Goal: Task Accomplishment & Management: Manage account settings

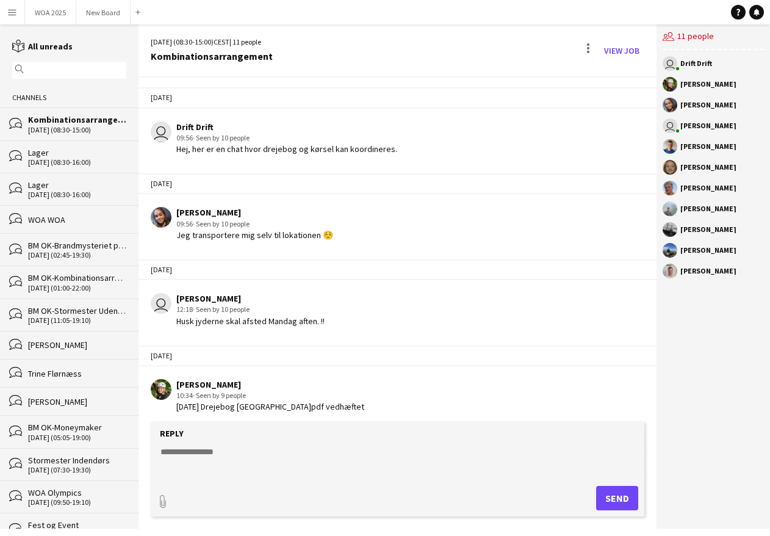
scroll to position [247, 0]
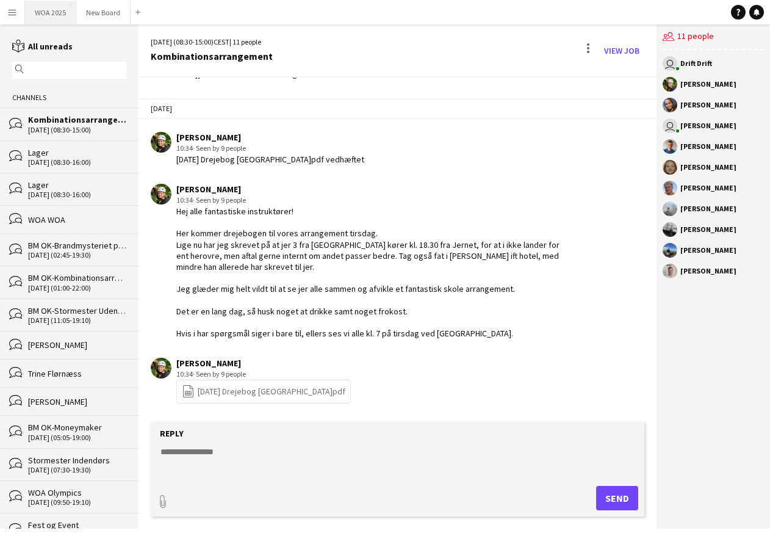
click at [52, 12] on button "WOA 2025 Close" at bounding box center [50, 13] width 51 height 24
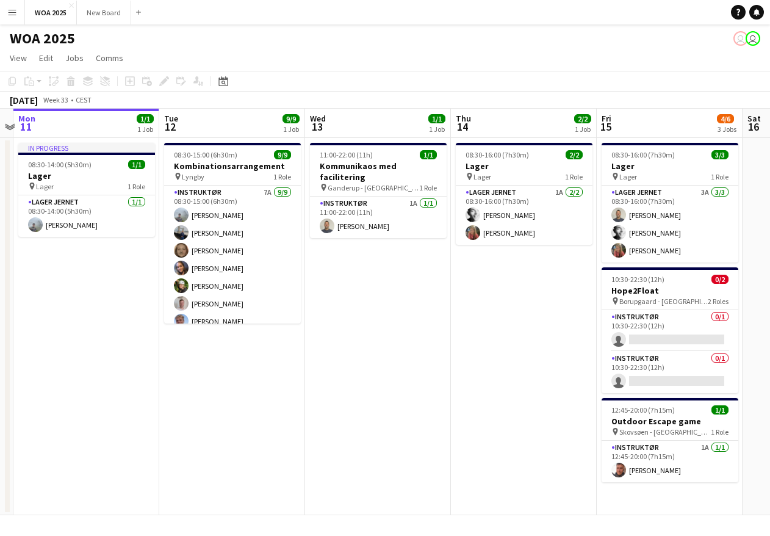
scroll to position [0, 491]
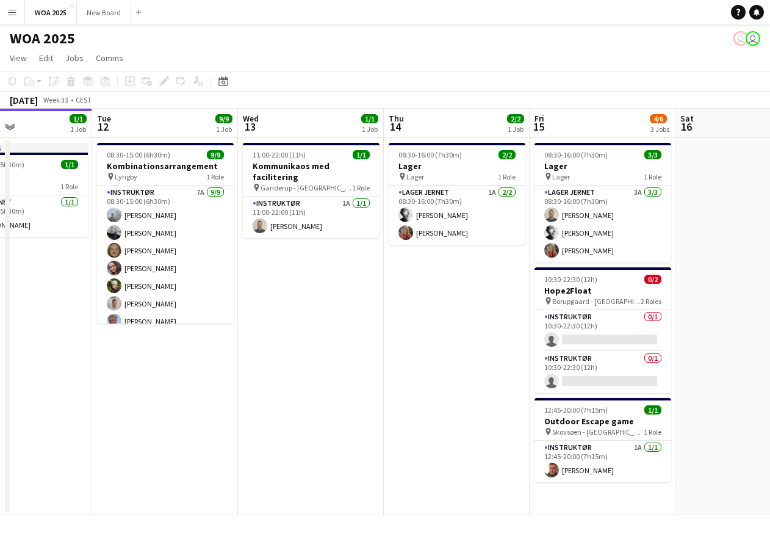
drag, startPoint x: 635, startPoint y: 288, endPoint x: 436, endPoint y: 290, distance: 199.6
click at [436, 290] on app-calendar-viewport "Fri 8 Sat 9 Sun 10 Mon 11 1/1 1 Job Tue 12 9/9 1 Job Wed 13 1/1 1 Job Thu 14 2/…" at bounding box center [385, 312] width 770 height 406
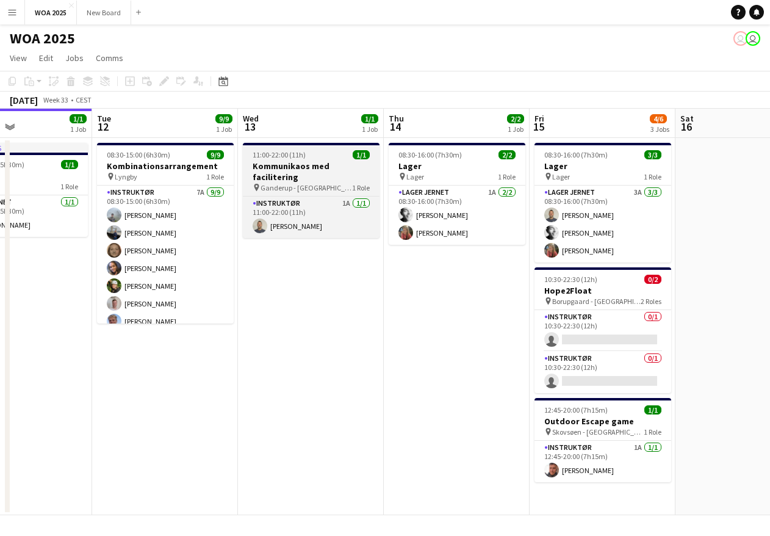
click at [313, 162] on h3 "Kommunikaos med facilitering" at bounding box center [311, 172] width 137 height 22
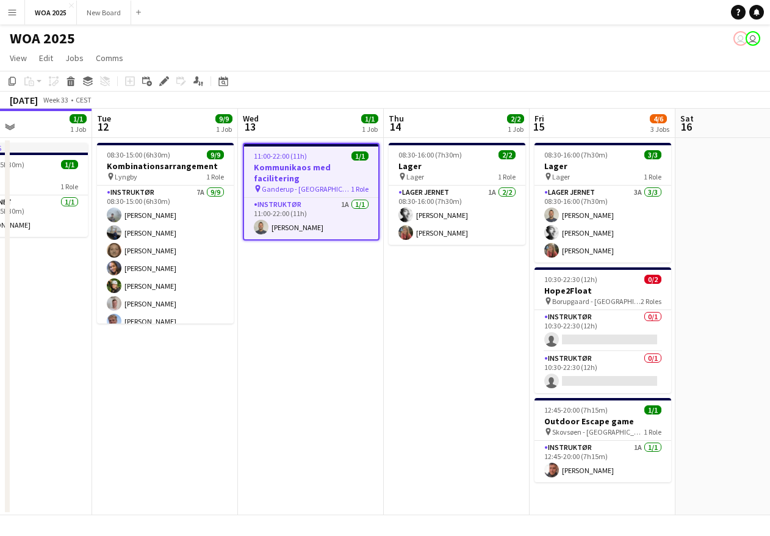
click at [276, 255] on app-date-cell "11:00-22:00 (11h) 1/1 Kommunikaos med facilitering pin Ganderup - Aalborg 1 Rol…" at bounding box center [311, 326] width 146 height 377
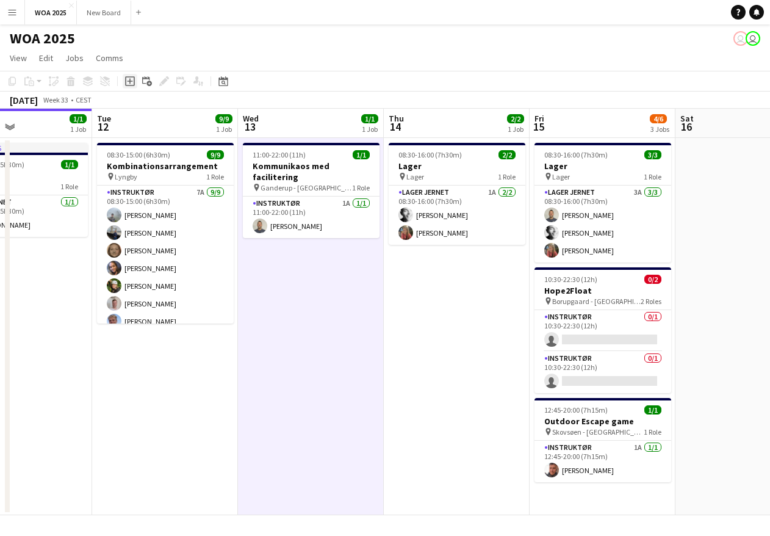
click at [131, 81] on icon "Add job" at bounding box center [130, 81] width 10 height 10
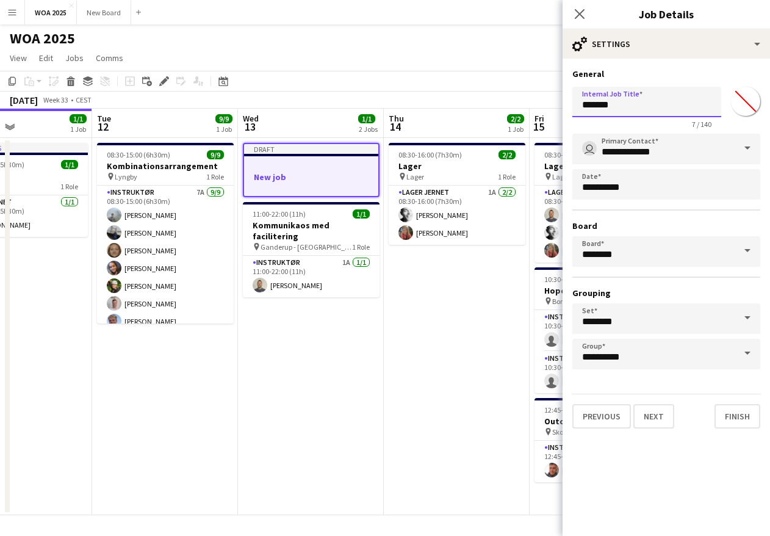
drag, startPoint x: 656, startPoint y: 106, endPoint x: 567, endPoint y: 104, distance: 88.5
click at [568, 104] on form "**********" at bounding box center [667, 248] width 208 height 360
type input "**********"
click at [658, 417] on button "Next" at bounding box center [654, 416] width 41 height 24
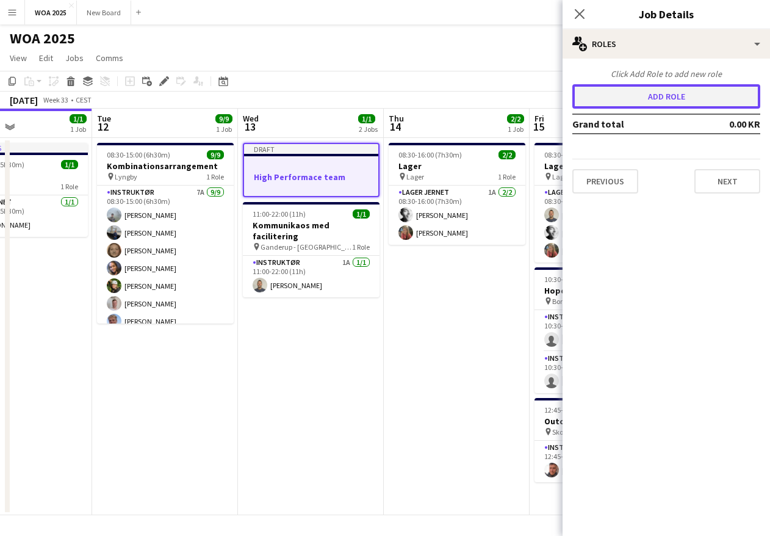
click at [648, 98] on button "Add role" at bounding box center [667, 96] width 188 height 24
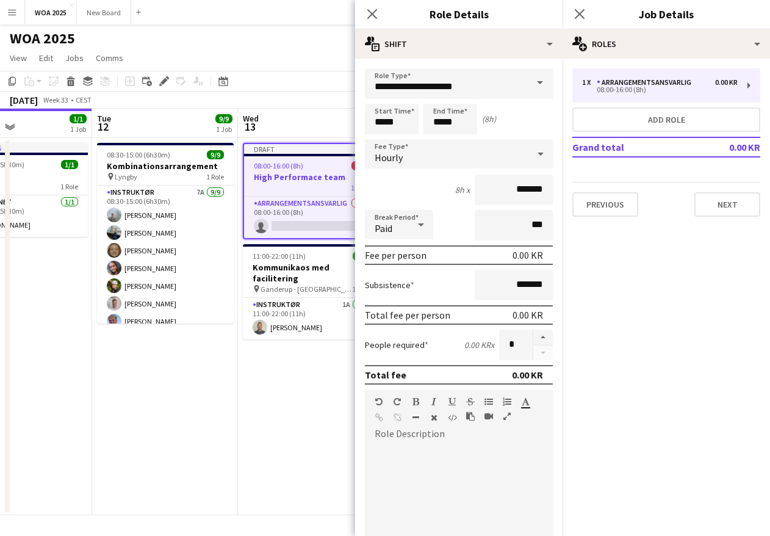
click at [529, 82] on span at bounding box center [540, 82] width 26 height 29
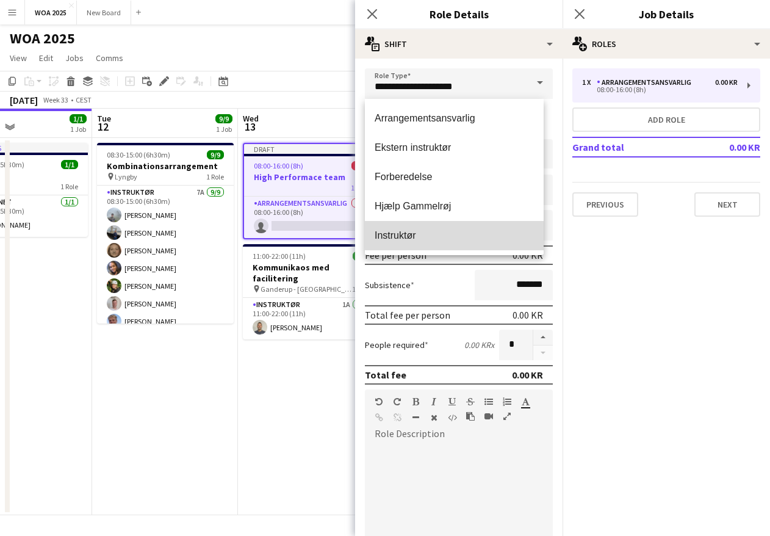
click at [466, 230] on span "Instruktør" at bounding box center [454, 235] width 159 height 12
type input "**********"
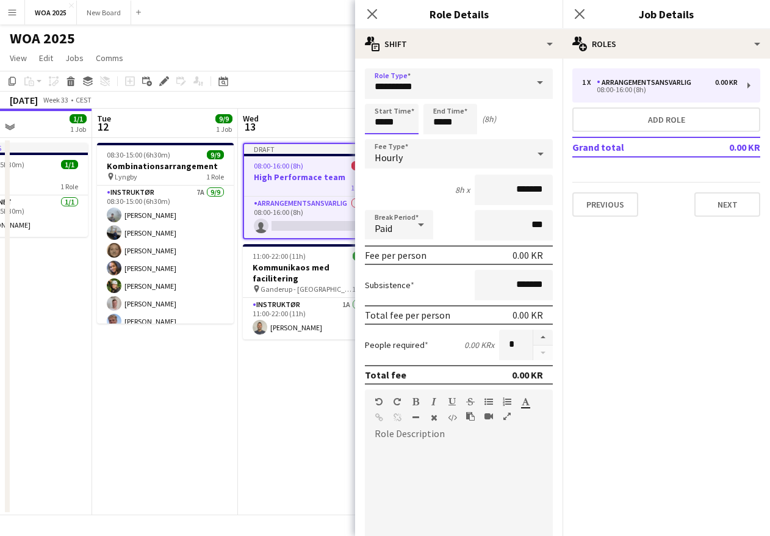
click at [404, 124] on input "*****" at bounding box center [392, 119] width 54 height 31
click at [469, 126] on input "*****" at bounding box center [451, 119] width 54 height 31
click at [435, 138] on div at bounding box center [438, 140] width 24 height 12
type input "*****"
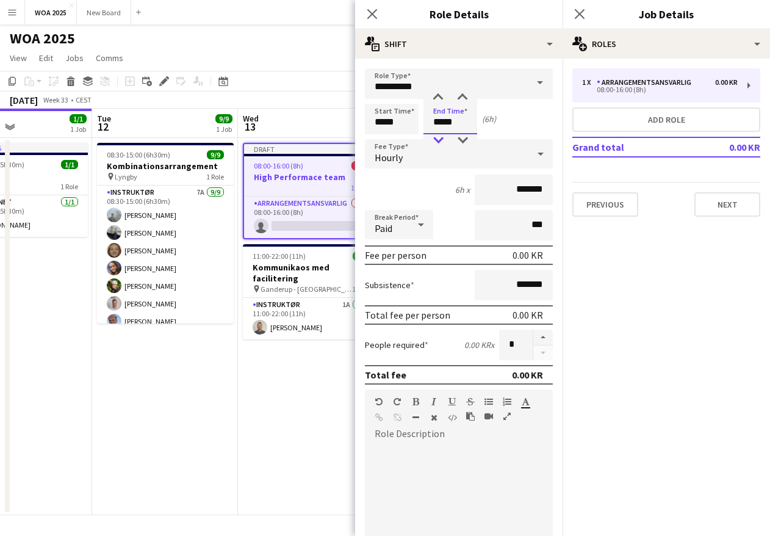
click at [435, 138] on div at bounding box center [438, 140] width 24 height 12
click at [511, 434] on div "default Heading 1 Heading 2 Heading 3 Heading 4 Heading 5 Heading 6 Heading 7 P…" at bounding box center [459, 412] width 188 height 46
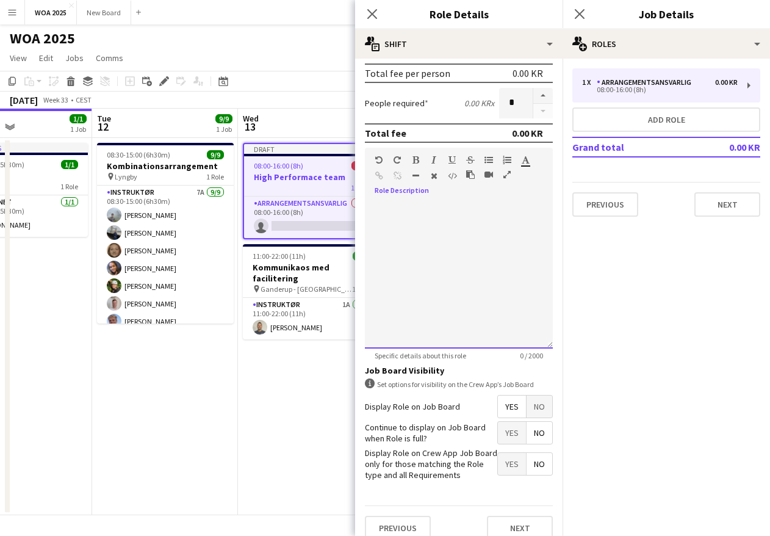
scroll to position [239, 0]
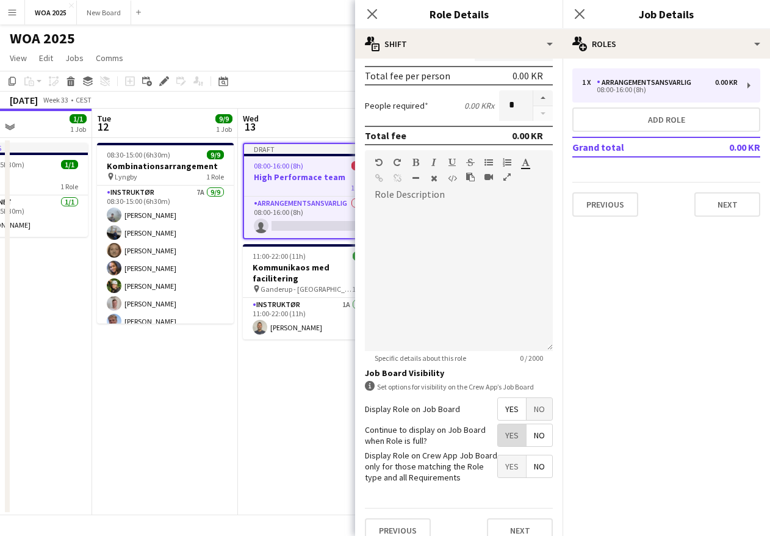
click at [504, 436] on span "Yes" at bounding box center [512, 435] width 28 height 22
click at [509, 436] on span "Yes" at bounding box center [512, 435] width 28 height 22
click at [538, 438] on span "No" at bounding box center [540, 435] width 26 height 22
click at [506, 531] on button "Next" at bounding box center [520, 530] width 66 height 24
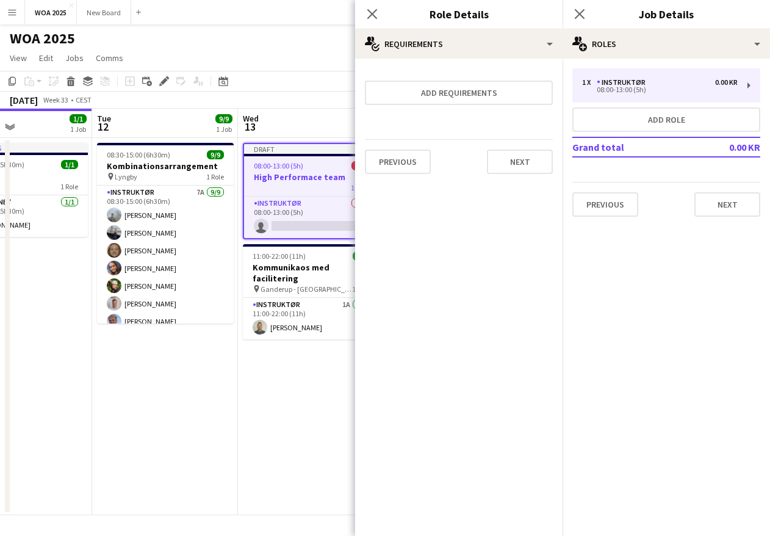
scroll to position [0, 0]
click at [532, 154] on button "Next" at bounding box center [520, 162] width 66 height 24
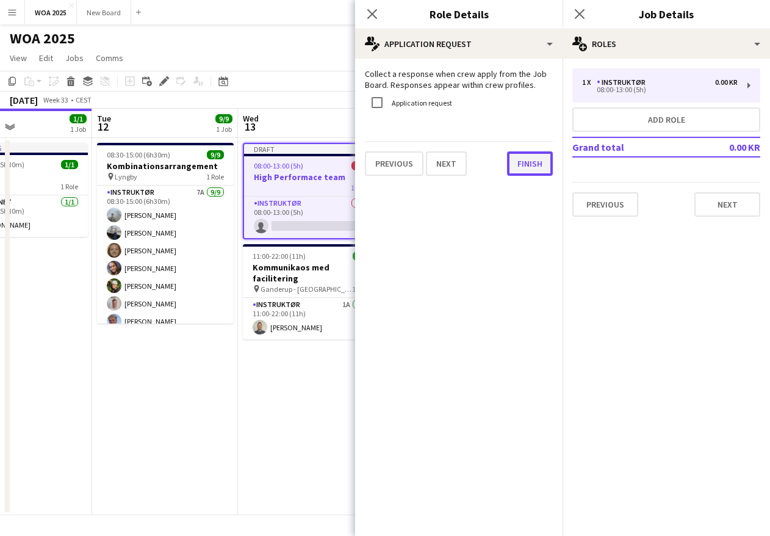
click at [523, 167] on button "Finish" at bounding box center [530, 163] width 46 height 24
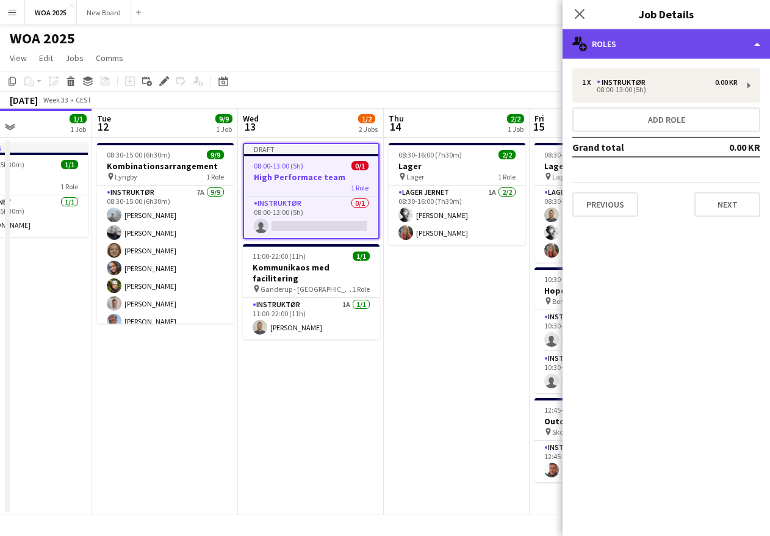
click at [673, 46] on div "multiple-users-add Roles" at bounding box center [667, 43] width 208 height 29
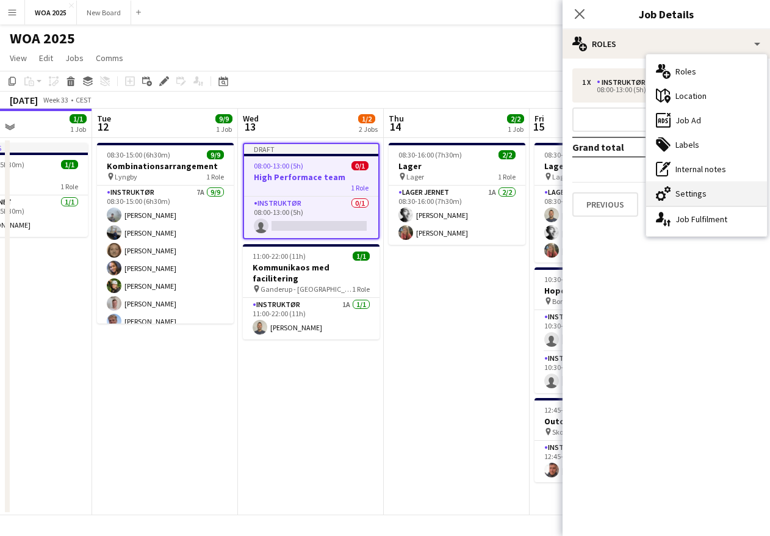
click at [693, 195] on div "cog-double-3 Settings" at bounding box center [706, 193] width 121 height 24
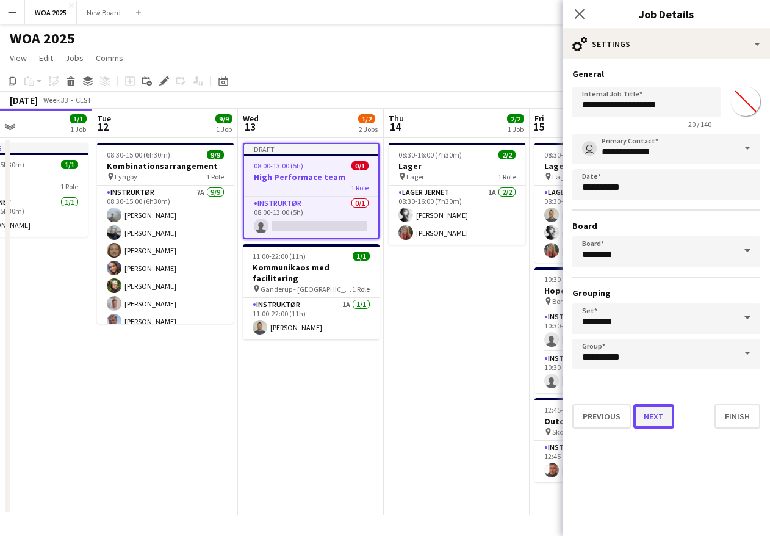
click at [657, 415] on button "Next" at bounding box center [654, 416] width 41 height 24
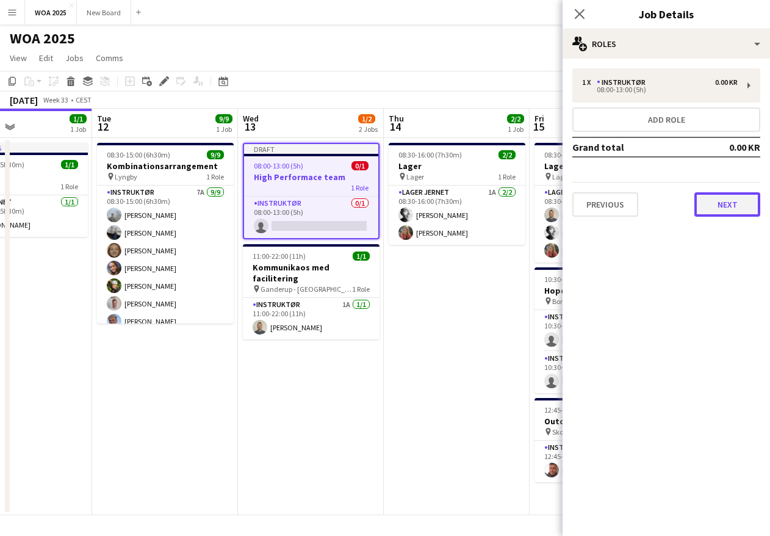
click at [731, 201] on button "Next" at bounding box center [728, 204] width 66 height 24
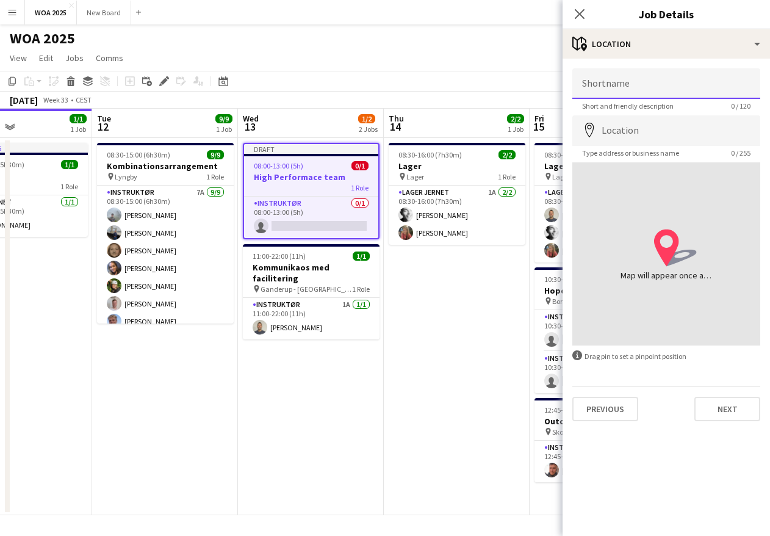
click at [658, 84] on input "Shortname" at bounding box center [667, 83] width 188 height 31
click at [641, 89] on input "**********" at bounding box center [667, 83] width 188 height 31
click at [703, 90] on input "**********" at bounding box center [667, 83] width 188 height 31
type input "**********"
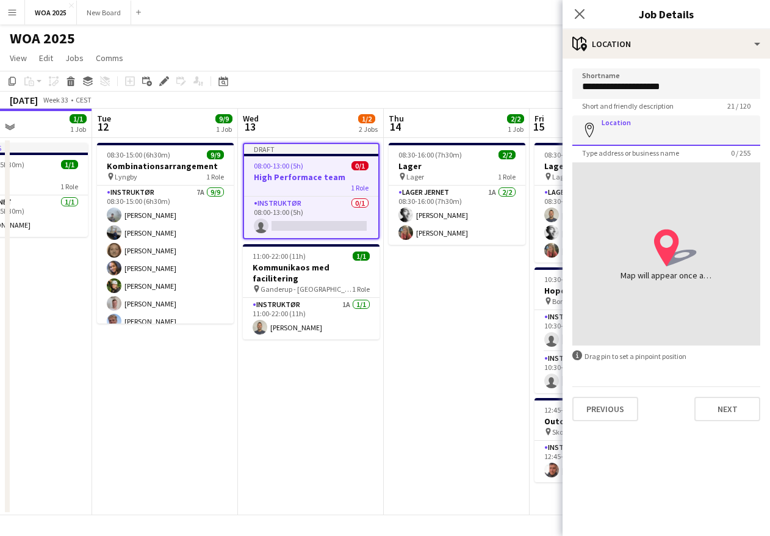
click at [693, 133] on input "Location" at bounding box center [667, 130] width 188 height 31
type input "**********"
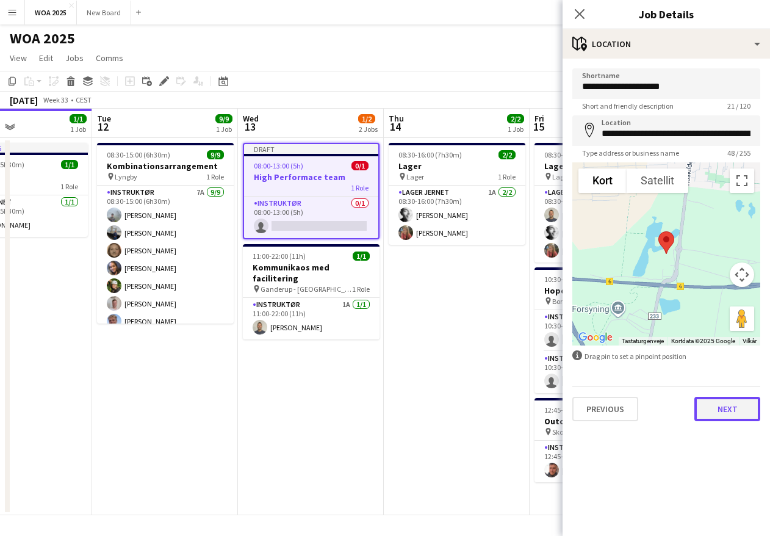
click at [724, 411] on button "Next" at bounding box center [728, 409] width 66 height 24
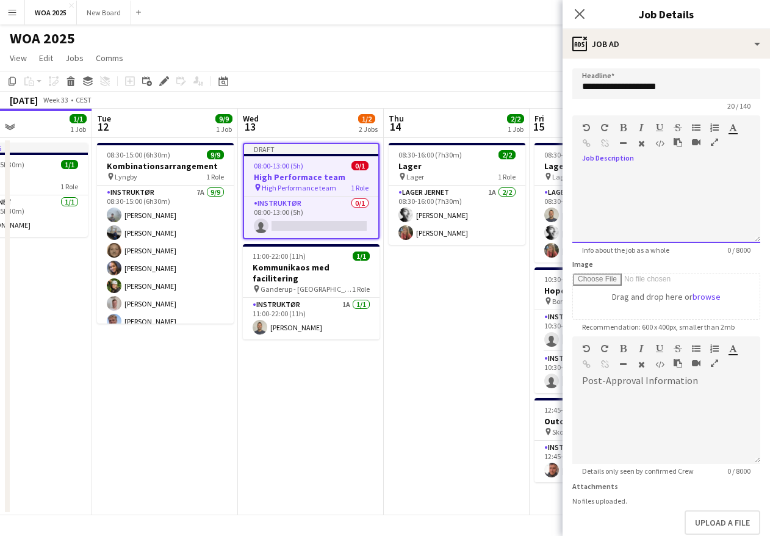
click at [668, 168] on div at bounding box center [667, 202] width 188 height 82
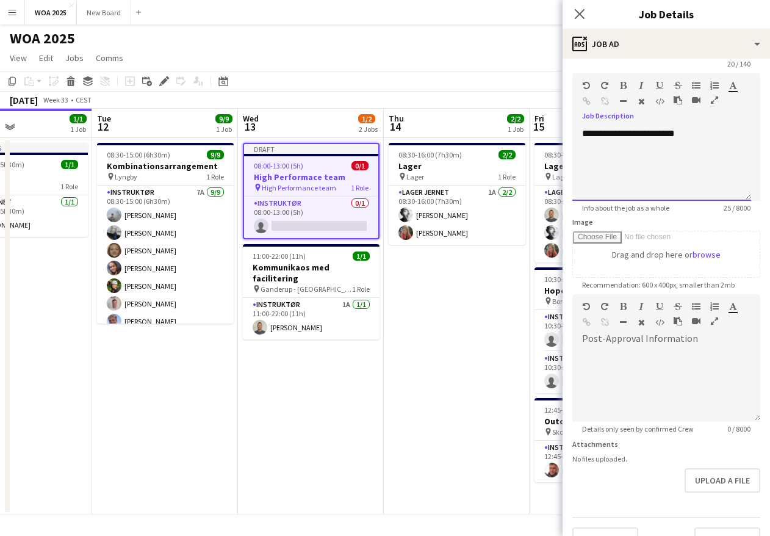
scroll to position [68, 0]
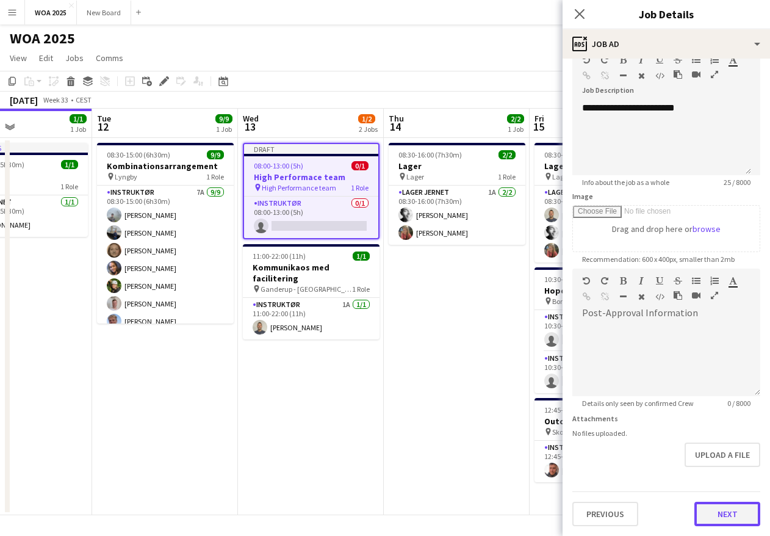
click at [735, 518] on button "Next" at bounding box center [728, 514] width 66 height 24
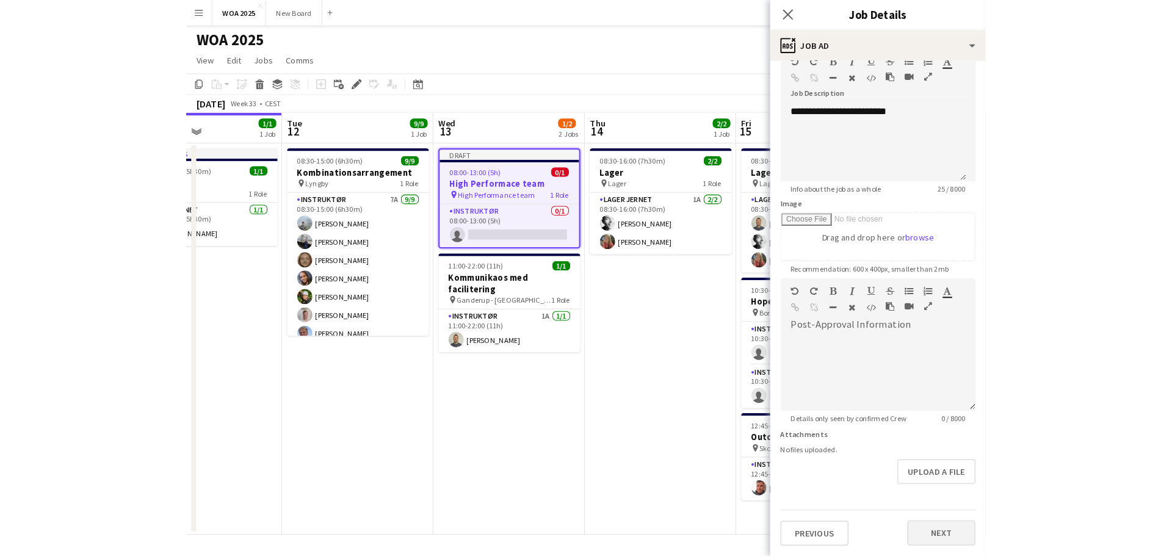
scroll to position [0, 0]
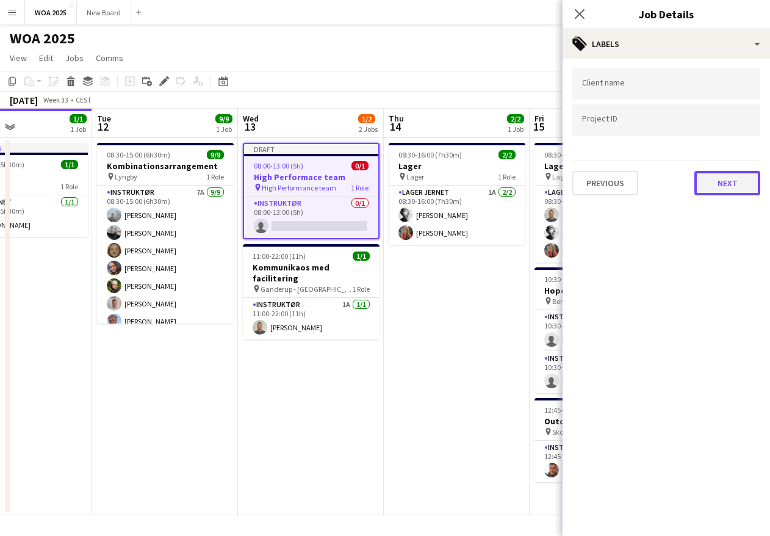
click at [724, 191] on button "Next" at bounding box center [728, 183] width 66 height 24
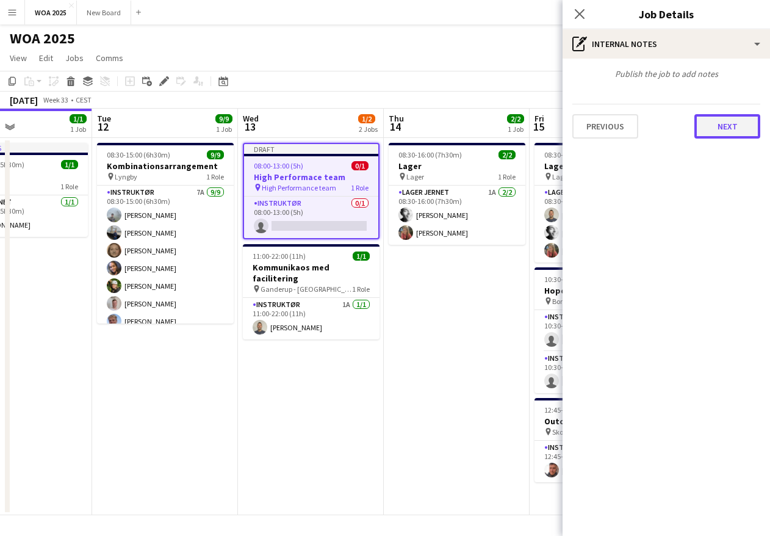
click at [718, 123] on button "Next" at bounding box center [728, 126] width 66 height 24
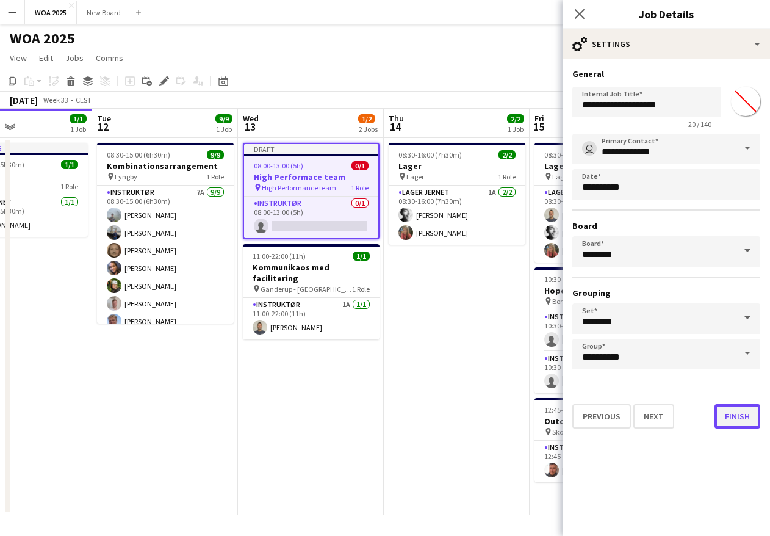
click at [734, 419] on button "Finish" at bounding box center [738, 416] width 46 height 24
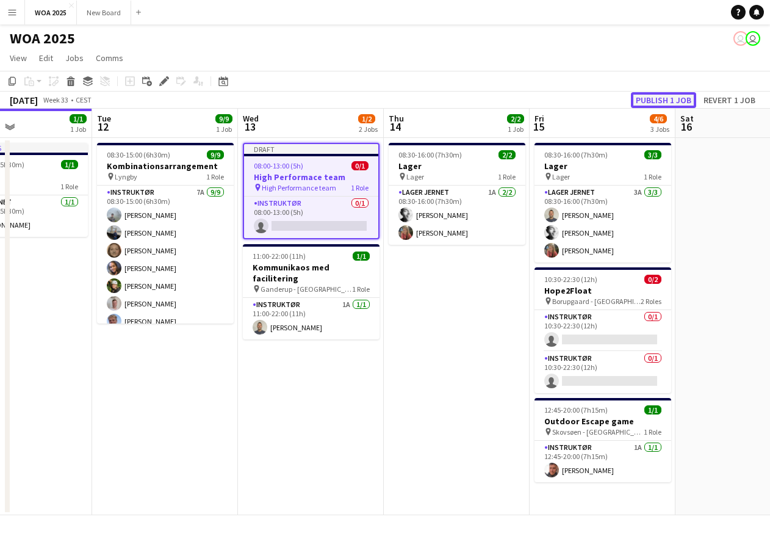
click at [677, 99] on button "Publish 1 job" at bounding box center [663, 100] width 65 height 16
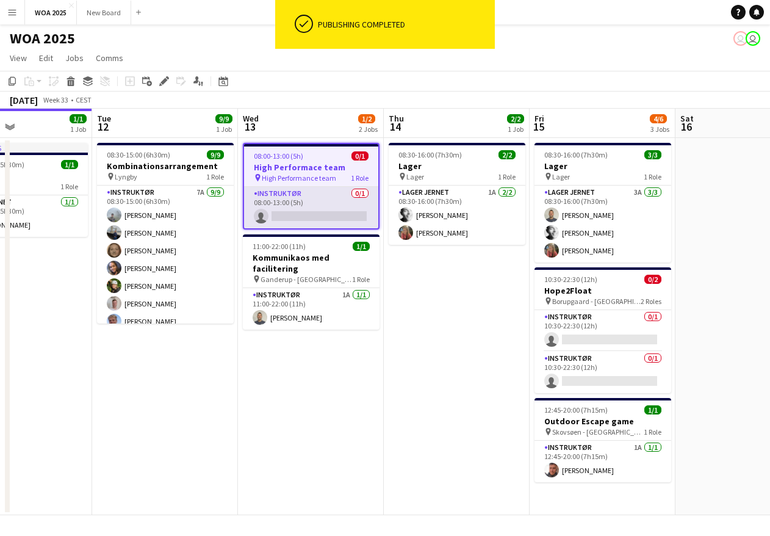
click at [322, 208] on app-card-role "Instruktør 0/1 08:00-13:00 (5h) single-neutral-actions" at bounding box center [311, 208] width 134 height 42
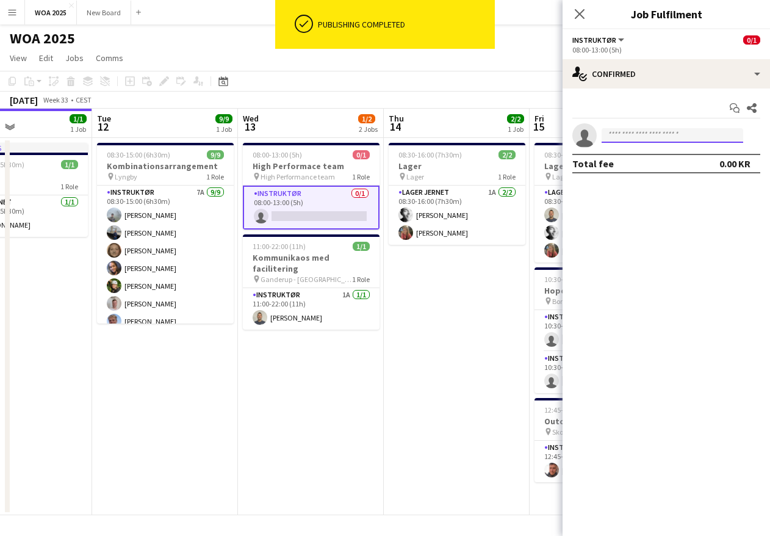
click at [683, 139] on input at bounding box center [673, 135] width 142 height 15
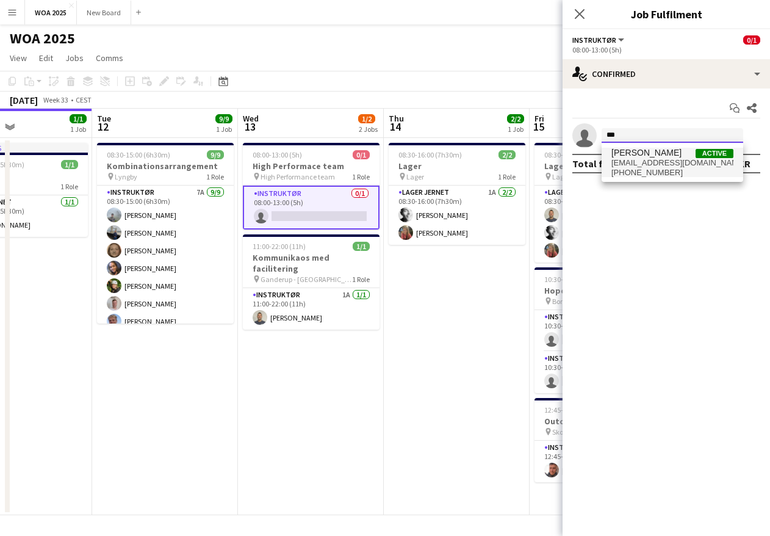
type input "***"
click at [659, 159] on span "[EMAIL_ADDRESS][DOMAIN_NAME]" at bounding box center [673, 163] width 122 height 10
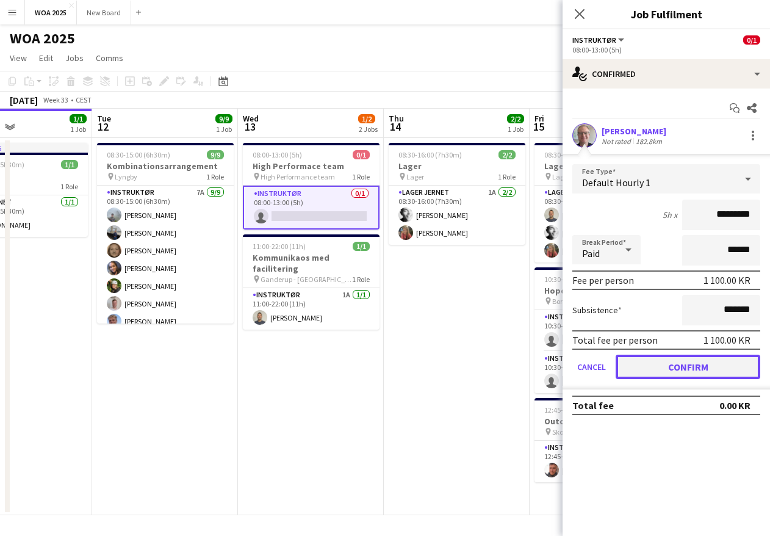
click at [675, 368] on button "Confirm" at bounding box center [688, 367] width 145 height 24
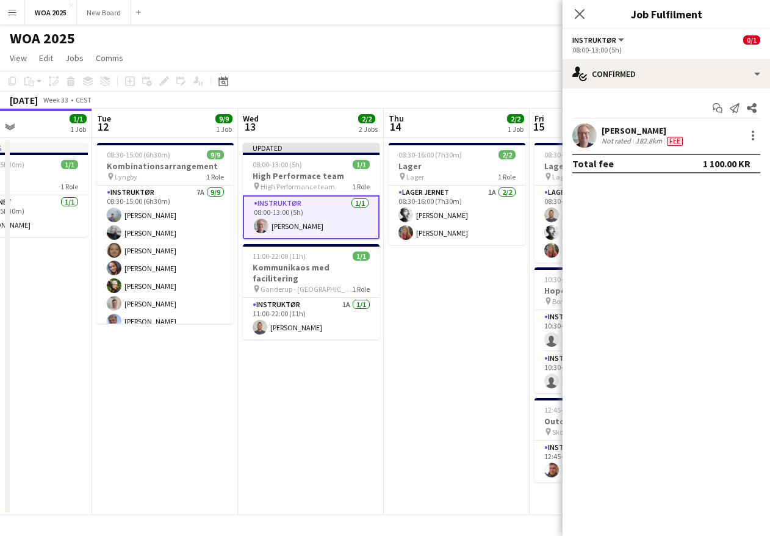
click at [526, 60] on app-page-menu "View Day view expanded Day view collapsed Month view Date picker Jump to [DATE]…" at bounding box center [385, 59] width 770 height 23
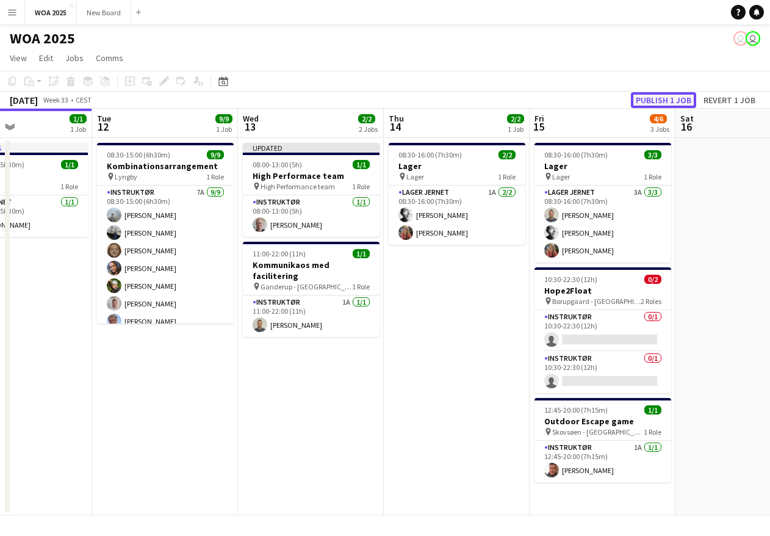
click at [681, 99] on button "Publish 1 job" at bounding box center [663, 100] width 65 height 16
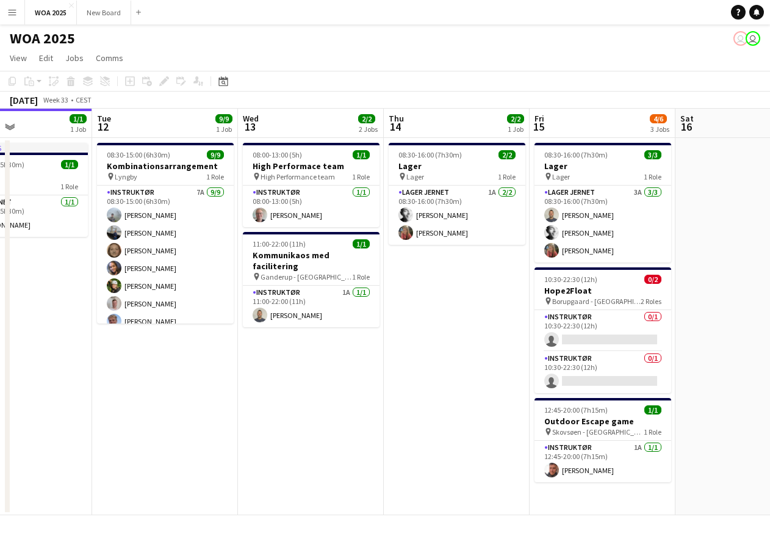
click at [10, 15] on app-icon "Menu" at bounding box center [12, 12] width 10 height 10
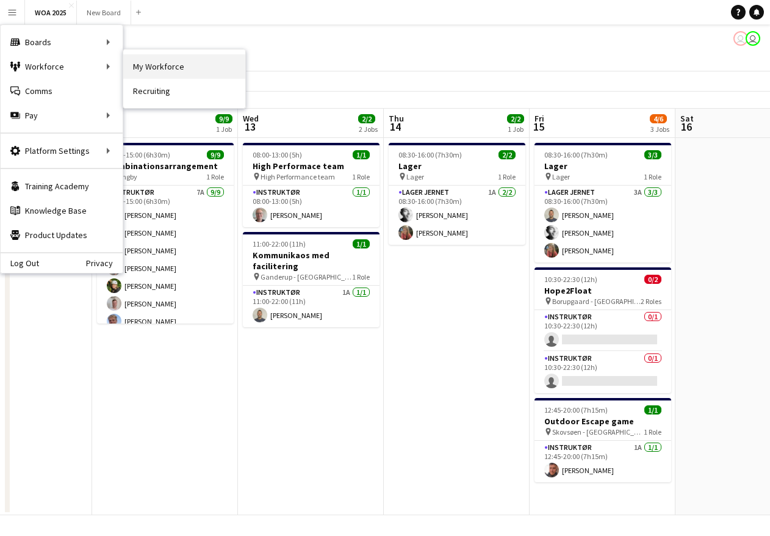
click at [148, 64] on link "My Workforce" at bounding box center [184, 66] width 122 height 24
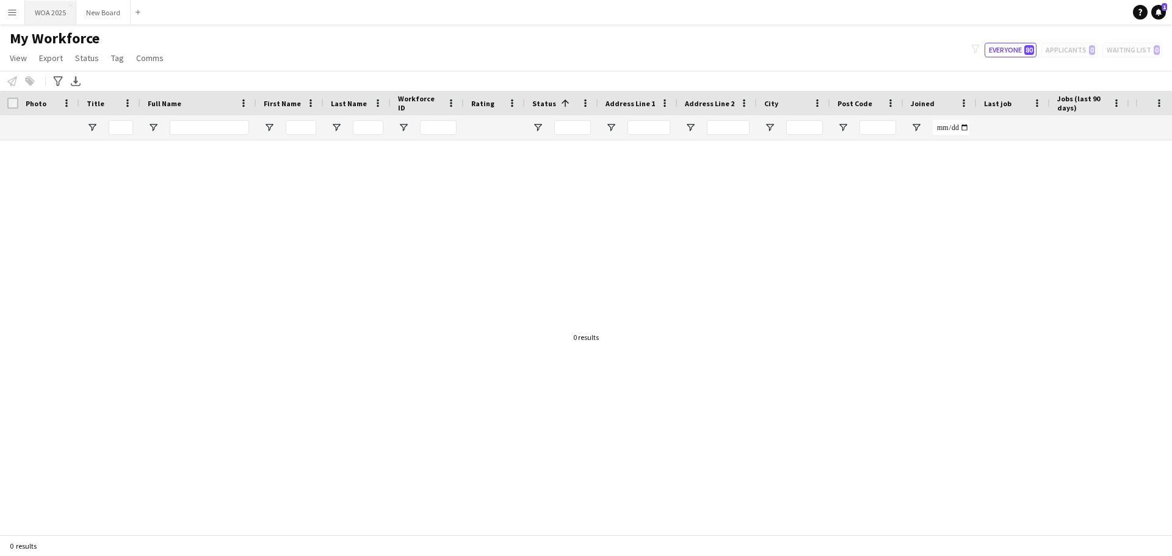
click at [45, 21] on button "WOA 2025 Close" at bounding box center [50, 13] width 51 height 24
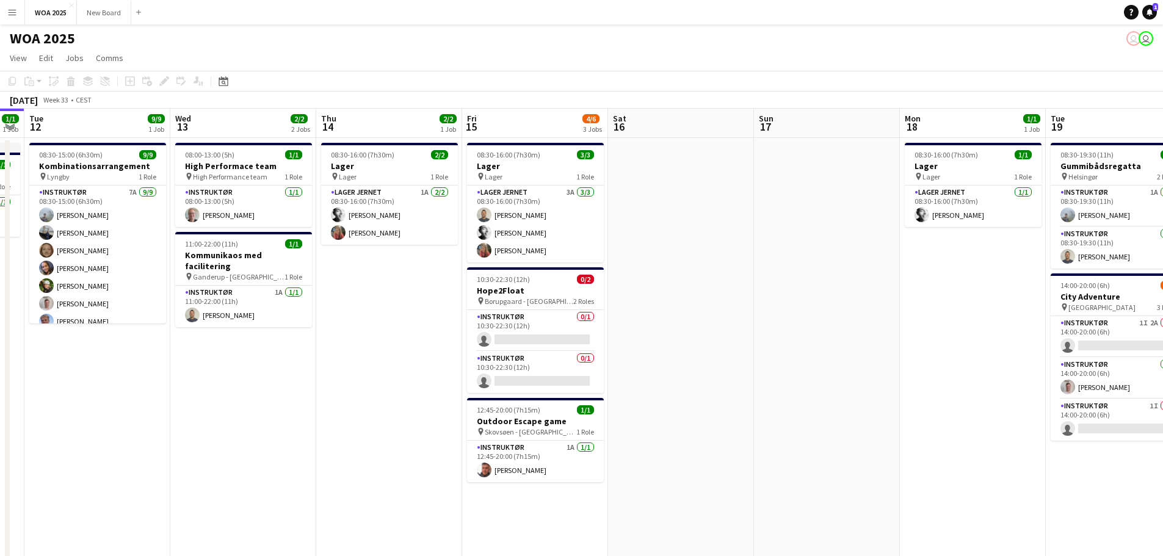
scroll to position [0, 396]
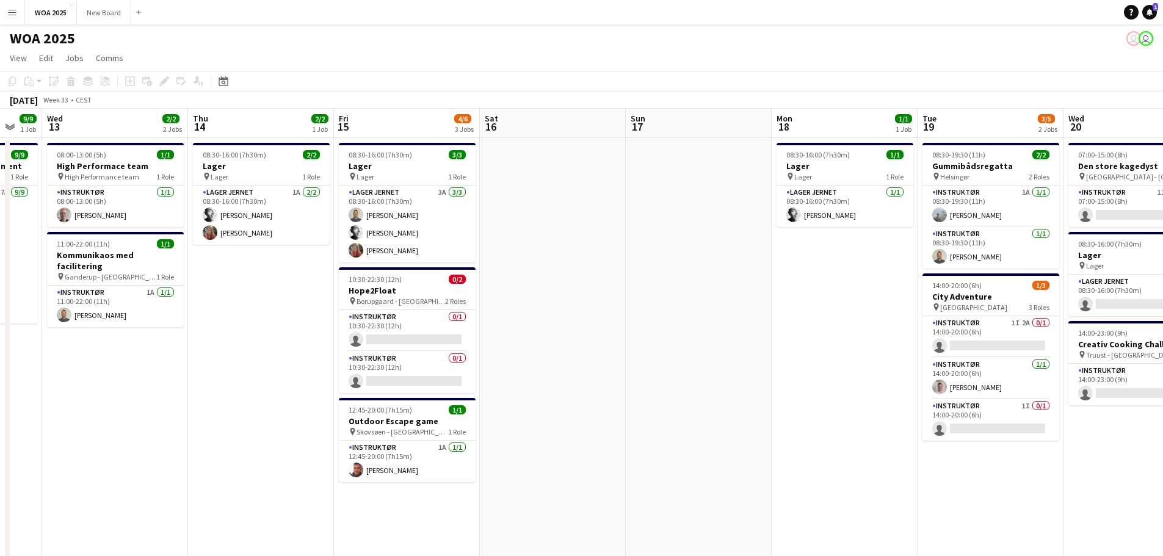
drag, startPoint x: 610, startPoint y: 436, endPoint x: 214, endPoint y: 368, distance: 401.4
click at [214, 368] on app-calendar-viewport "Sun 10 Mon 11 1/1 1 Job Tue 12 9/9 1 Job Wed 13 2/2 2 Jobs Thu 14 2/2 1 Job Fri…" at bounding box center [581, 480] width 1163 height 742
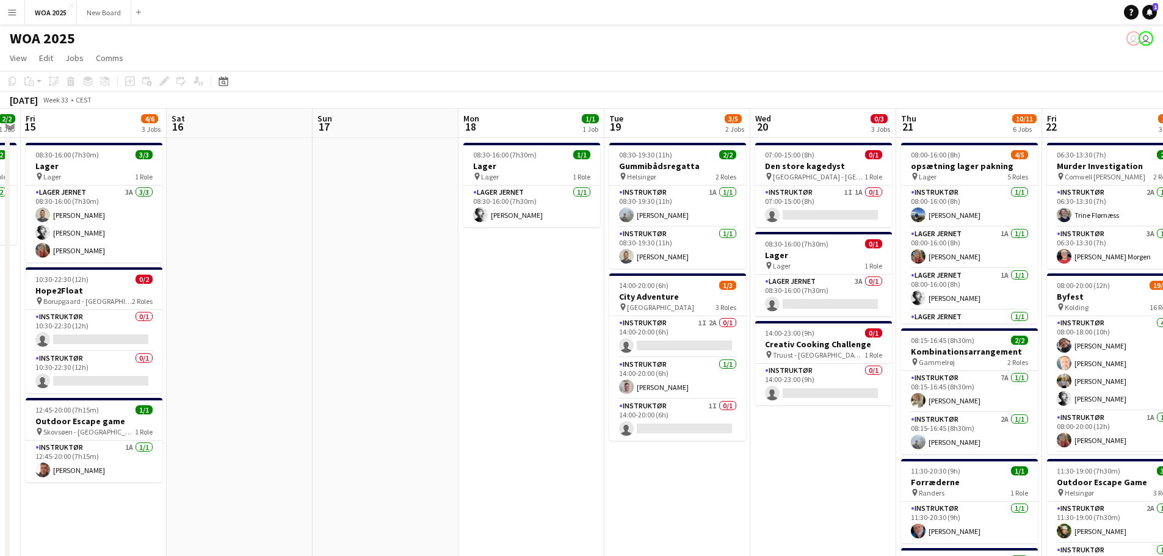
scroll to position [0, 417]
drag, startPoint x: 787, startPoint y: 380, endPoint x: 474, endPoint y: 338, distance: 316.5
click at [474, 338] on app-calendar-viewport "Tue 12 9/9 1 Job Wed 13 2/2 2 Jobs Thu 14 2/2 1 Job Fri 15 4/6 3 Jobs Sat 16 Su…" at bounding box center [581, 480] width 1163 height 742
click at [770, 452] on app-date-cell "07:00-15:00 (8h) 0/1 Den store kagedyst pin Højbjerg - [GEOGRAPHIC_DATA] 1 Role…" at bounding box center [823, 494] width 146 height 713
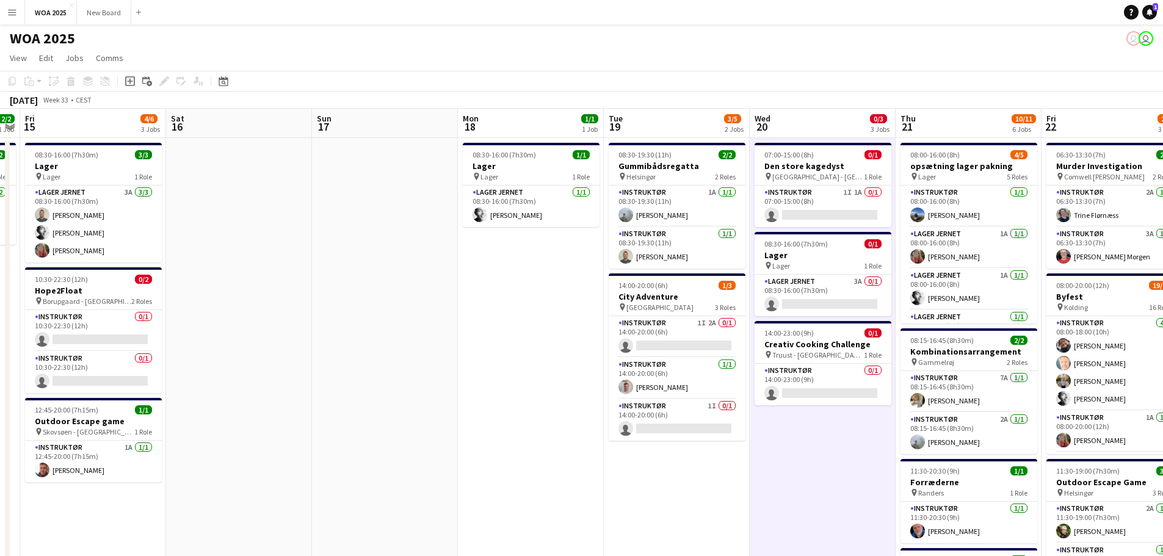
click at [770, 452] on app-date-cell "07:00-15:00 (8h) 0/1 Den store kagedyst pin Højbjerg - [GEOGRAPHIC_DATA] 1 Role…" at bounding box center [823, 494] width 146 height 713
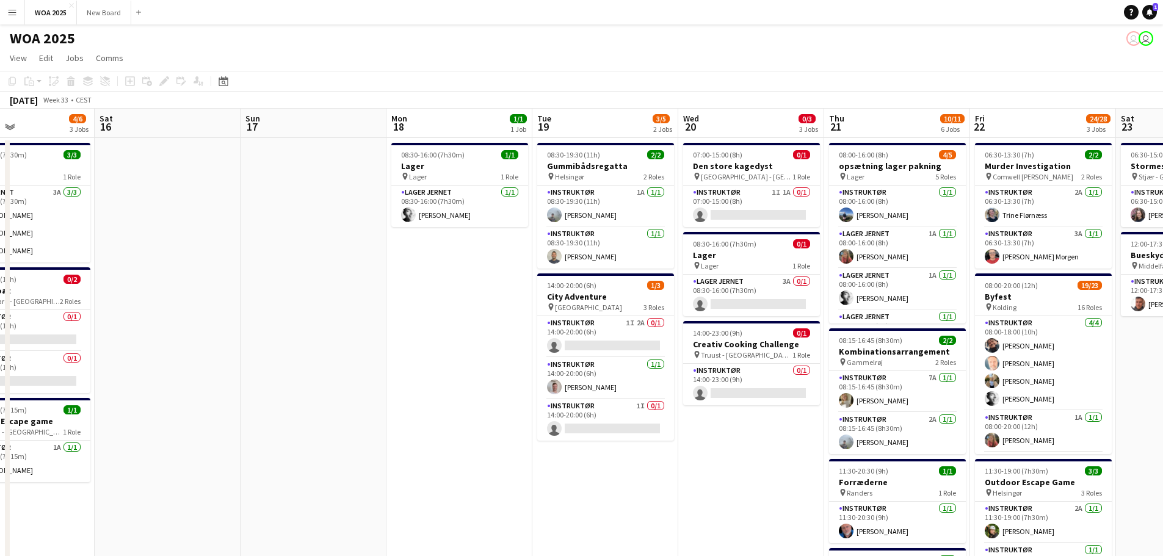
scroll to position [0, 344]
drag, startPoint x: 786, startPoint y: 458, endPoint x: 714, endPoint y: 458, distance: 72.0
click at [714, 458] on app-calendar-viewport "Wed 13 2/2 2 Jobs Thu 14 2/2 1 Job Fri 15 4/6 3 Jobs Sat 16 Sun 17 Mon 18 1/1 1…" at bounding box center [581, 480] width 1163 height 742
click at [762, 198] on app-card-role "Instruktør 1I 1A 0/1 07:00-15:00 (8h) single-neutral-actions" at bounding box center [750, 207] width 137 height 42
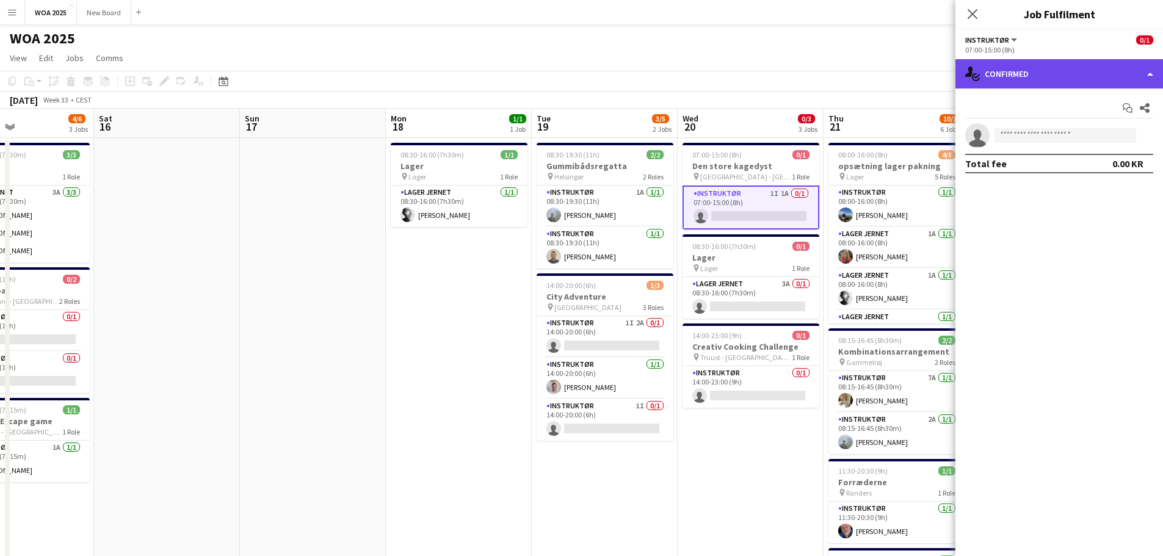
click at [770, 68] on div "single-neutral-actions-check-2 Confirmed" at bounding box center [1059, 73] width 208 height 29
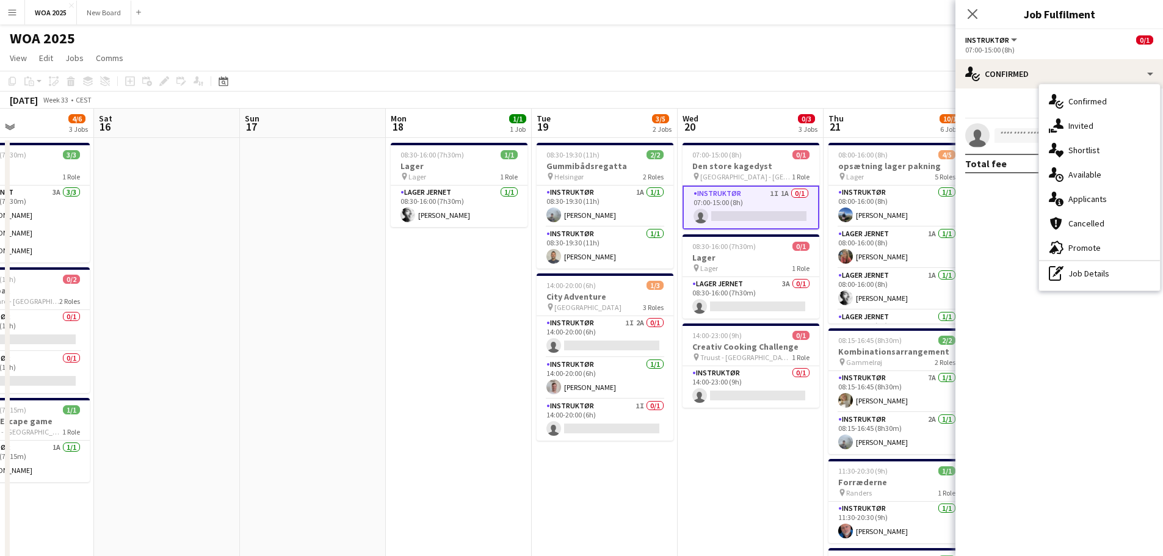
click at [770, 446] on app-date-cell "07:00-15:00 (8h) 0/1 Den store kagedyst pin Højbjerg - [GEOGRAPHIC_DATA] 1 Role…" at bounding box center [750, 494] width 146 height 713
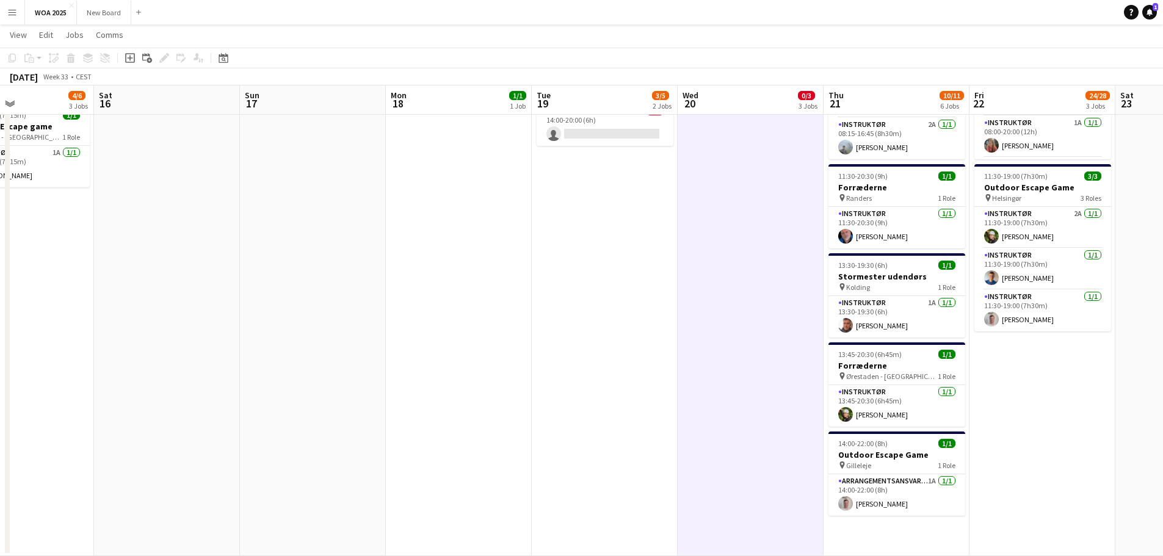
scroll to position [51, 0]
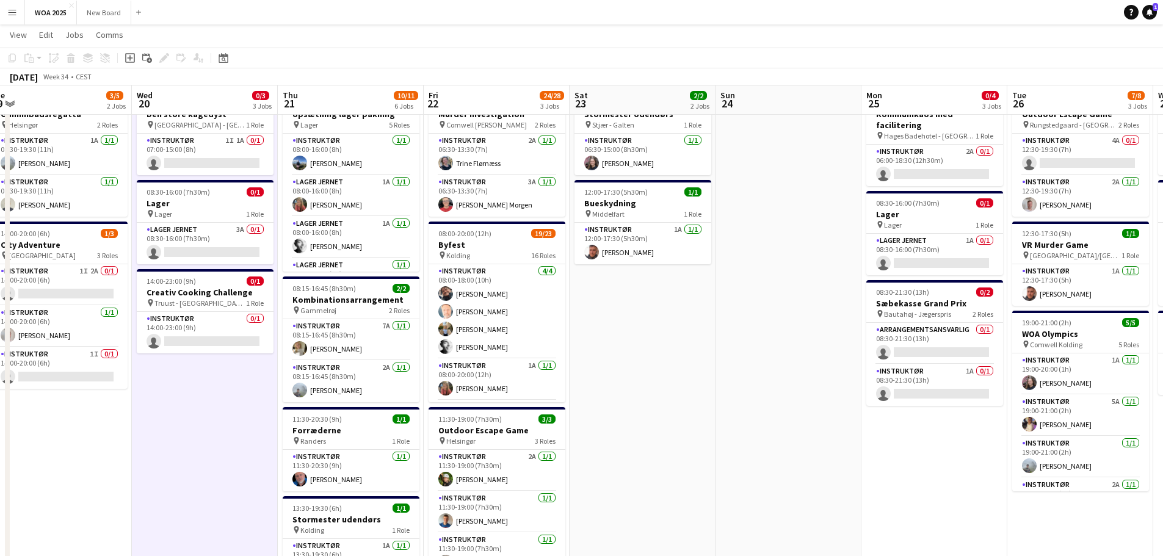
drag, startPoint x: 1148, startPoint y: 418, endPoint x: 601, endPoint y: 377, distance: 548.4
click at [601, 377] on app-calendar-viewport "Sat 16 Sun 17 Mon 18 1/1 1 Job Tue 19 3/5 2 Jobs Wed 20 0/3 3 Jobs Thu 21 10/11…" at bounding box center [581, 398] width 1163 height 802
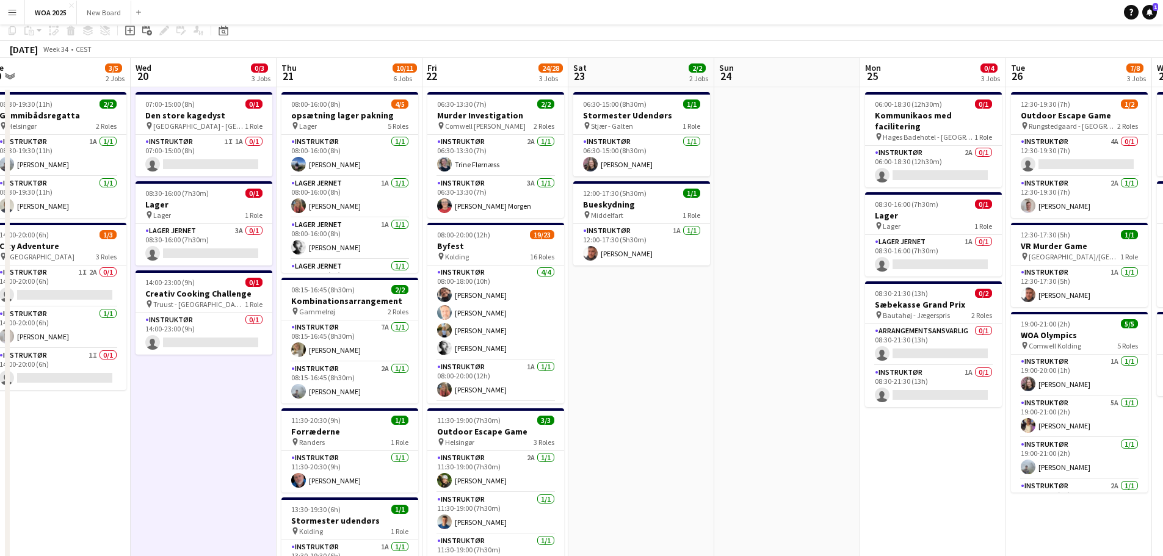
scroll to position [0, 0]
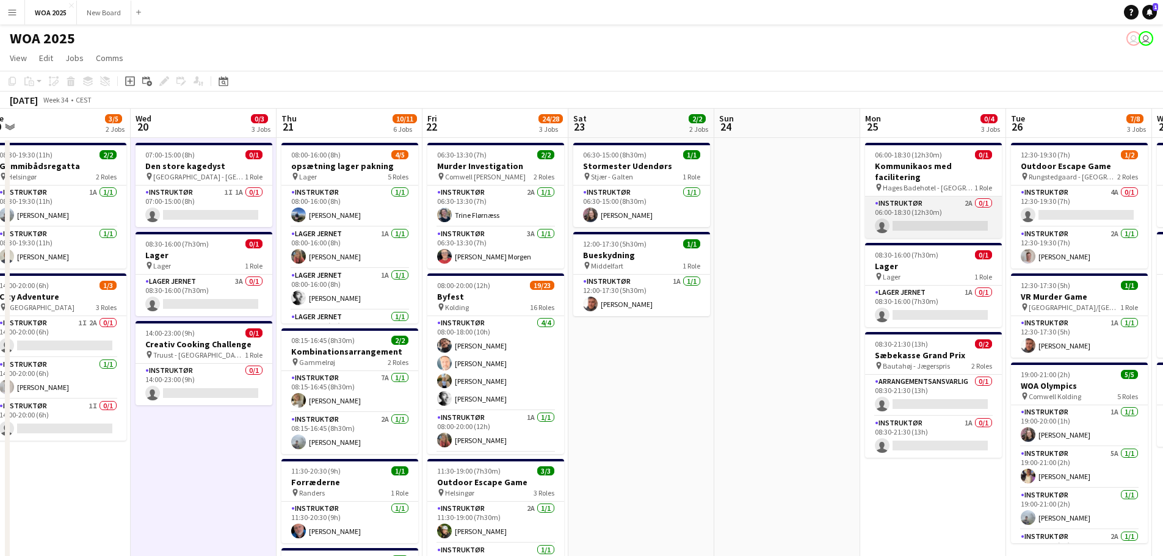
click at [770, 197] on app-card-role "Instruktør 2A 0/1 06:00-18:30 (12h30m) single-neutral-actions" at bounding box center [933, 218] width 137 height 42
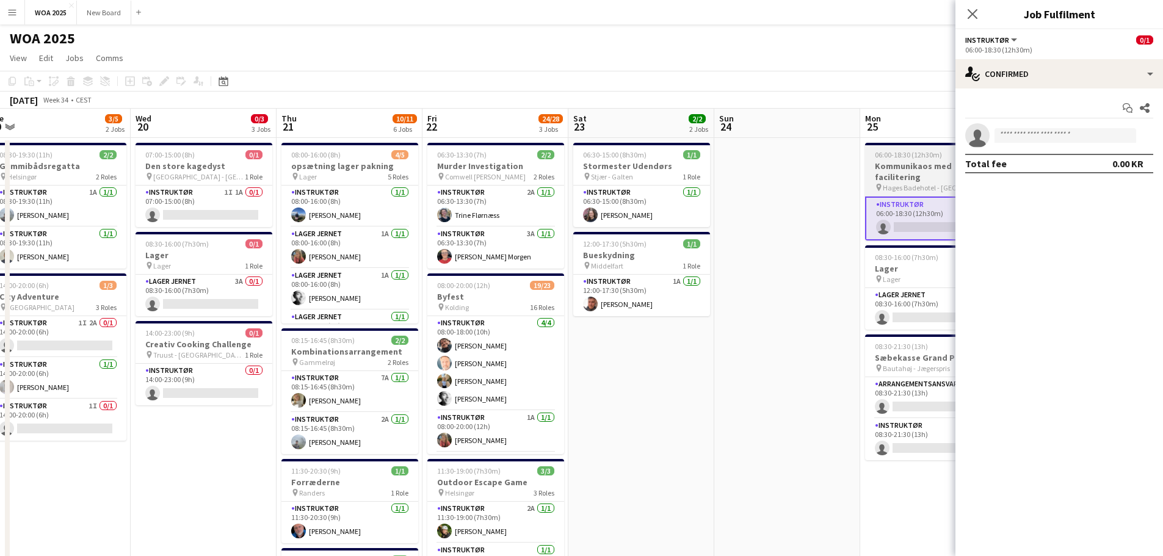
click at [770, 169] on h3 "Kommunikaos med facilitering" at bounding box center [933, 172] width 137 height 22
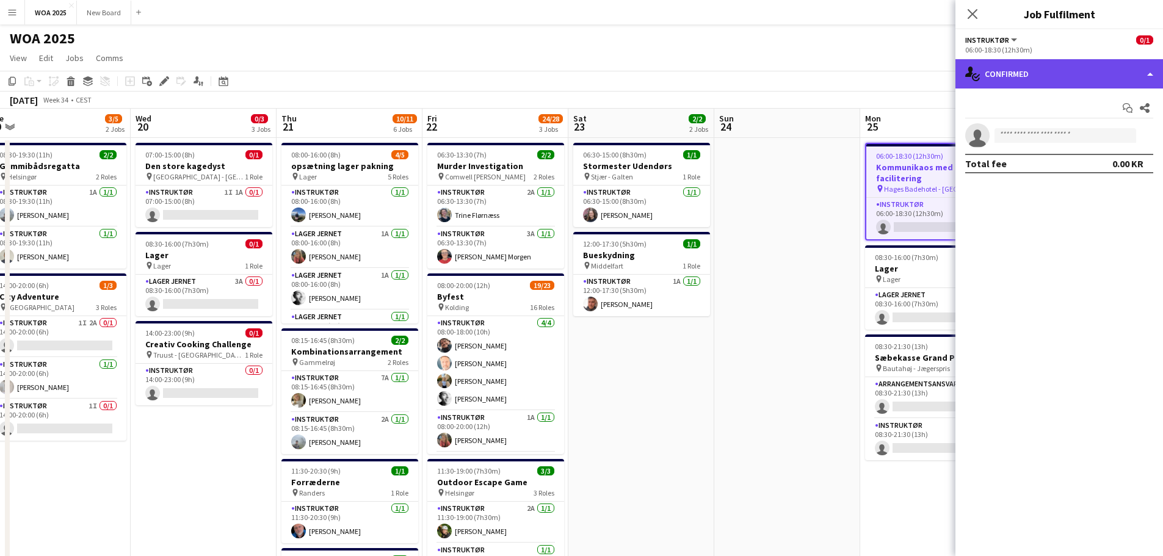
click at [770, 78] on div "single-neutral-actions-check-2 Confirmed" at bounding box center [1059, 73] width 208 height 29
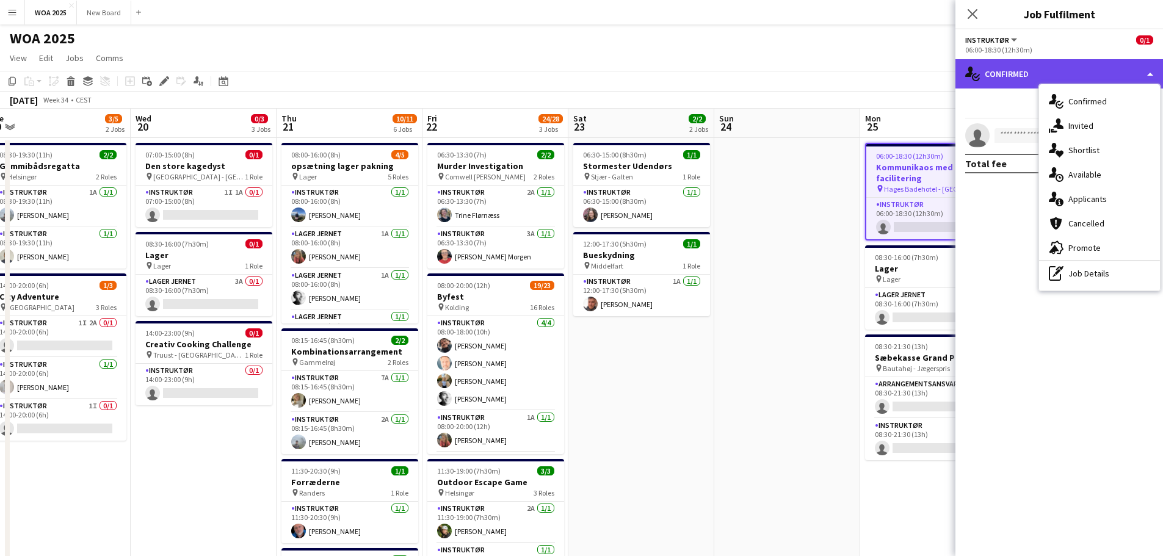
click at [770, 78] on div "single-neutral-actions-check-2 Confirmed" at bounding box center [1059, 73] width 208 height 29
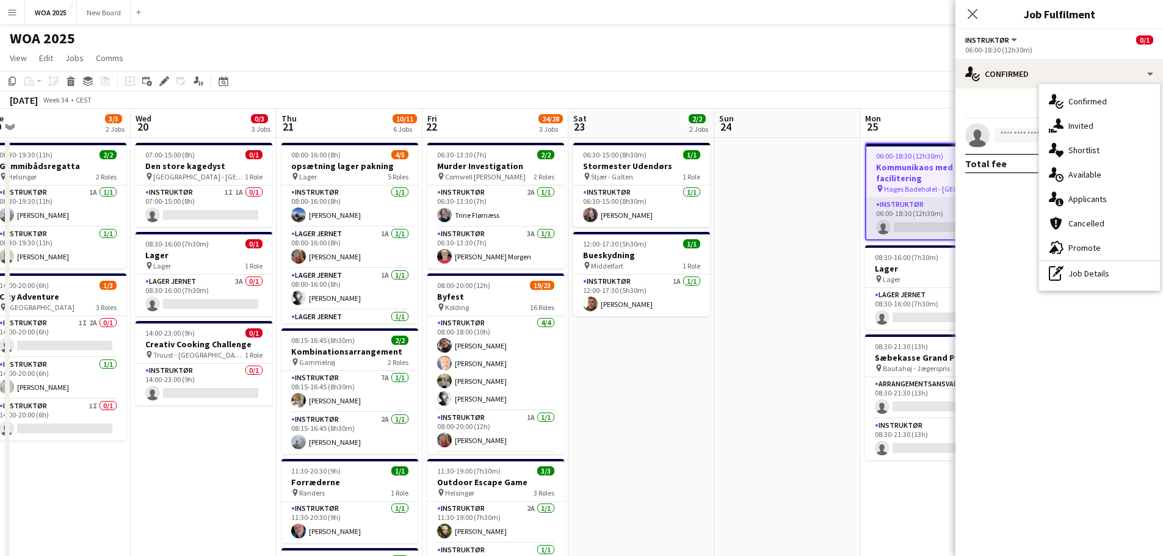
click at [770, 209] on app-card-role "Instruktør 2A 0/1 06:00-18:30 (12h30m) single-neutral-actions" at bounding box center [933, 219] width 134 height 42
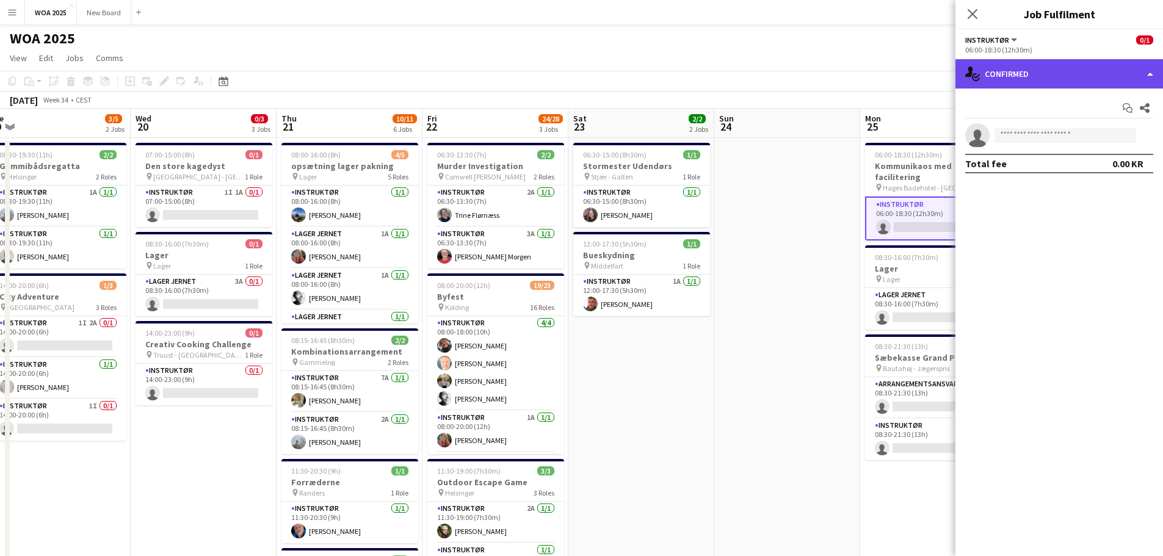
click at [770, 72] on div "single-neutral-actions-check-2 Confirmed" at bounding box center [1059, 73] width 208 height 29
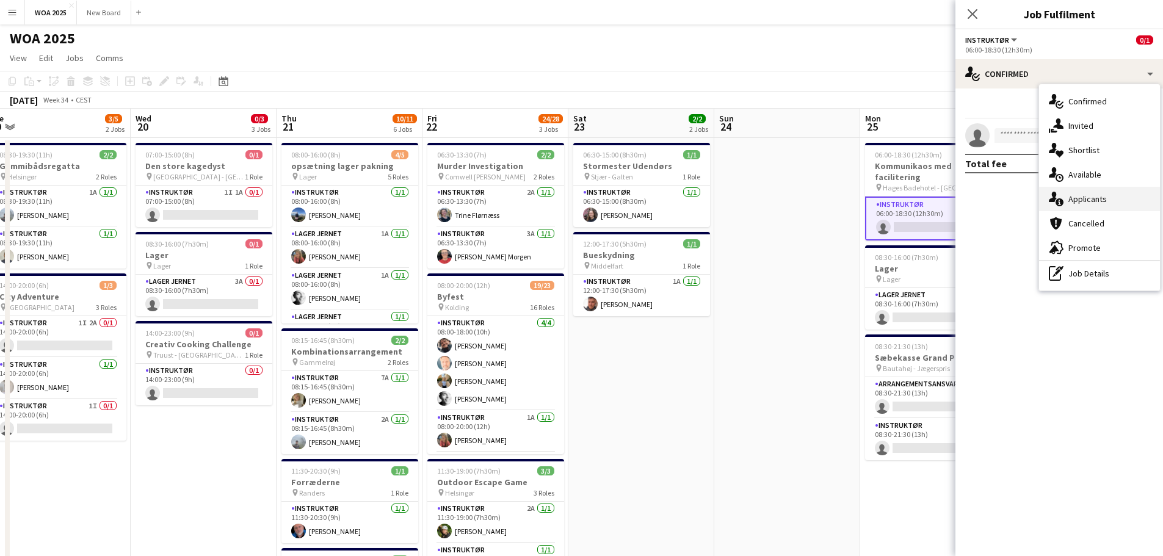
click at [770, 206] on div "single-neutral-actions-information Applicants" at bounding box center [1099, 199] width 121 height 24
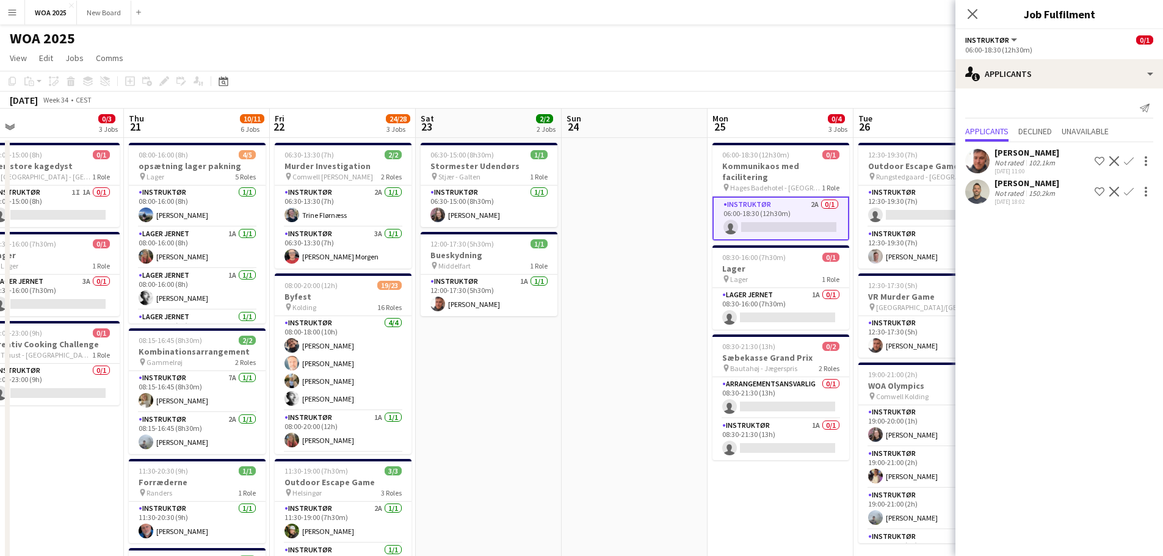
scroll to position [0, 472]
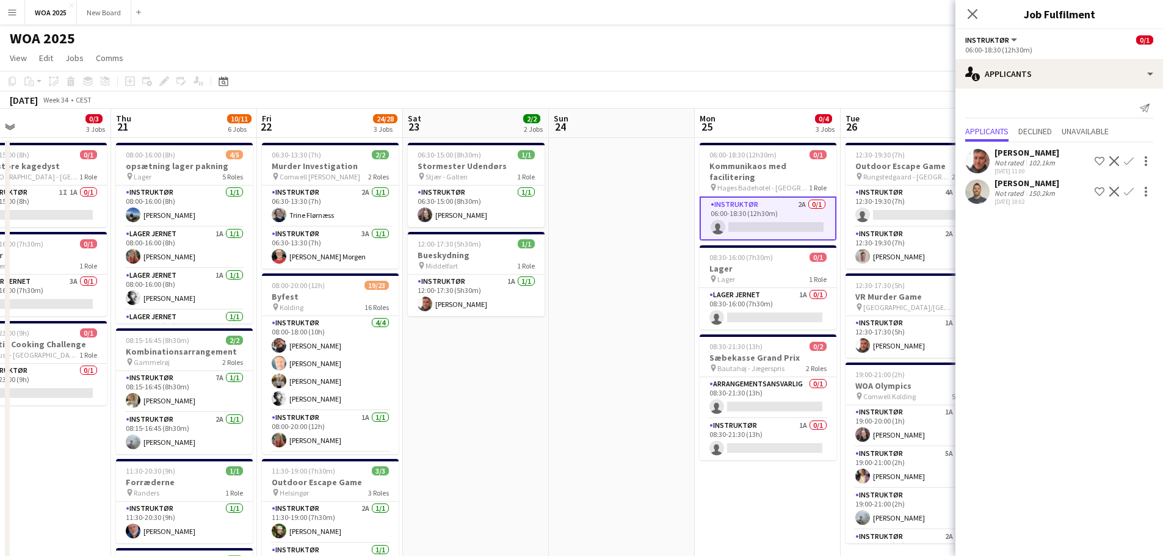
drag, startPoint x: 934, startPoint y: 508, endPoint x: 769, endPoint y: 496, distance: 165.9
click at [769, 496] on app-calendar-viewport "Sun 17 Mon 18 1/1 1 Job Tue 19 3/5 2 Jobs Wed 20 0/3 3 Jobs Thu 21 10/11 6 Jobs…" at bounding box center [581, 501] width 1163 height 785
click at [770, 291] on app-card-role "Lager Jernet 1A 0/1 08:30-16:00 (7h30m) single-neutral-actions" at bounding box center [767, 309] width 137 height 42
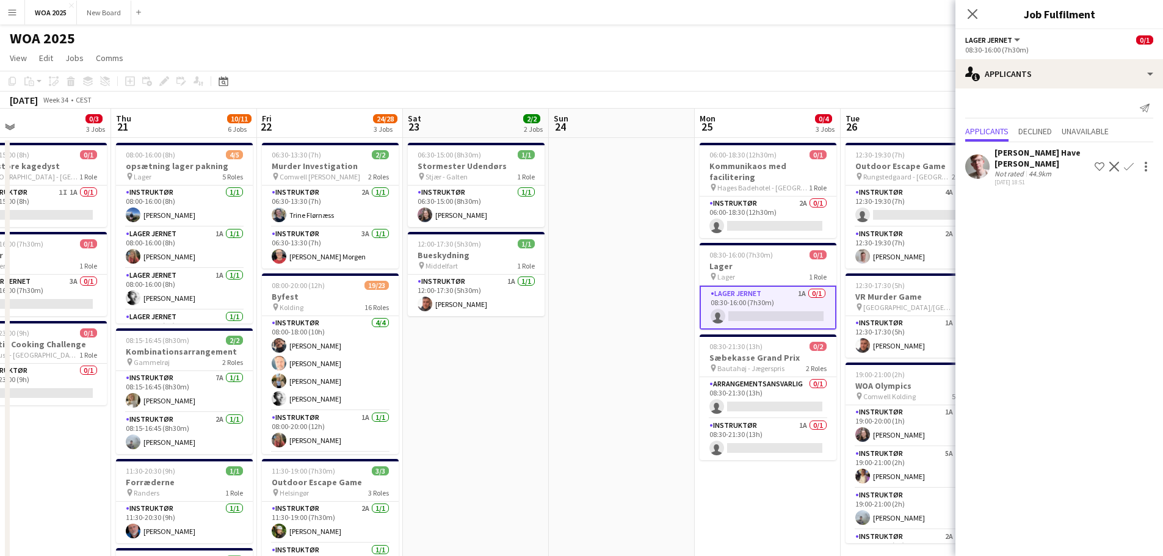
click at [770, 165] on app-icon "Confirm" at bounding box center [1129, 167] width 10 height 10
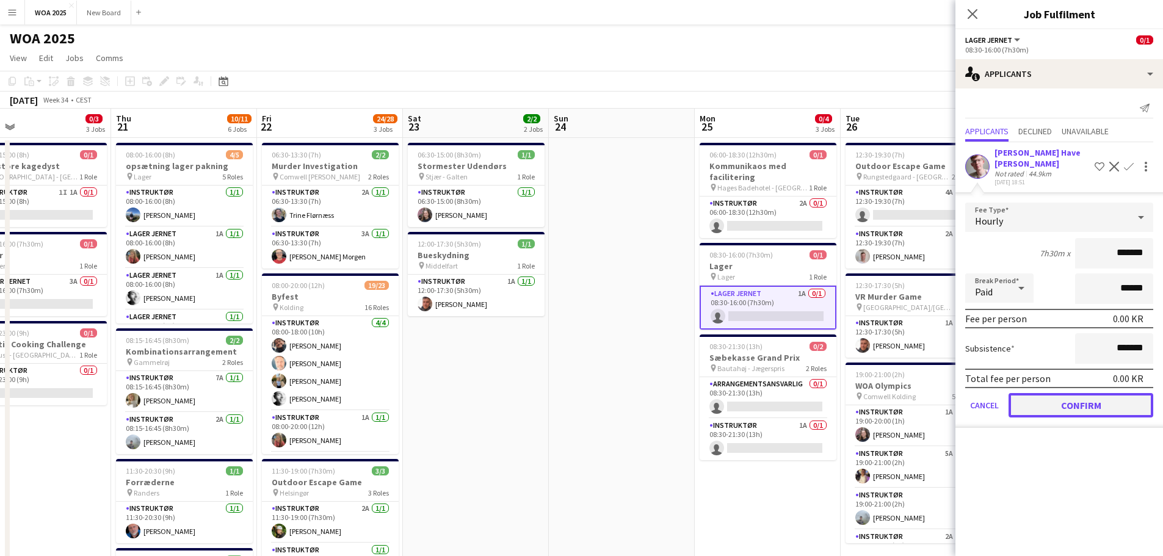
click at [770, 407] on button "Confirm" at bounding box center [1080, 405] width 145 height 24
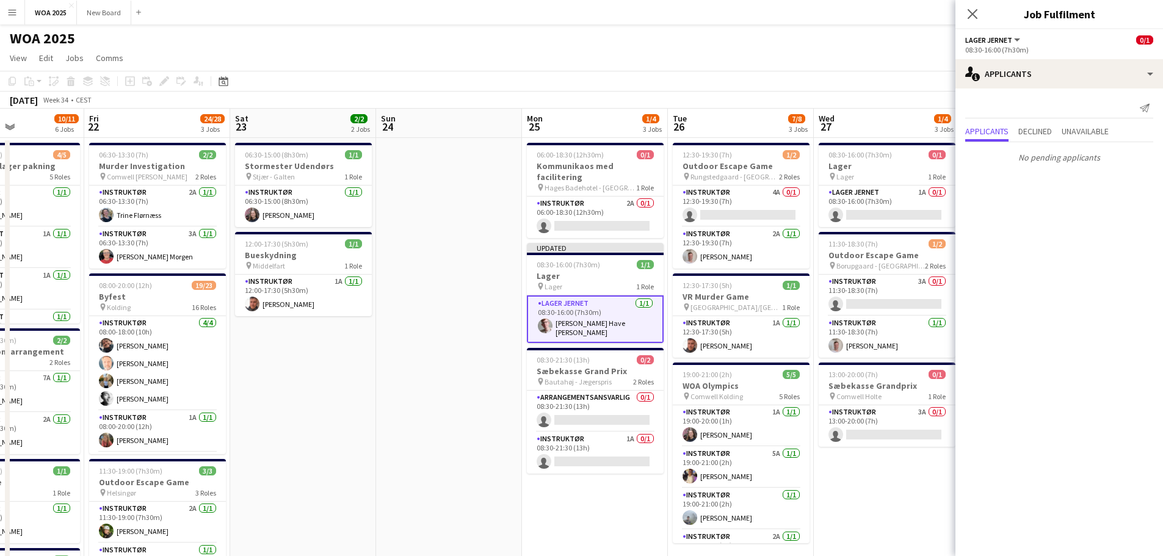
scroll to position [0, 355]
drag, startPoint x: 761, startPoint y: 483, endPoint x: 587, endPoint y: 438, distance: 180.3
click at [587, 438] on app-calendar-viewport "Tue 19 3/5 2 Jobs Wed 20 0/3 3 Jobs Thu 21 10/11 6 Jobs Fri 22 24/28 3 Jobs Sat…" at bounding box center [581, 501] width 1163 height 785
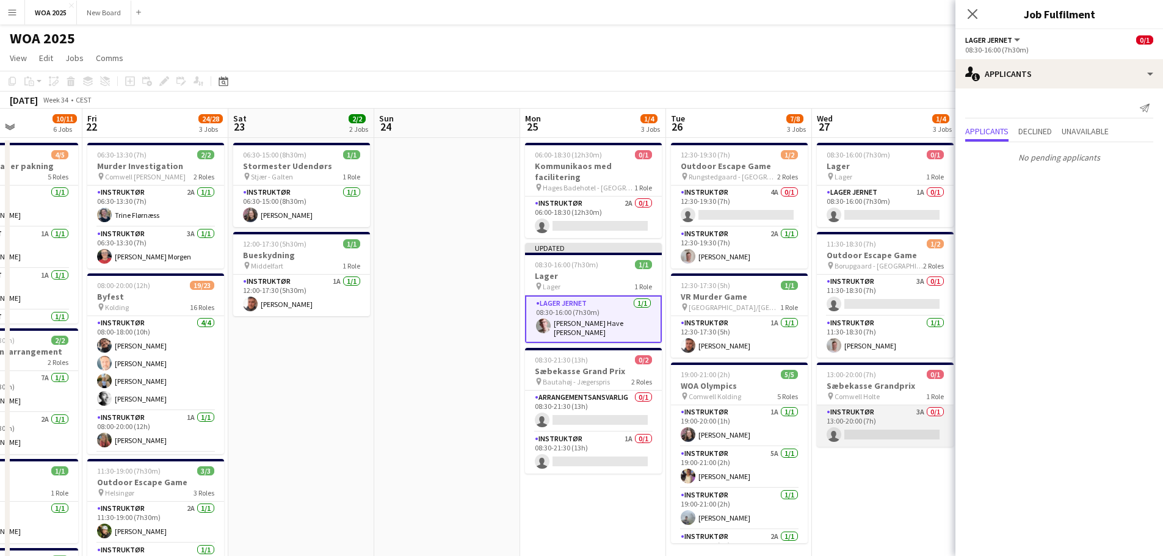
click at [770, 433] on app-card-role "Instruktør 3A 0/1 13:00-20:00 (7h) single-neutral-actions" at bounding box center [885, 426] width 137 height 42
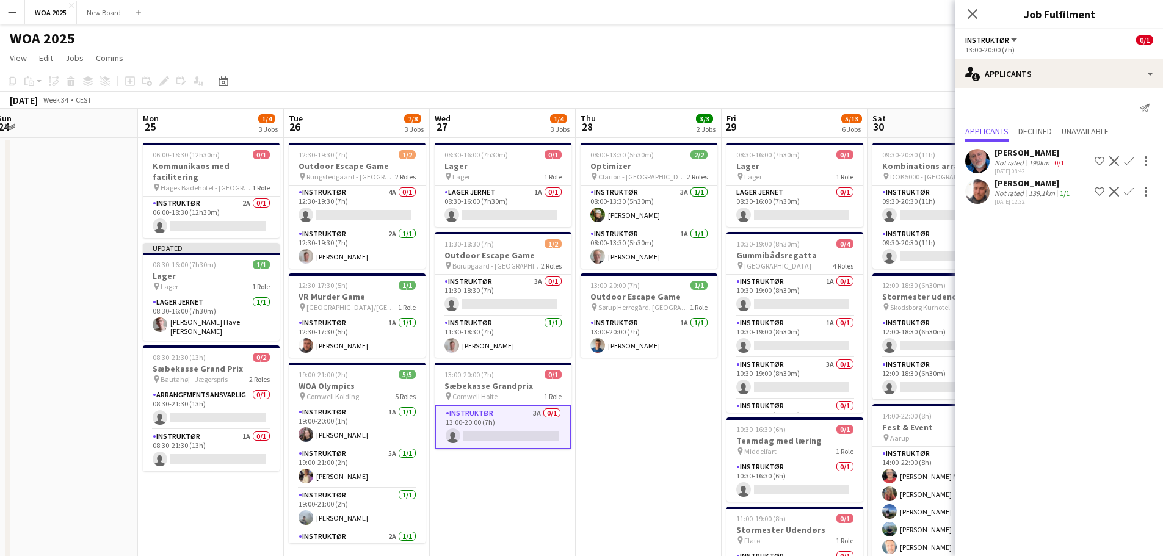
scroll to position [0, 363]
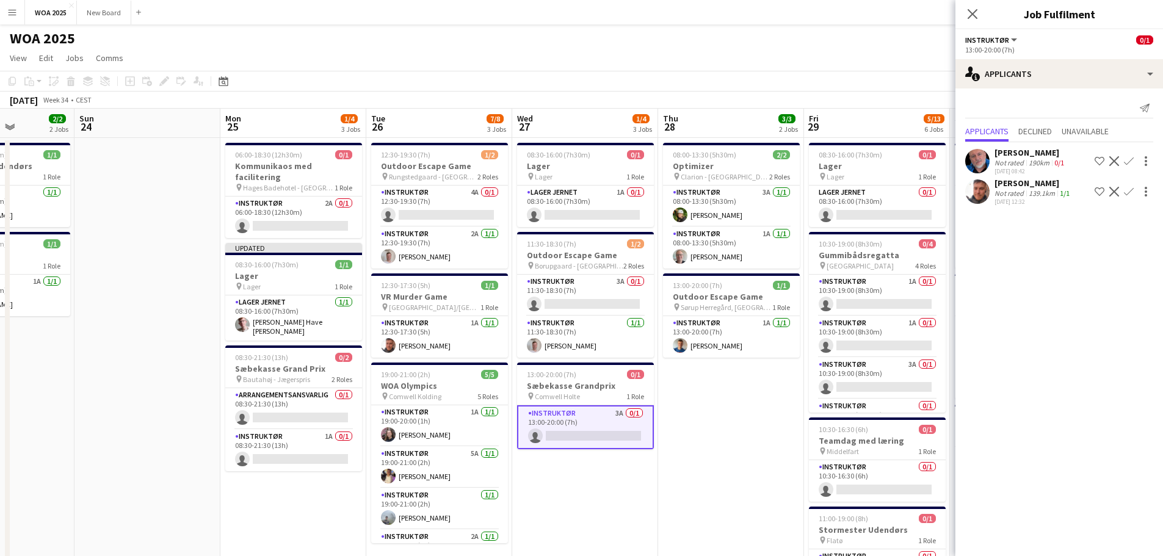
drag, startPoint x: 897, startPoint y: 506, endPoint x: 597, endPoint y: 426, distance: 310.2
click at [597, 426] on app-calendar-viewport "Thu 21 10/11 6 Jobs Fri 22 24/28 3 Jobs Sat 23 2/2 2 Jobs Sun 24 Mon 25 1/4 3 J…" at bounding box center [581, 501] width 1163 height 785
click at [736, 445] on app-date-cell "08:00-13:30 (5h30m) 2/2 Optimizer pin Clarion - [GEOGRAPHIC_DATA] 2 Roles Instr…" at bounding box center [731, 516] width 146 height 756
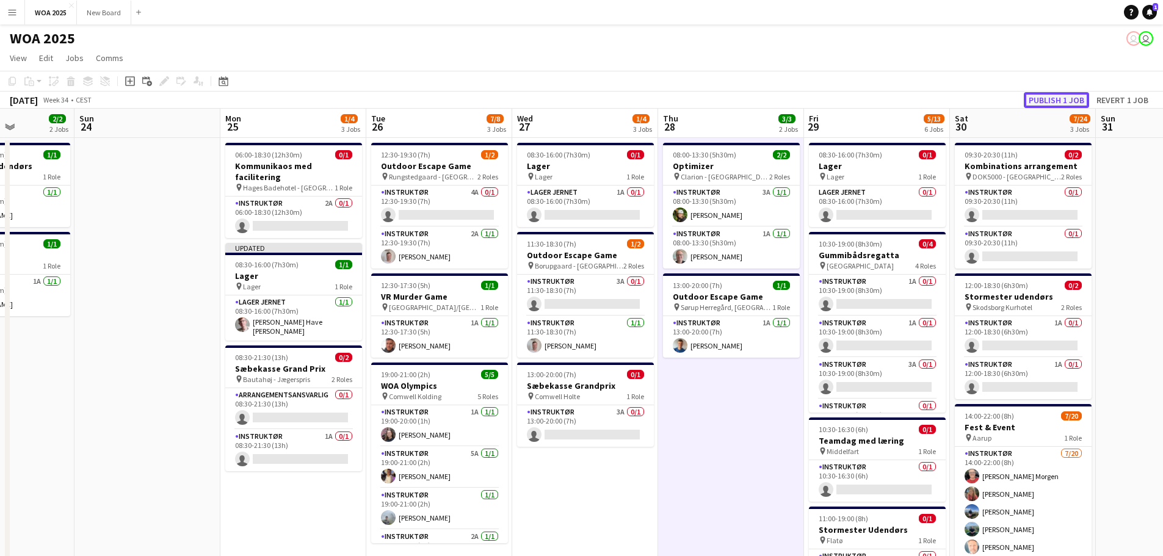
click at [770, 104] on button "Publish 1 job" at bounding box center [1056, 100] width 65 height 16
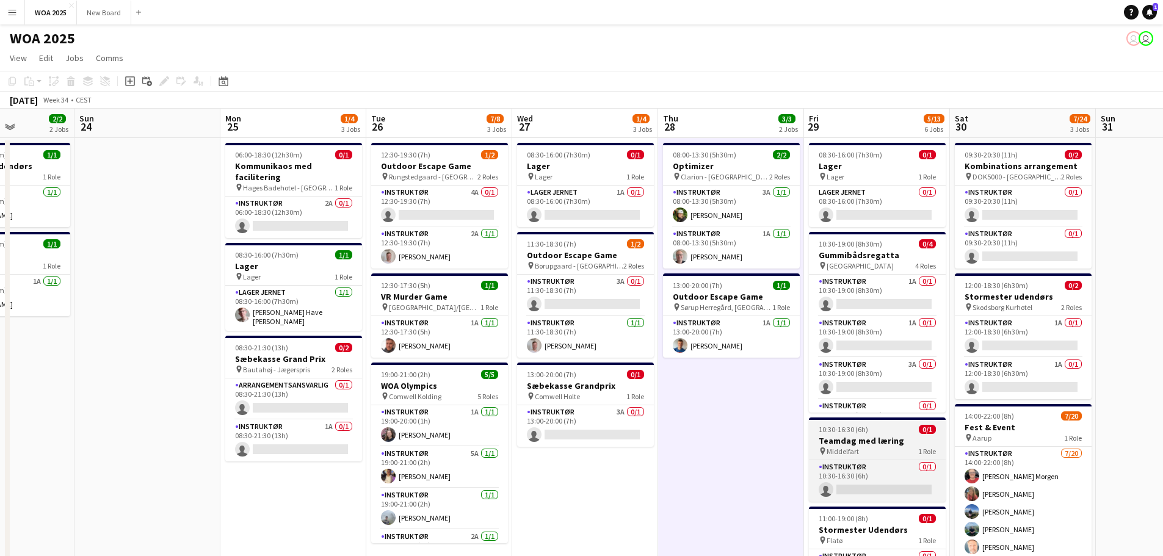
drag, startPoint x: 1169, startPoint y: 249, endPoint x: 886, endPoint y: 449, distance: 346.3
click at [770, 449] on div "pin Middelfart 1 Role" at bounding box center [877, 451] width 137 height 10
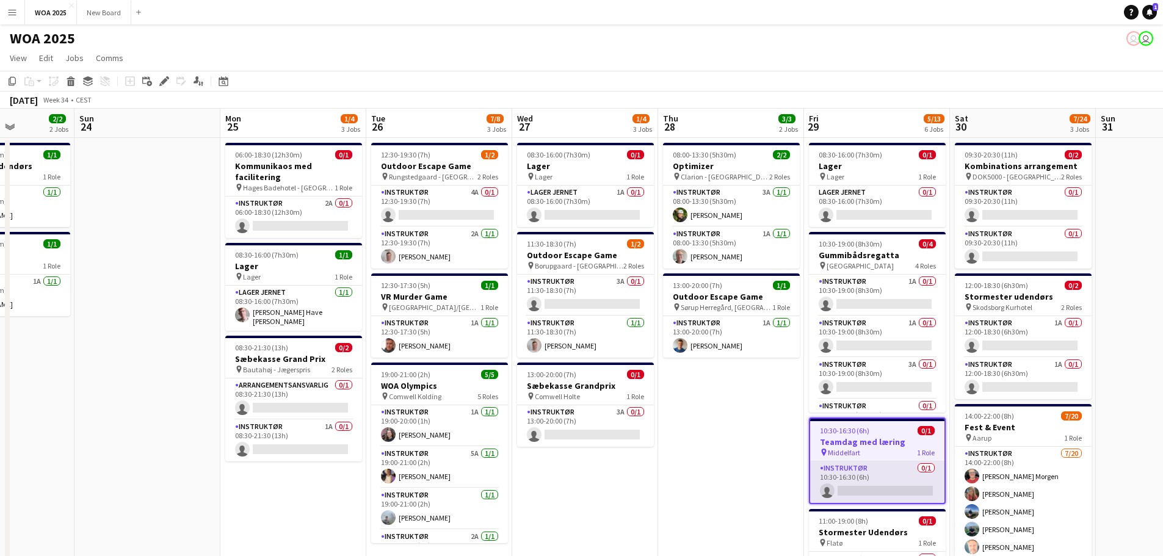
click at [770, 479] on app-card-role "Instruktør 0/1 10:30-16:30 (6h) single-neutral-actions" at bounding box center [877, 482] width 134 height 42
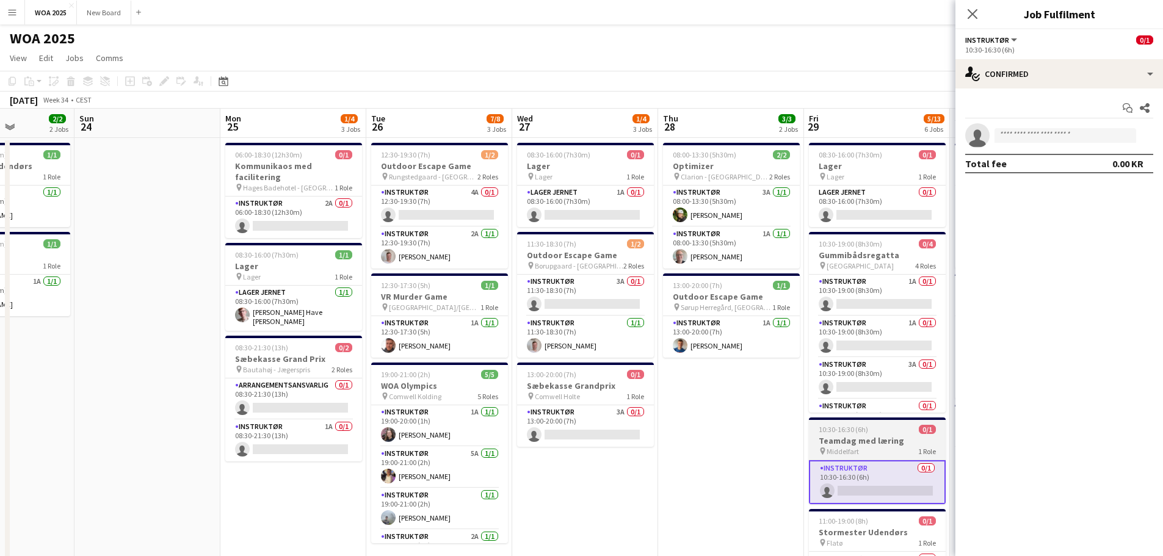
click at [770, 434] on app-job-card "10:30-16:30 (6h) 0/1 Teamdag med læring pin Middelfart 1 Role Instruktør 0/1 10…" at bounding box center [877, 460] width 137 height 87
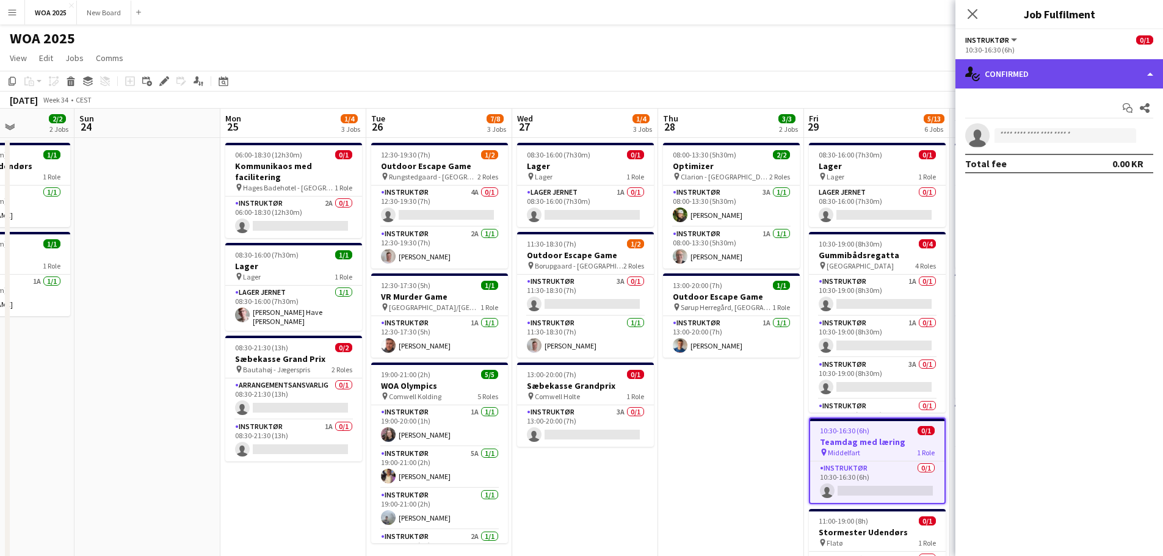
click at [770, 64] on div "single-neutral-actions-check-2 Confirmed" at bounding box center [1059, 73] width 208 height 29
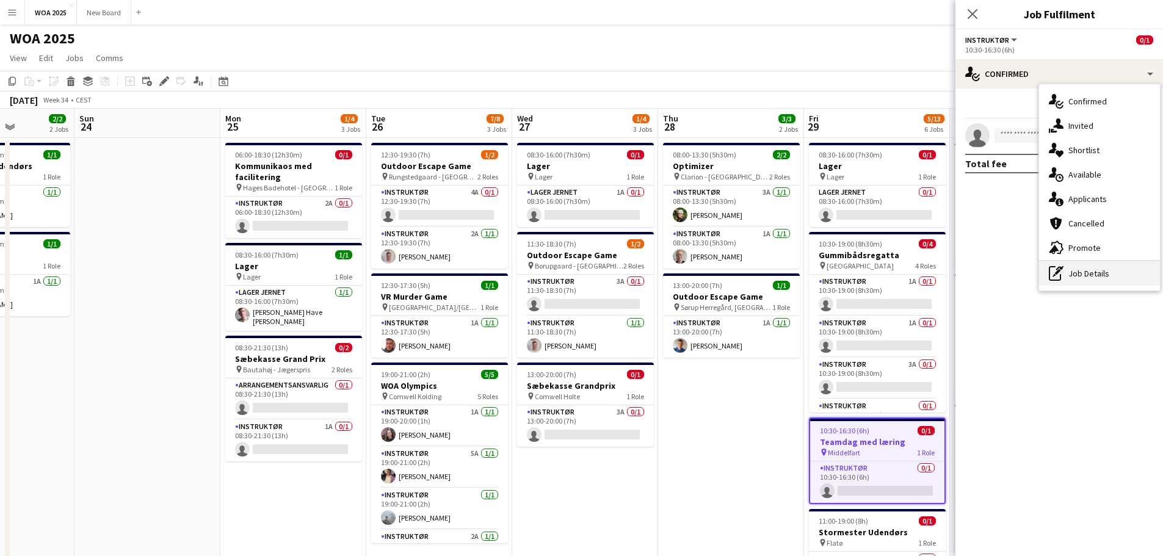
click at [770, 281] on div "pen-write Job Details" at bounding box center [1099, 273] width 121 height 24
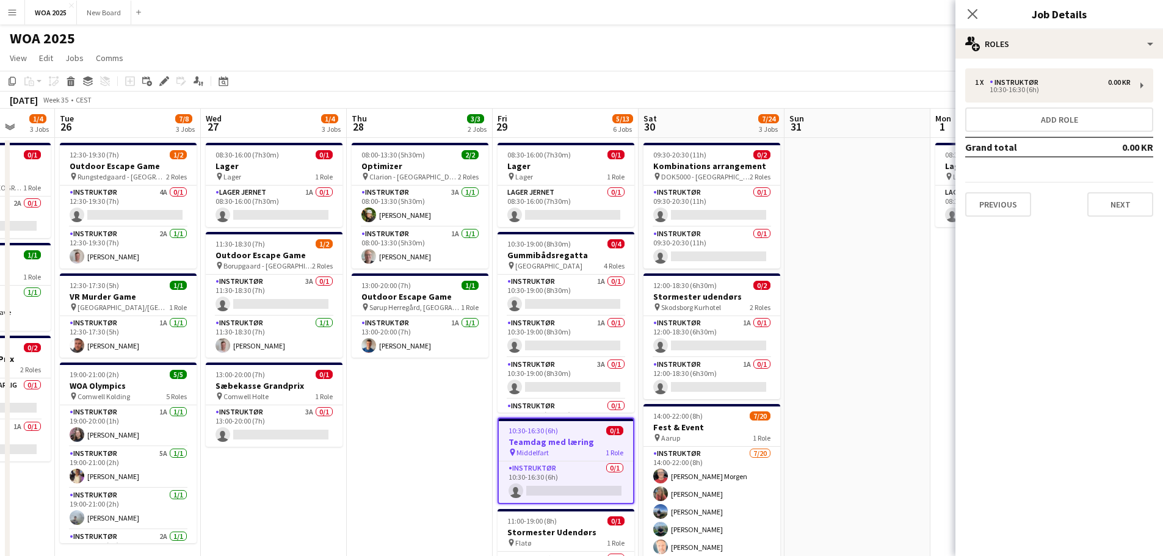
scroll to position [0, 382]
drag, startPoint x: 764, startPoint y: 472, endPoint x: 453, endPoint y: 479, distance: 310.7
click at [453, 479] on app-calendar-viewport "Sat 23 2/2 2 Jobs Sun 24 Mon 25 1/4 3 Jobs Tue 26 7/8 3 Jobs Wed 27 1/4 3 Jobs …" at bounding box center [581, 501] width 1163 height 785
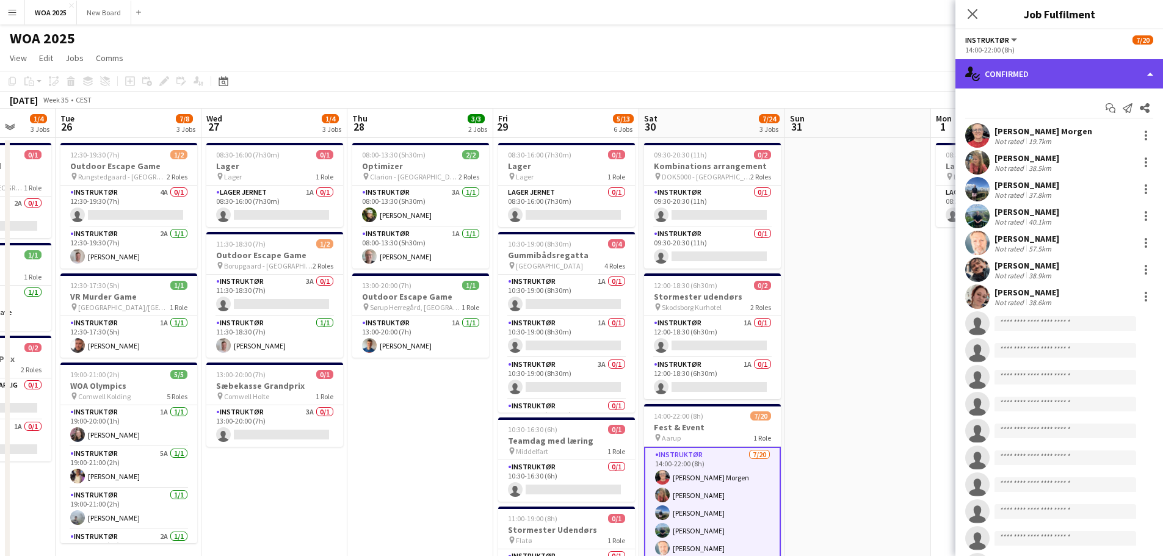
click at [770, 82] on div "single-neutral-actions-check-2 Confirmed" at bounding box center [1059, 73] width 208 height 29
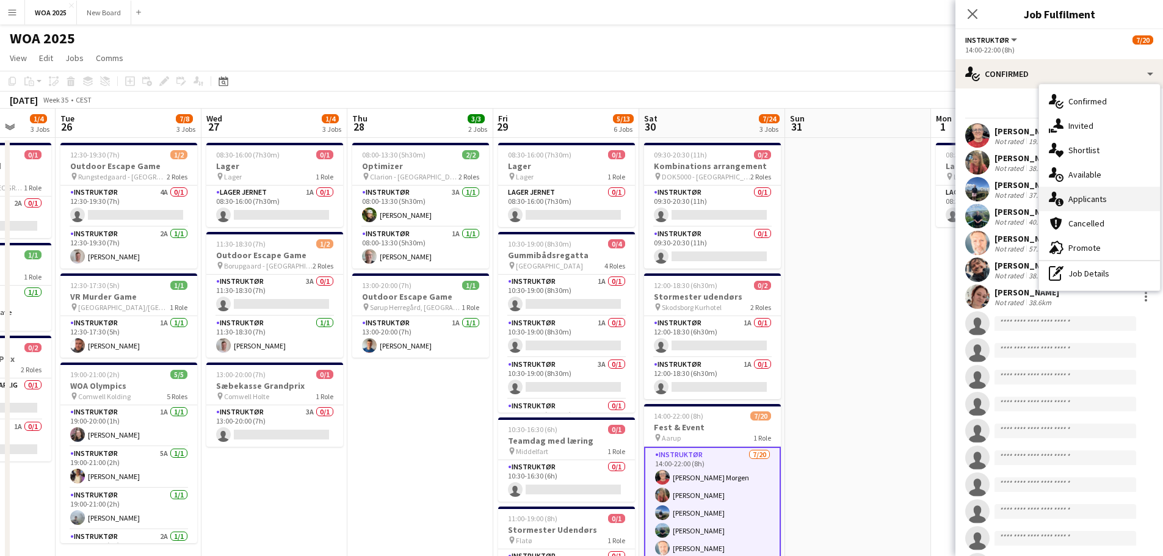
click at [770, 201] on div "single-neutral-actions-information Applicants" at bounding box center [1099, 199] width 121 height 24
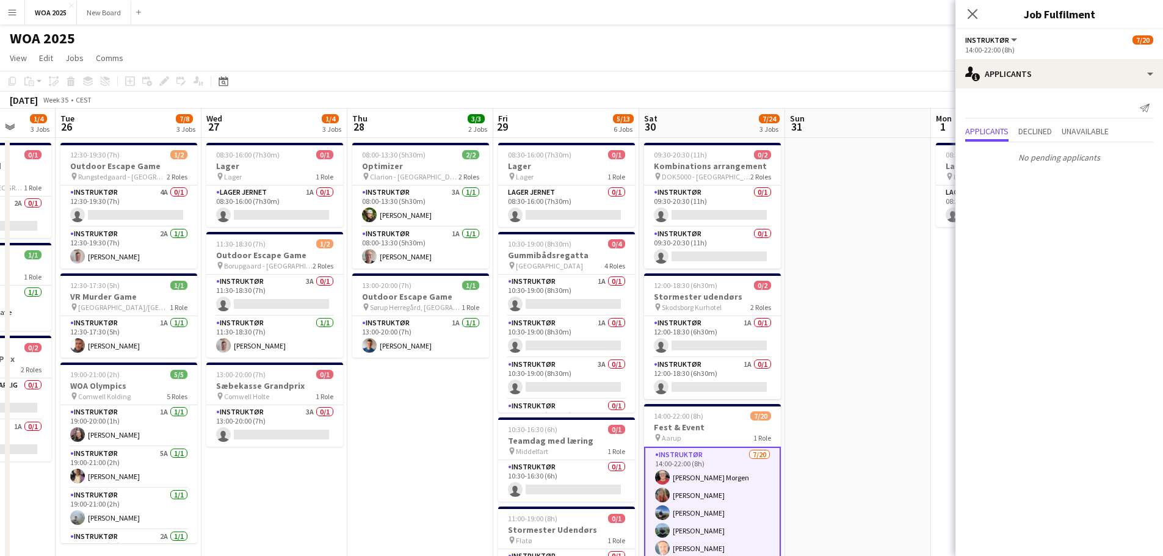
click at [770, 387] on app-date-cell at bounding box center [858, 516] width 146 height 756
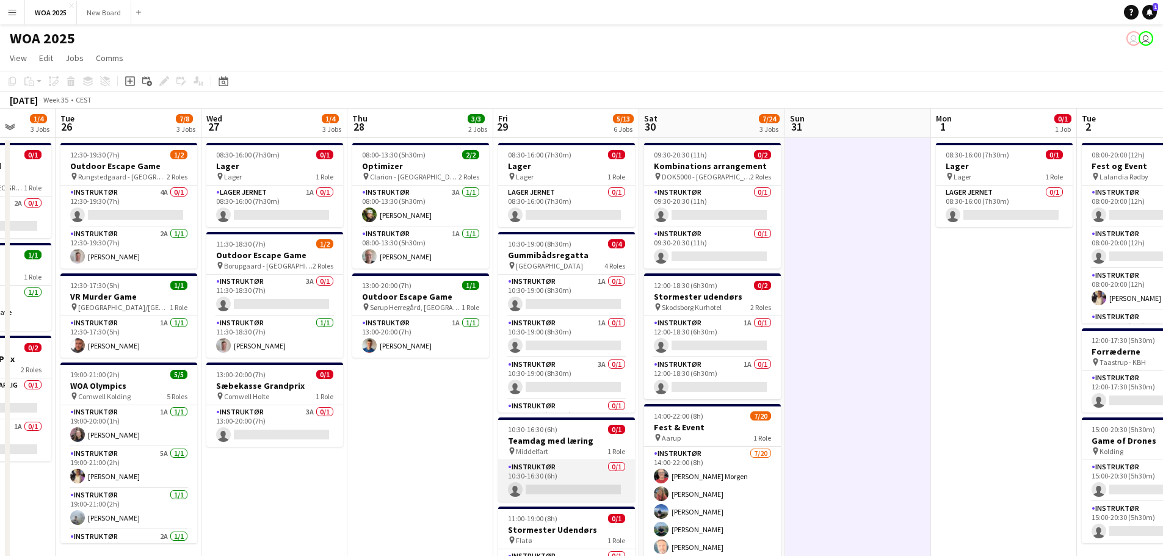
click at [569, 466] on app-card-role "Instruktør 0/1 10:30-16:30 (6h) single-neutral-actions" at bounding box center [566, 481] width 137 height 42
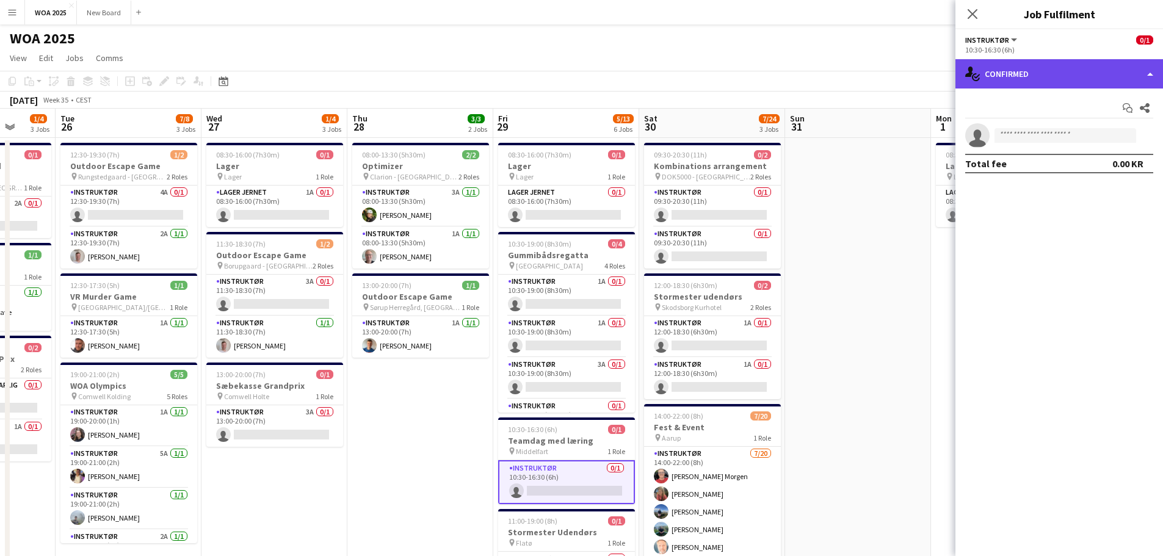
click at [770, 67] on div "single-neutral-actions-check-2 Confirmed" at bounding box center [1059, 73] width 208 height 29
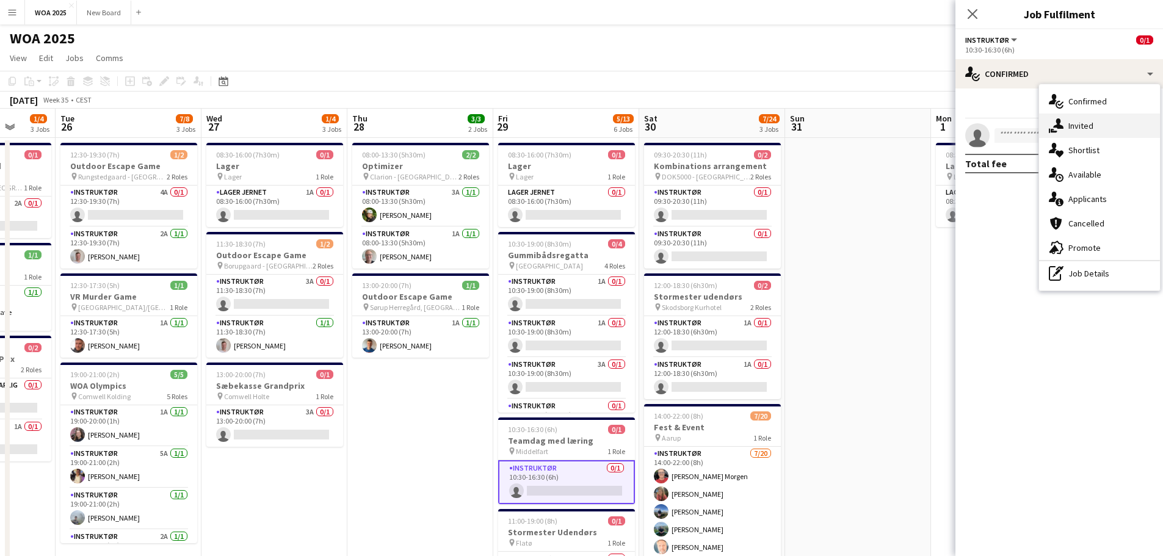
click at [770, 125] on div "single-neutral-actions-share-1 Invited" at bounding box center [1099, 126] width 121 height 24
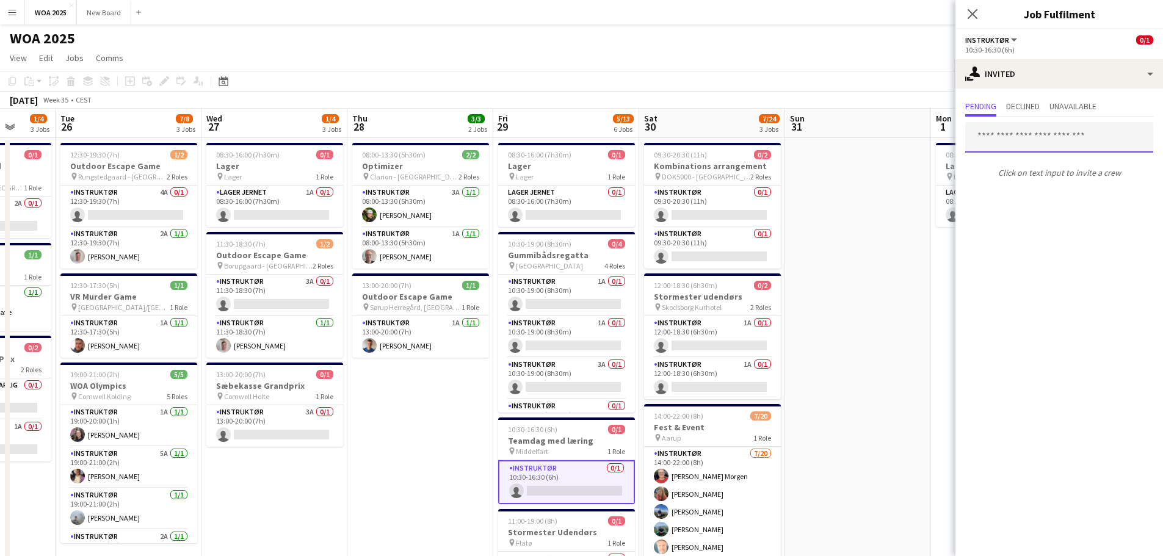
click at [770, 135] on input "text" at bounding box center [1059, 137] width 188 height 31
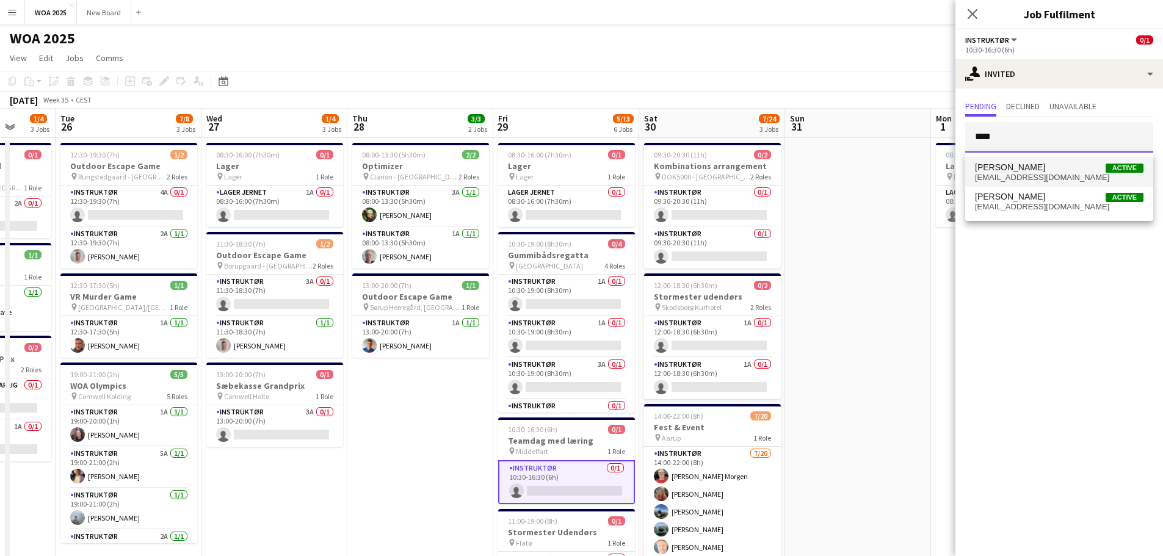
type input "***"
click at [770, 178] on span "[EMAIL_ADDRESS][DOMAIN_NAME]" at bounding box center [1059, 178] width 168 height 10
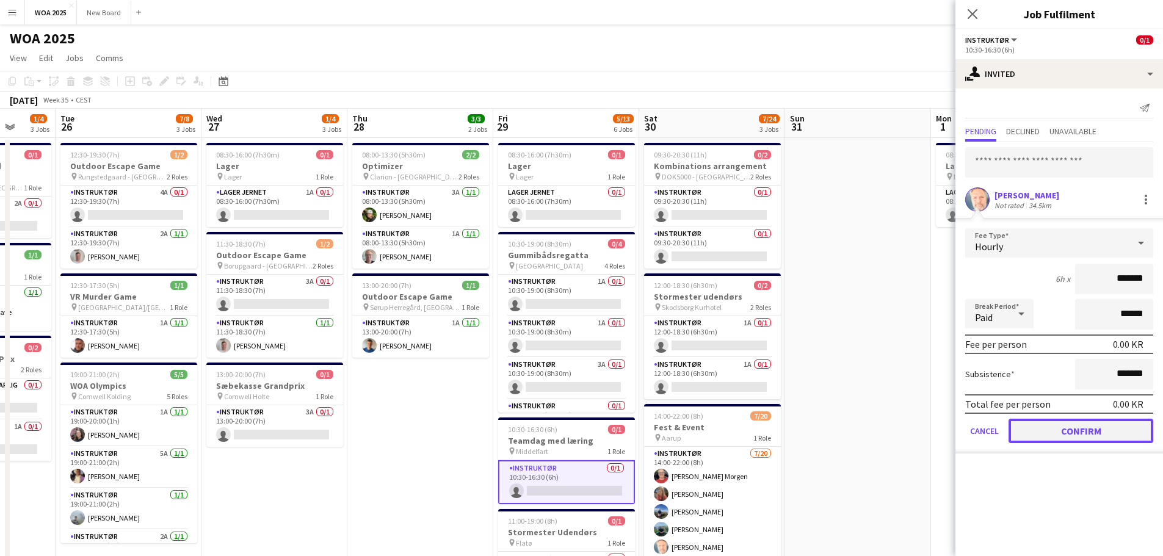
click at [770, 436] on button "Confirm" at bounding box center [1080, 431] width 145 height 24
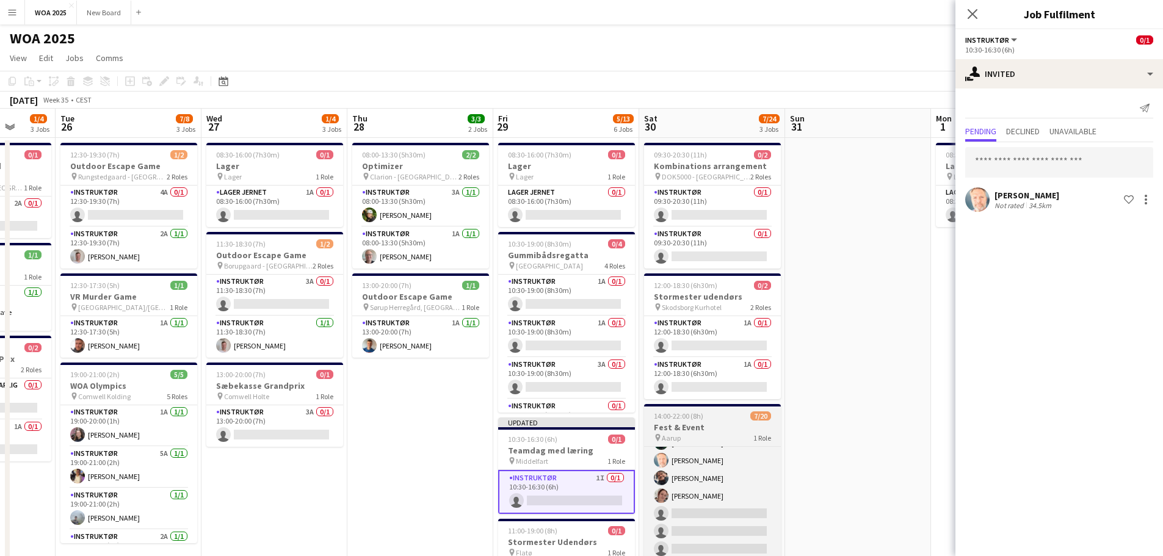
scroll to position [0, 0]
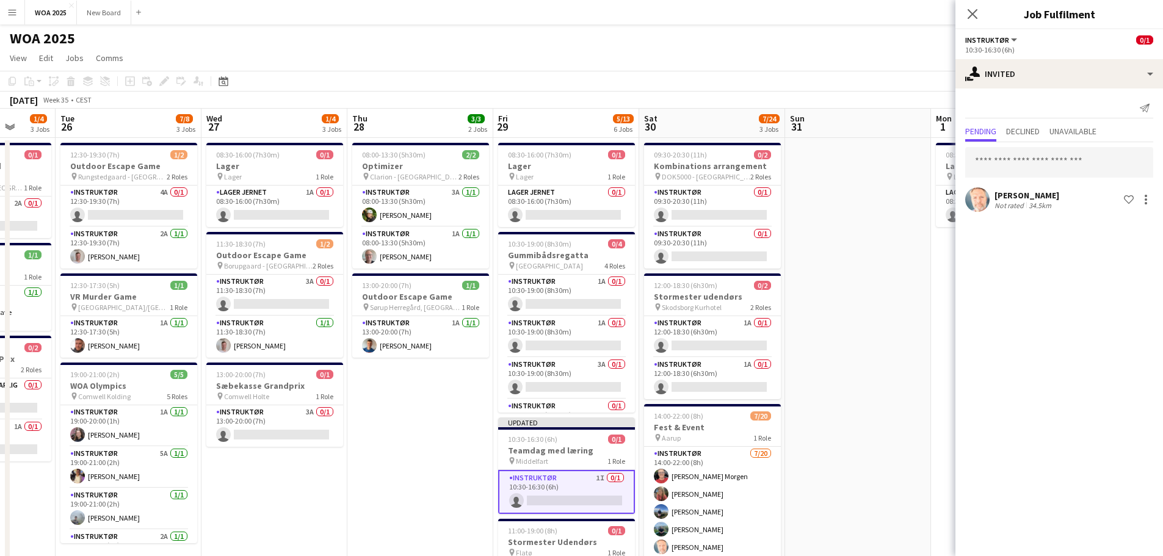
click at [327, 518] on app-date-cell "08:30-16:00 (7h30m) 0/1 Lager pin Lager 1 Role Lager Jernet 1A 0/1 08:30-16:00 …" at bounding box center [274, 516] width 146 height 756
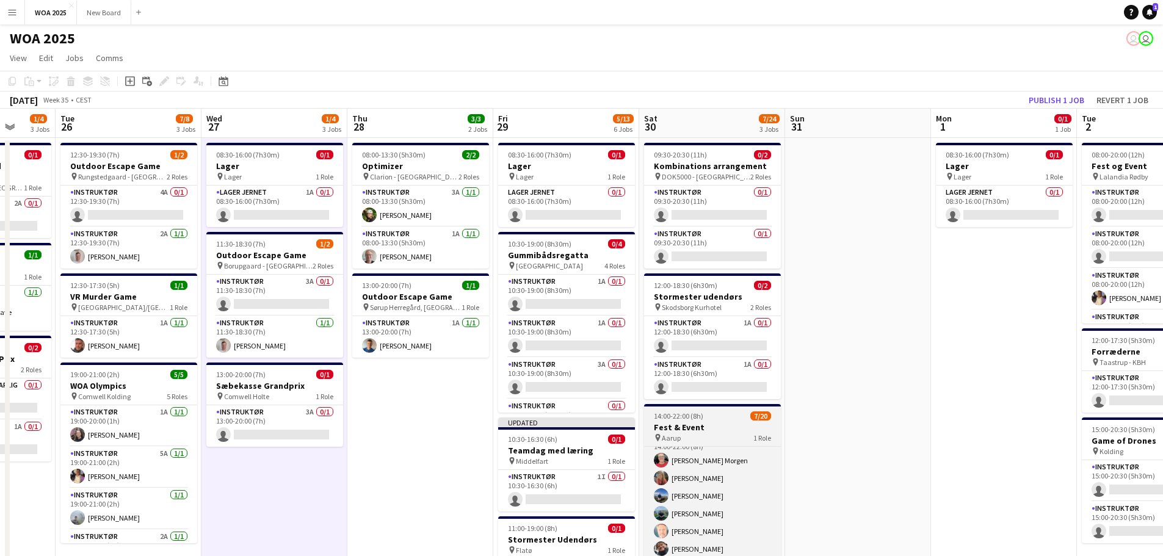
scroll to position [8, 0]
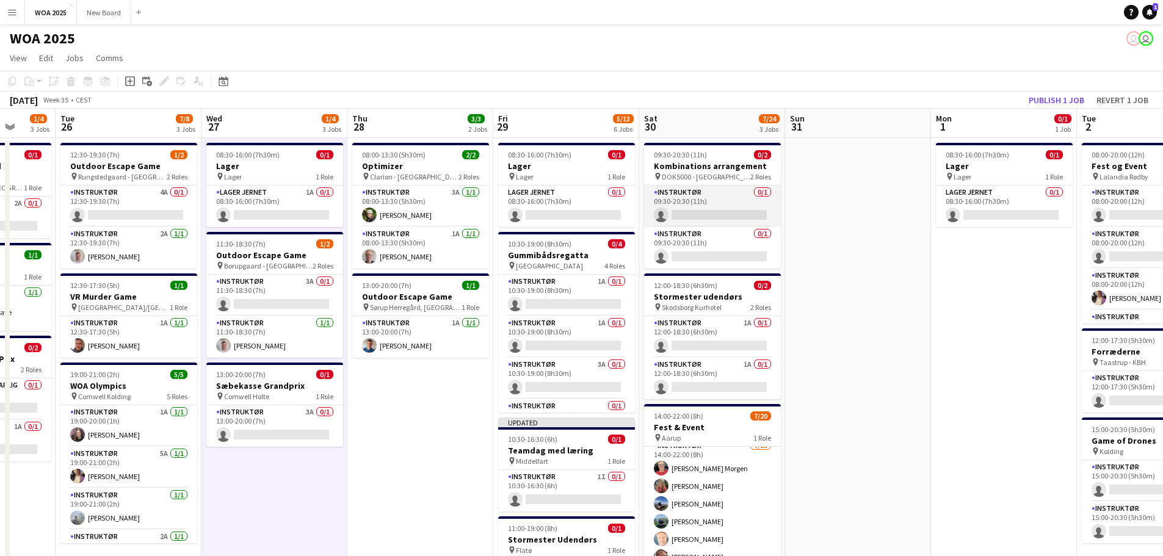
click at [692, 211] on app-card-role "Instruktør 0/1 09:30-20:30 (11h) single-neutral-actions" at bounding box center [712, 207] width 137 height 42
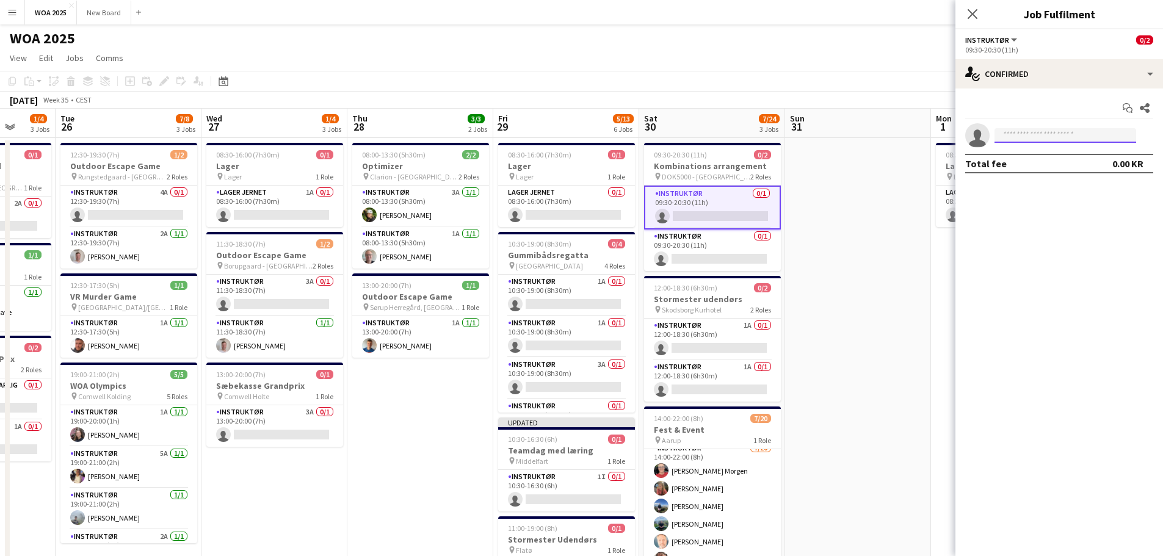
click at [770, 137] on input at bounding box center [1065, 135] width 142 height 15
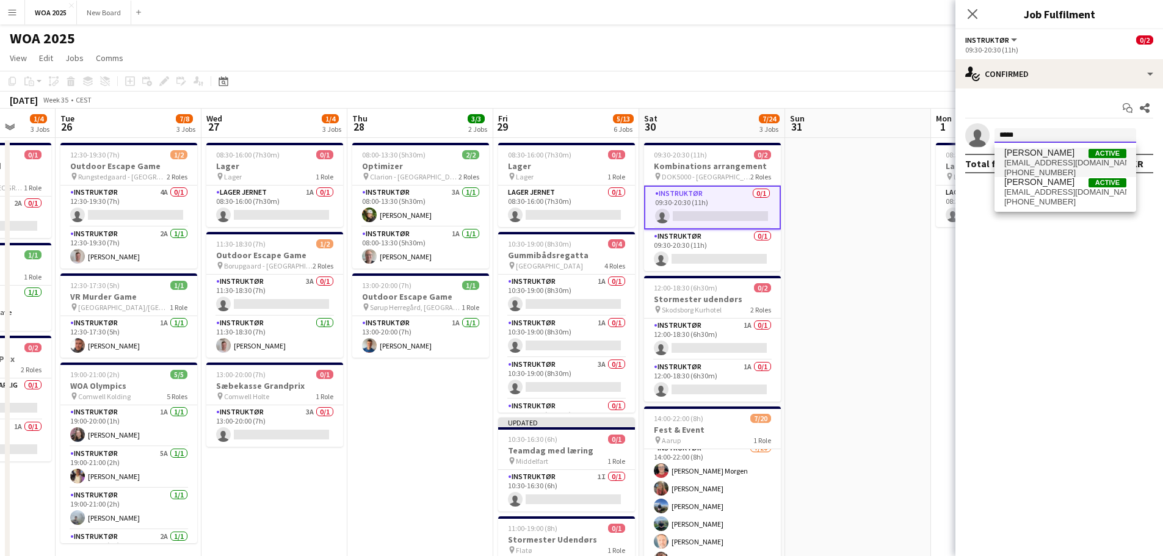
type input "*****"
click at [770, 163] on span "[EMAIL_ADDRESS][DOMAIN_NAME]" at bounding box center [1065, 163] width 122 height 10
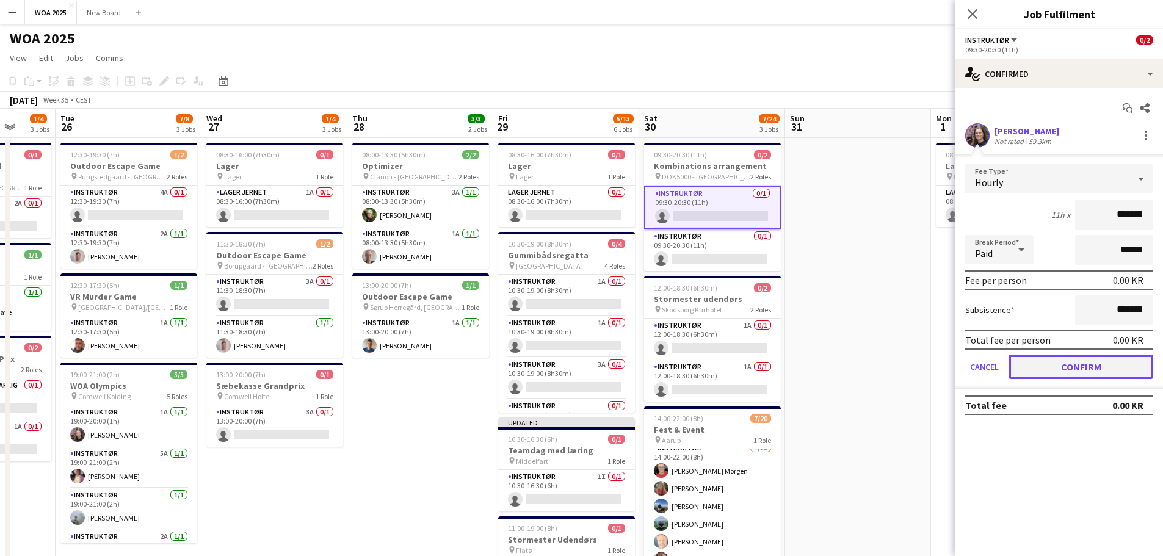
click at [770, 368] on button "Confirm" at bounding box center [1080, 367] width 145 height 24
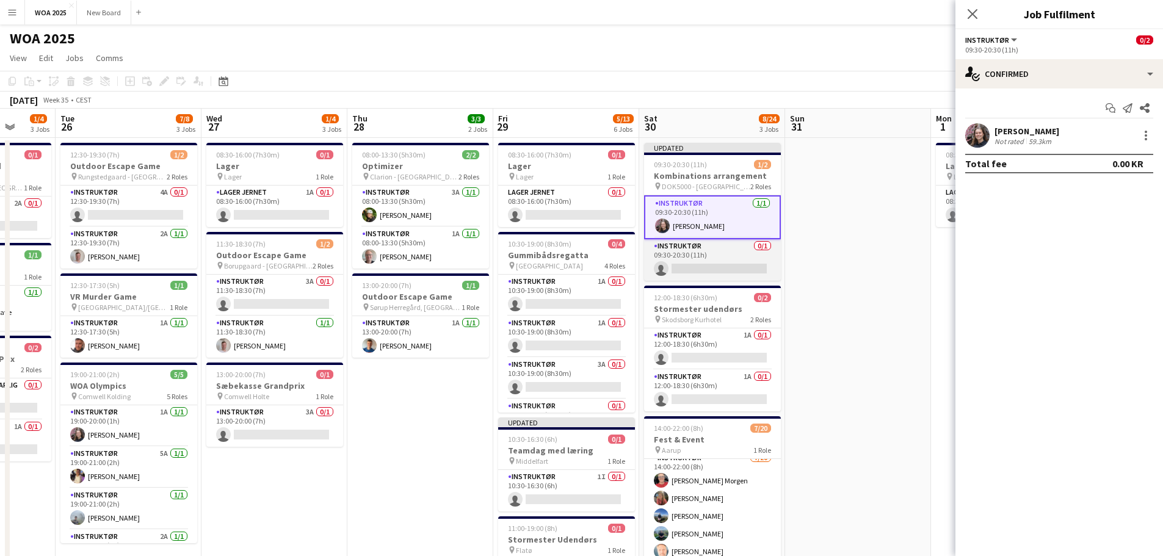
click at [723, 265] on app-card-role "Instruktør 0/1 09:30-20:30 (11h) single-neutral-actions" at bounding box center [712, 260] width 137 height 42
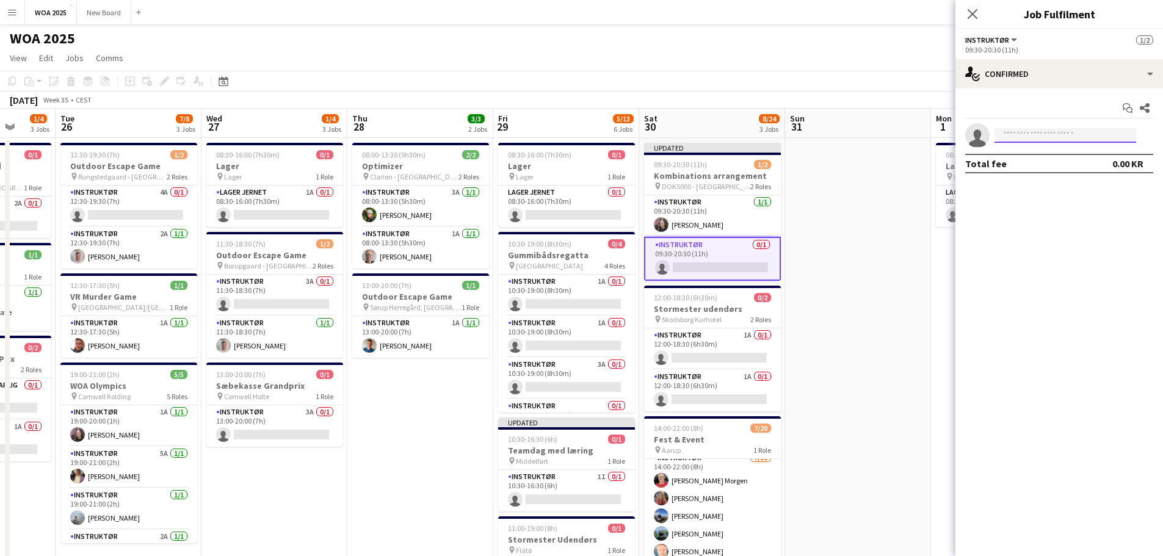
click at [770, 135] on input at bounding box center [1065, 135] width 142 height 15
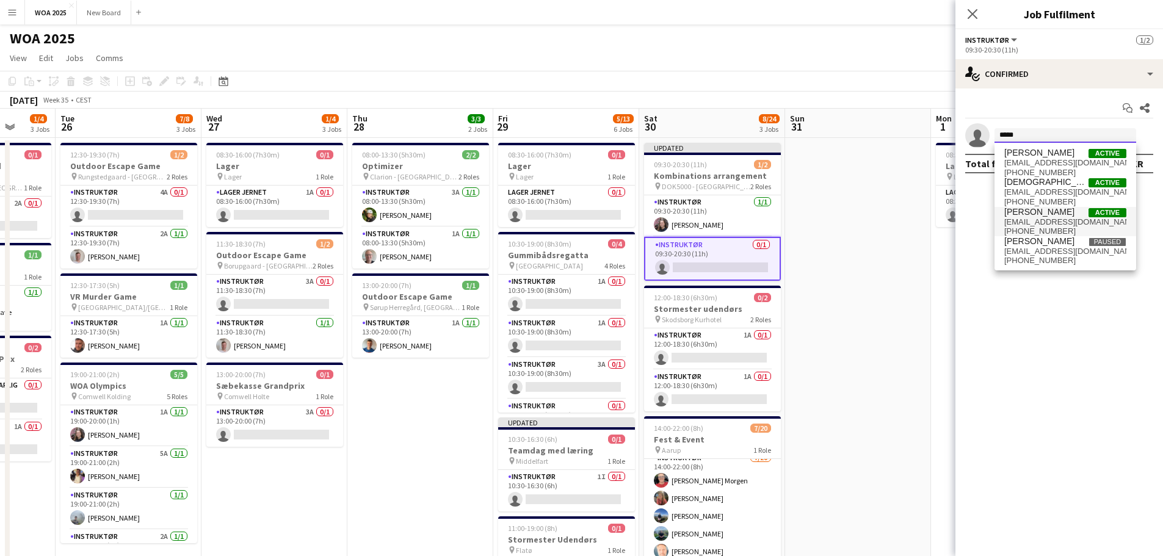
type input "*****"
click at [770, 221] on span "[EMAIL_ADDRESS][DOMAIN_NAME]" at bounding box center [1065, 222] width 122 height 10
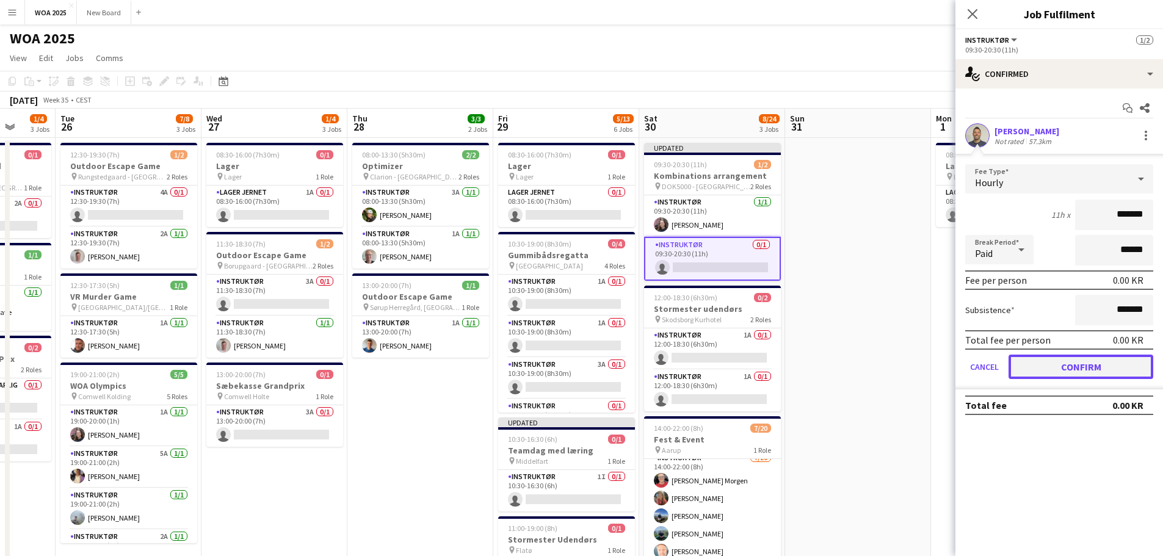
click at [770, 364] on button "Confirm" at bounding box center [1080, 367] width 145 height 24
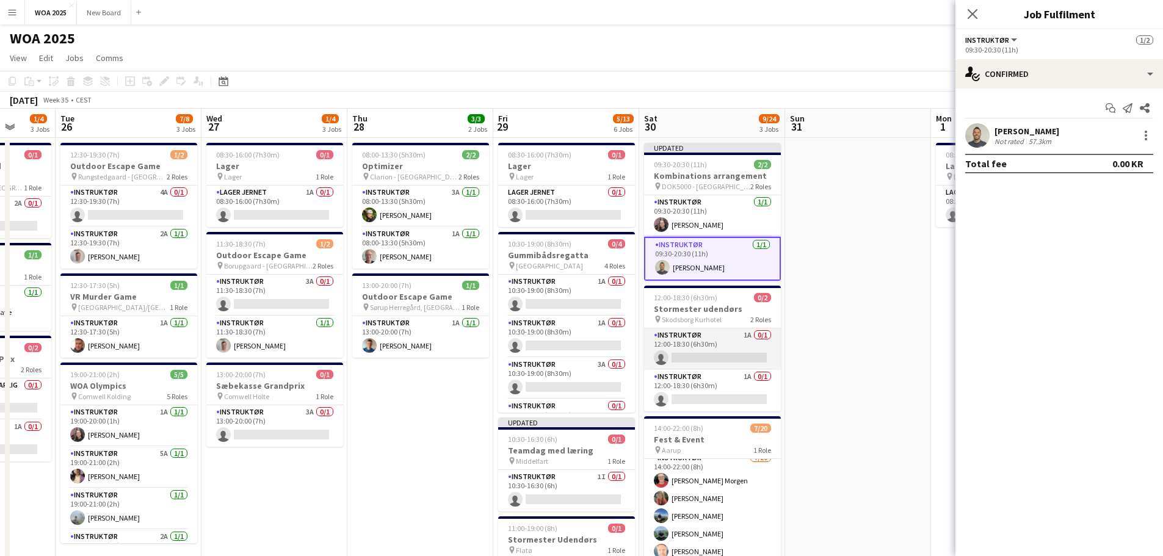
click at [737, 353] on app-card-role "Instruktør 1A 0/1 12:00-18:30 (6h30m) single-neutral-actions" at bounding box center [712, 349] width 137 height 42
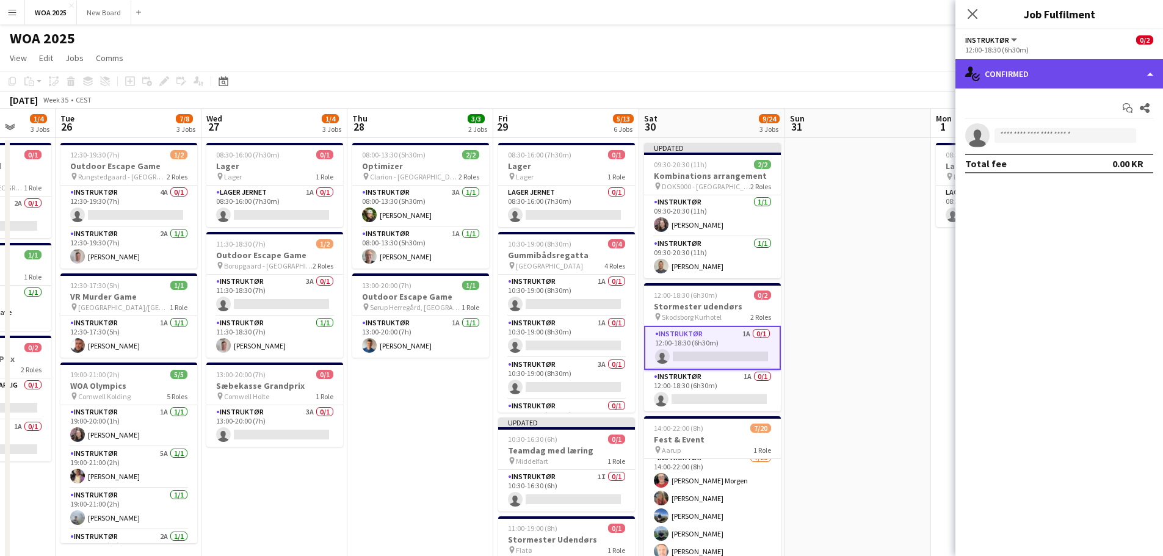
click at [770, 79] on div "single-neutral-actions-check-2 Confirmed" at bounding box center [1059, 73] width 208 height 29
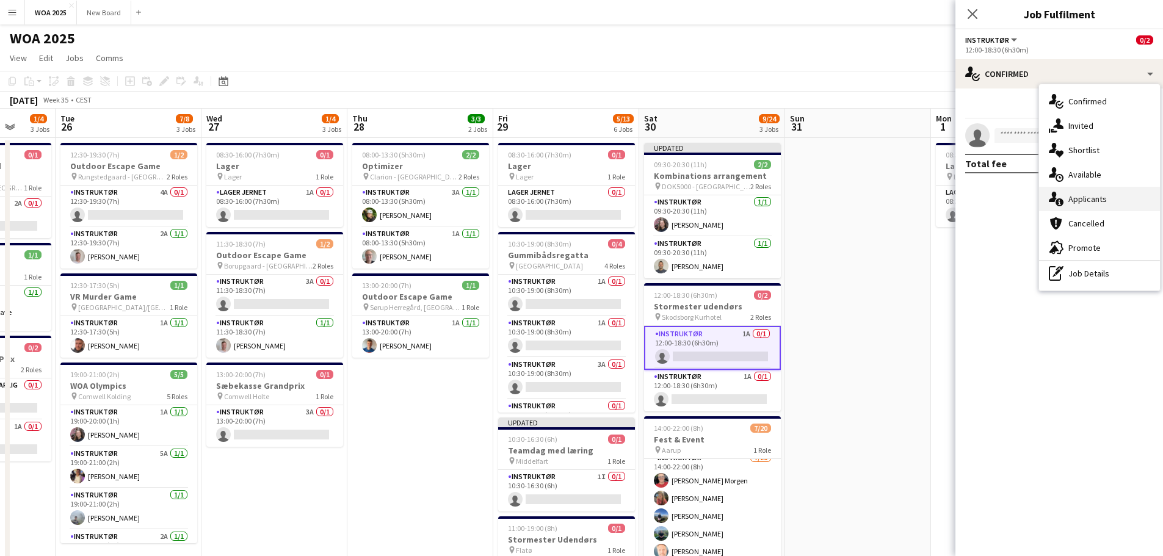
click at [770, 201] on div "single-neutral-actions-information Applicants" at bounding box center [1099, 199] width 121 height 24
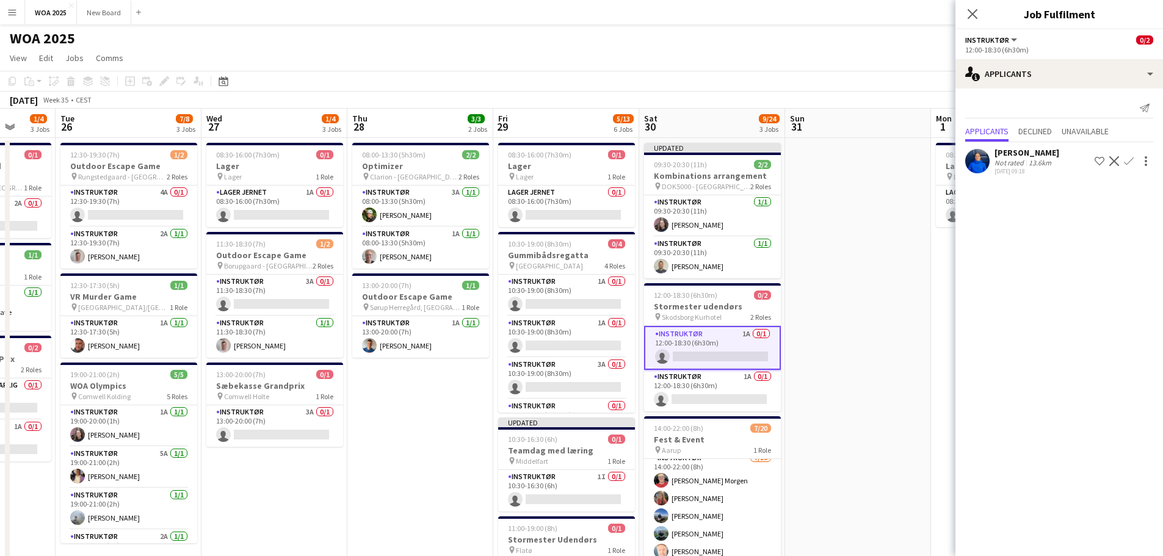
click at [770, 164] on app-icon "Confirm" at bounding box center [1129, 161] width 10 height 10
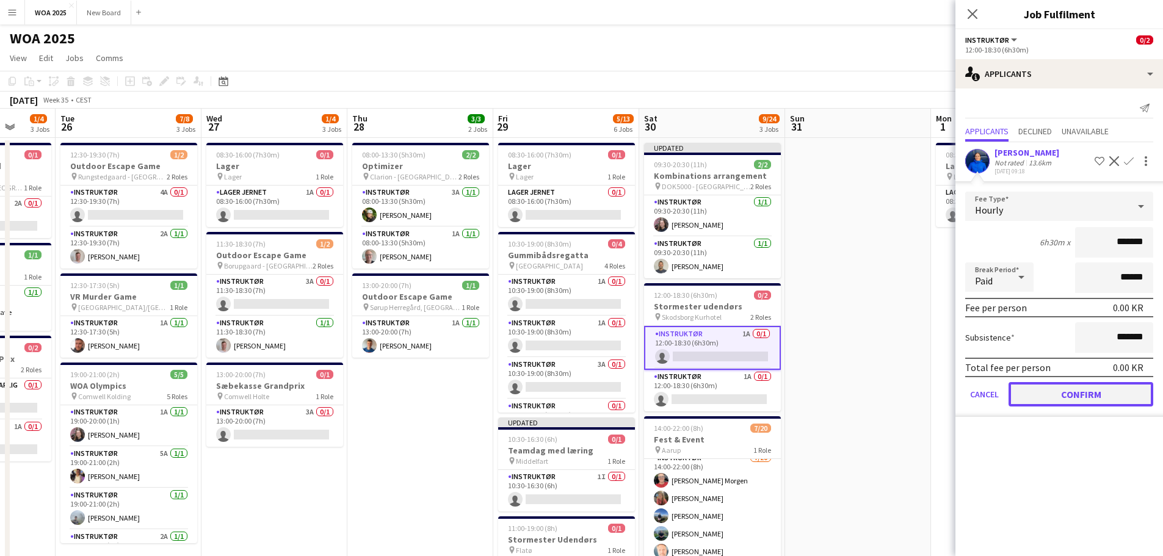
click at [770, 391] on button "Confirm" at bounding box center [1080, 394] width 145 height 24
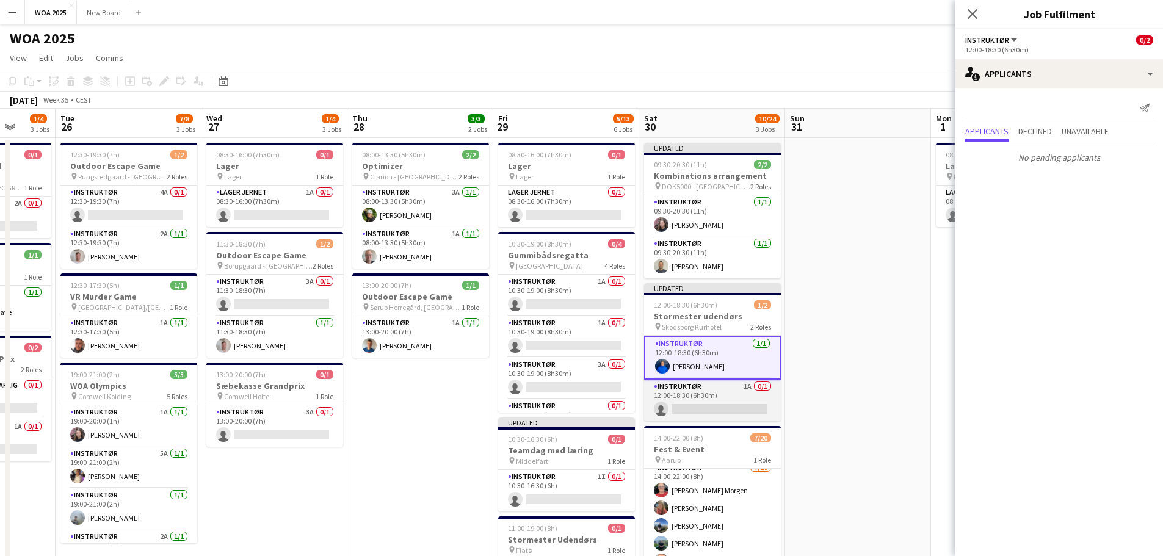
click at [731, 405] on app-card-role "Instruktør 1A 0/1 12:00-18:30 (6h30m) single-neutral-actions" at bounding box center [712, 401] width 137 height 42
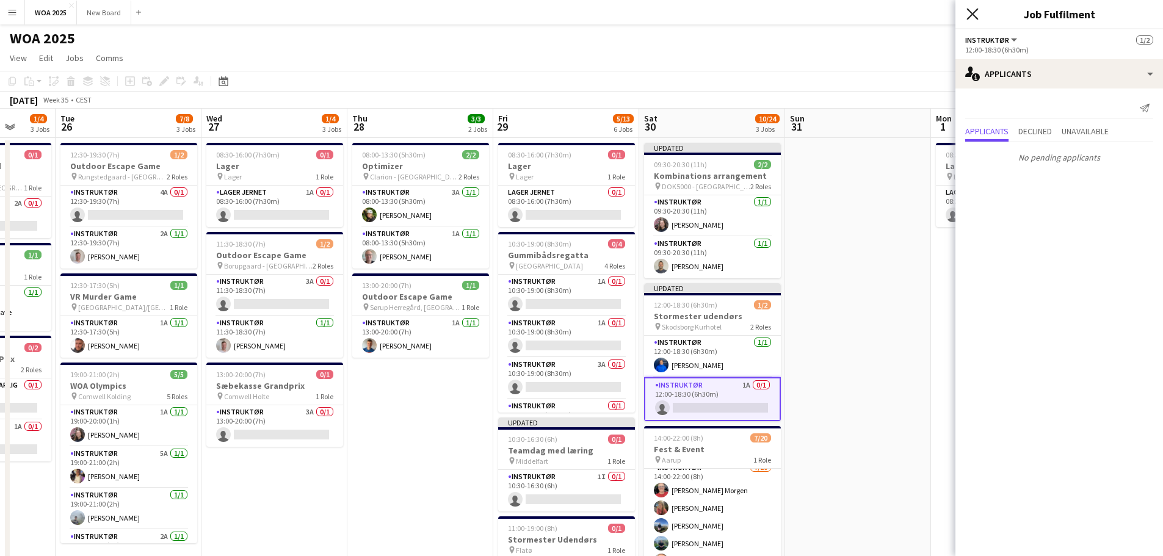
click at [770, 12] on icon at bounding box center [972, 14] width 12 height 12
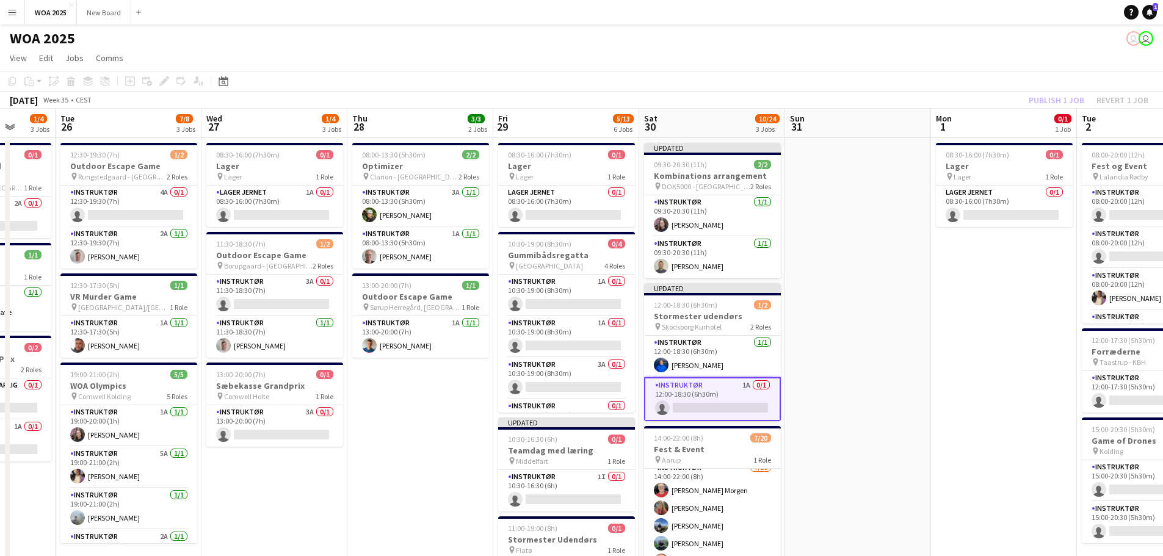
click at [770, 97] on div "Publish 1 job Revert 1 job" at bounding box center [1088, 100] width 149 height 16
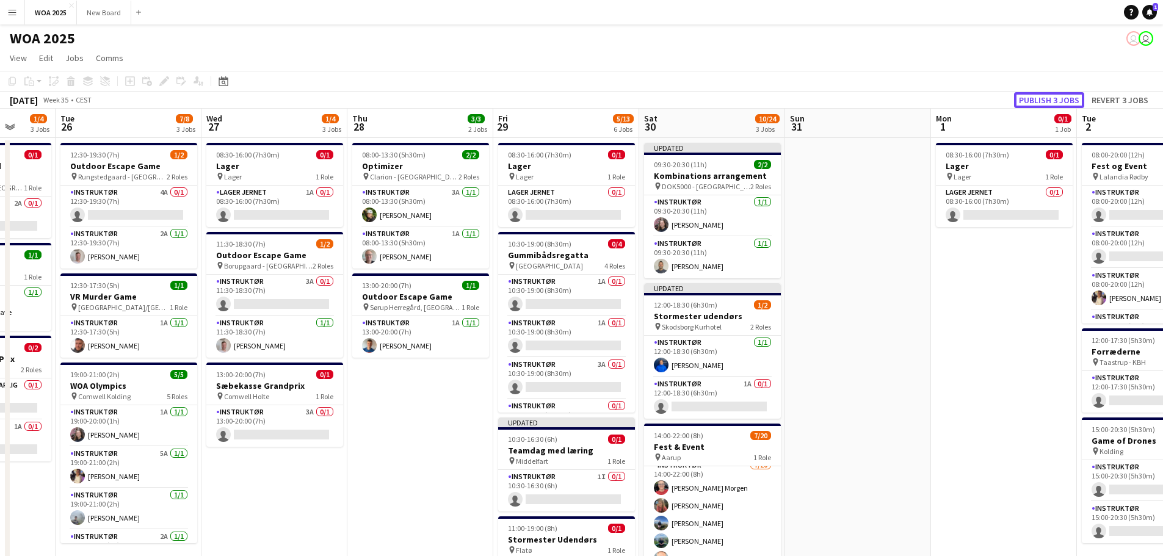
click at [770, 97] on button "Publish 3 jobs" at bounding box center [1049, 100] width 70 height 16
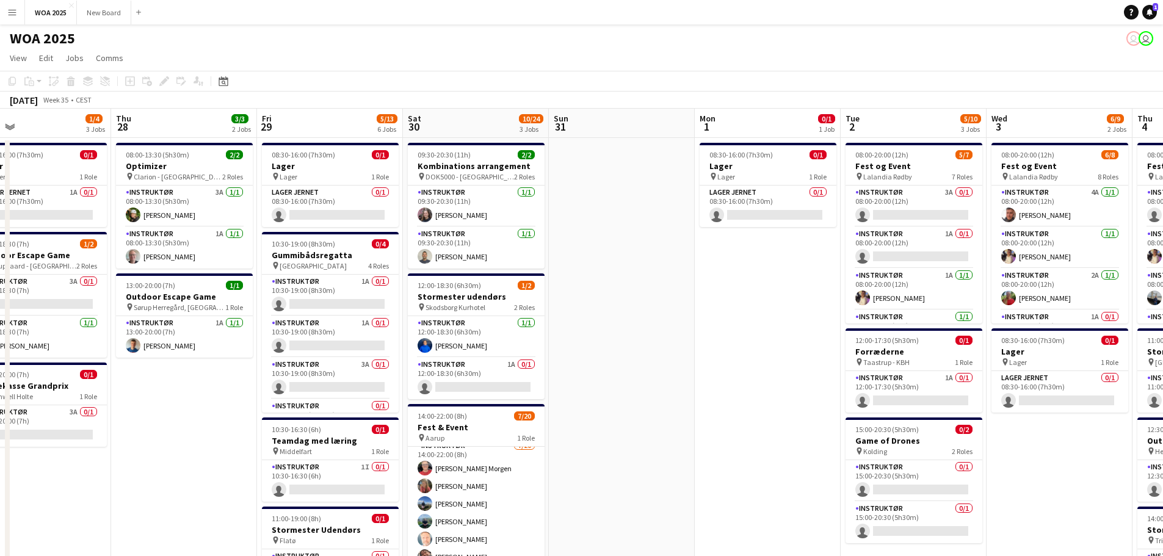
scroll to position [0, 483]
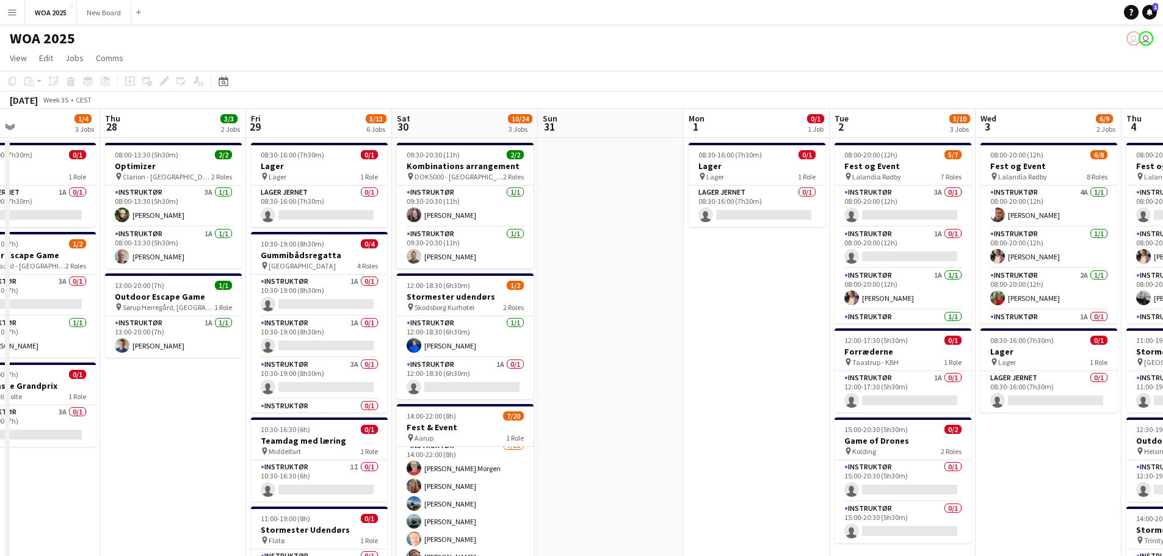
drag, startPoint x: 980, startPoint y: 331, endPoint x: 733, endPoint y: 362, distance: 249.1
click at [733, 362] on app-calendar-viewport "Sun 24 Mon 25 1/4 3 Jobs Tue 26 7/8 3 Jobs Wed 27 1/4 3 Jobs Thu 28 3/3 2 Jobs …" at bounding box center [581, 501] width 1163 height 785
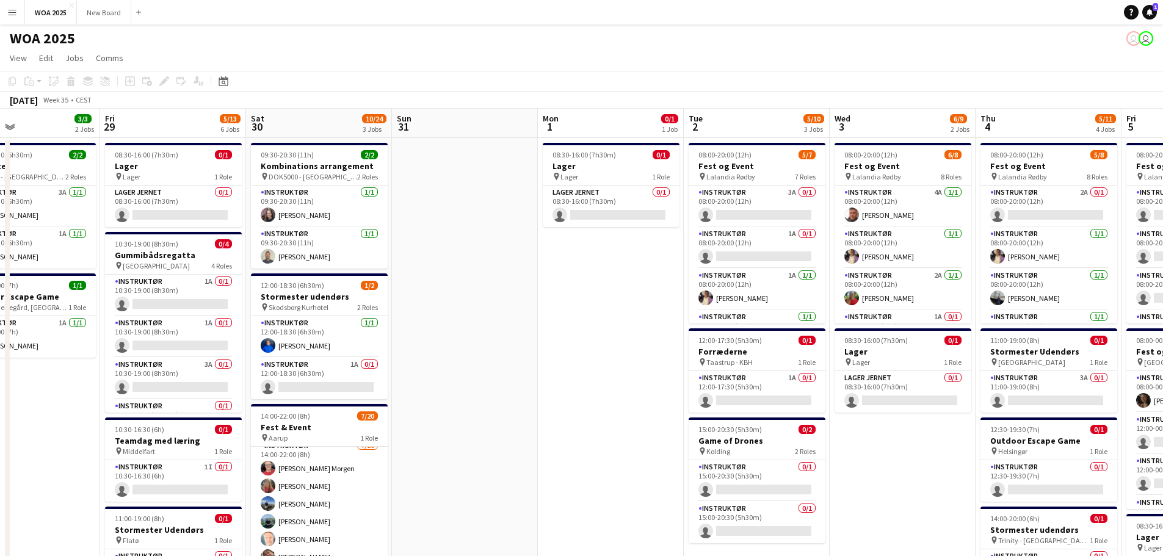
drag, startPoint x: 1046, startPoint y: 502, endPoint x: 821, endPoint y: 459, distance: 229.3
click at [770, 459] on app-calendar-viewport "Mon 25 1/4 3 Jobs Tue 26 7/8 3 Jobs Wed 27 1/4 3 Jobs Thu 28 3/3 2 Jobs Fri 29 …" at bounding box center [581, 501] width 1163 height 785
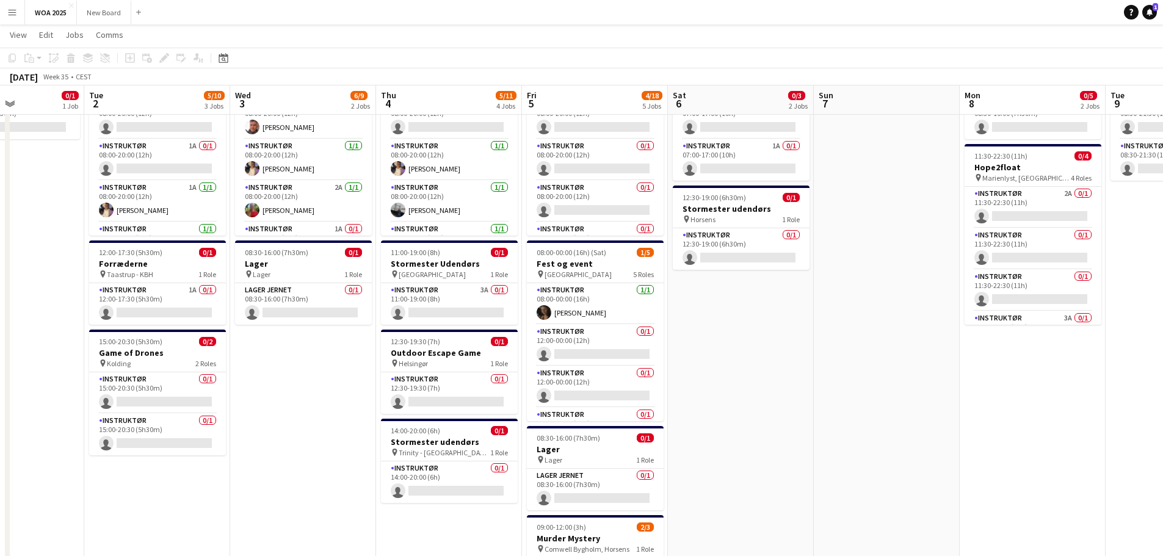
scroll to position [0, 380]
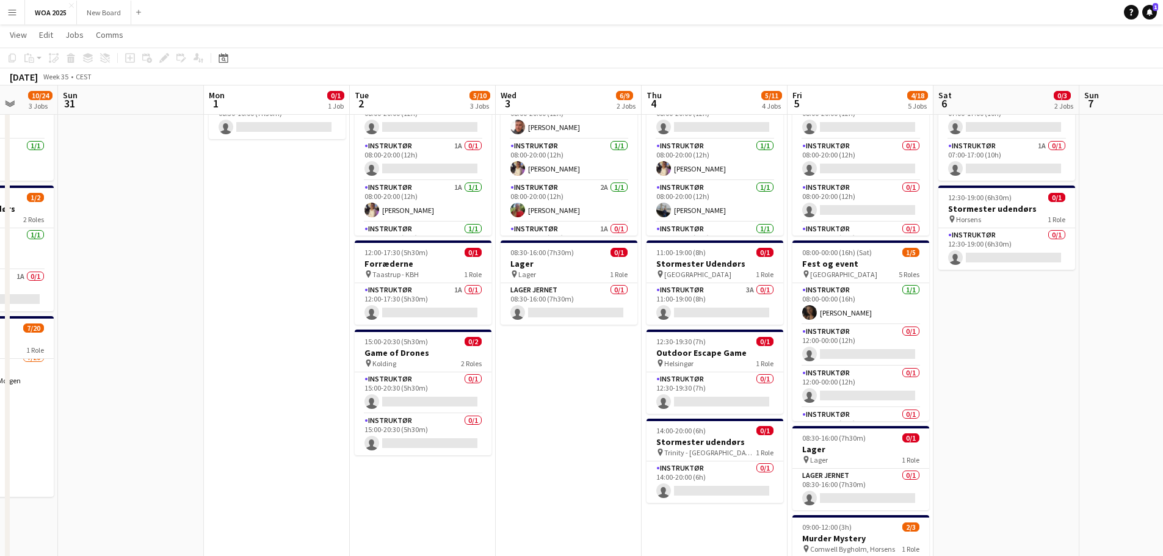
drag, startPoint x: 1099, startPoint y: 396, endPoint x: 844, endPoint y: 380, distance: 255.0
click at [770, 380] on app-calendar-viewport "Thu 28 3/3 2 Jobs Fri 29 5/13 6 Jobs Sat 30 10/24 3 Jobs Sun 31 Mon 1 0/1 1 Job…" at bounding box center [581, 383] width 1163 height 845
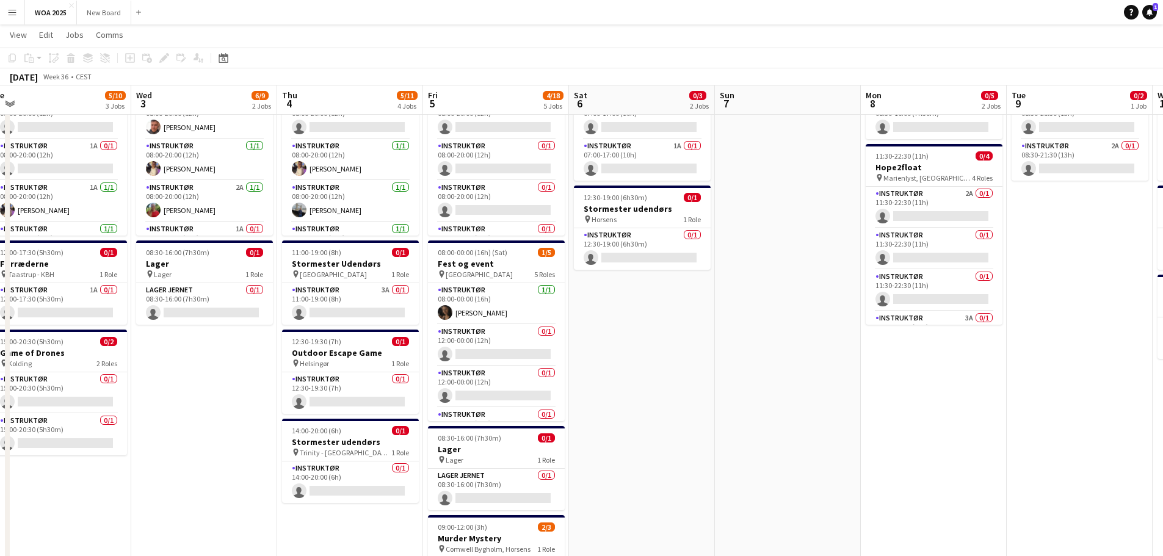
scroll to position [0, 475]
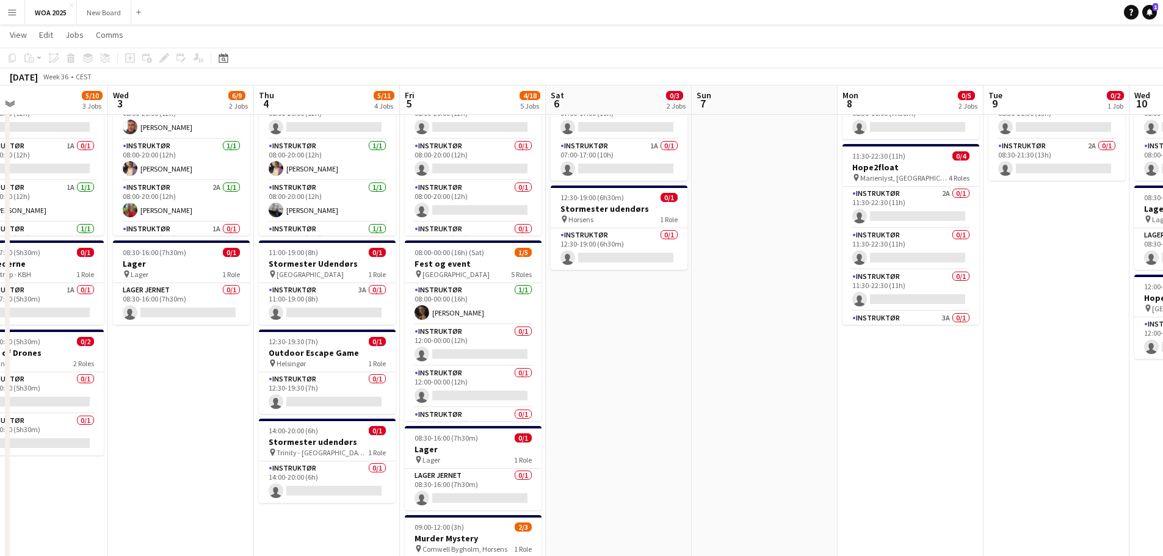
drag, startPoint x: 975, startPoint y: 346, endPoint x: 587, endPoint y: 334, distance: 387.7
click at [587, 334] on app-calendar-viewport "Sat 30 10/24 3 Jobs Sun 31 Mon 1 0/1 1 Job Tue 2 5/10 3 Jobs Wed 3 6/9 2 Jobs T…" at bounding box center [581, 383] width 1163 height 845
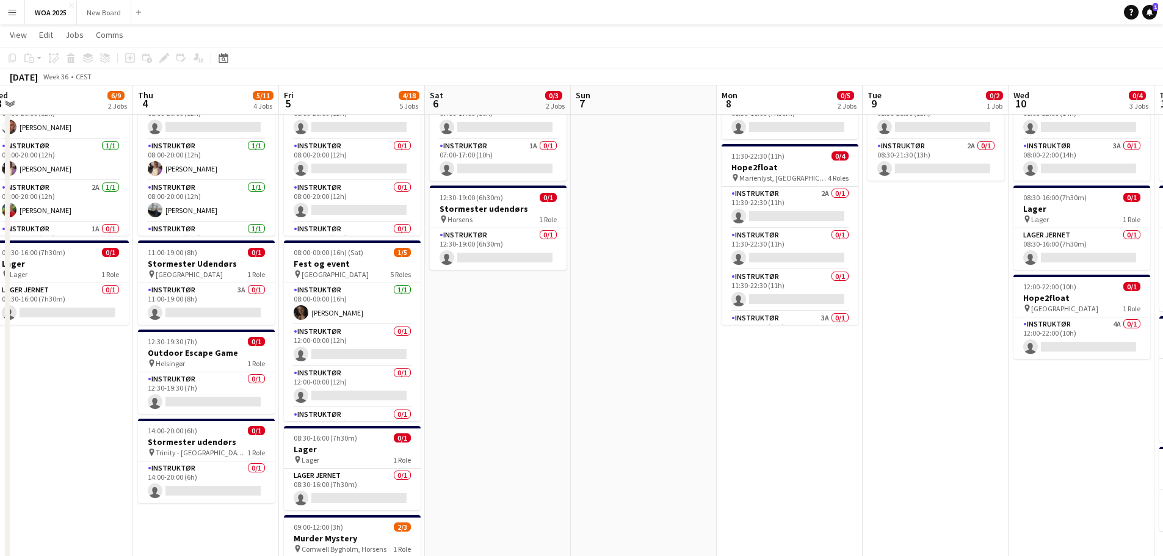
drag, startPoint x: 930, startPoint y: 283, endPoint x: 905, endPoint y: 299, distance: 29.6
click at [770, 299] on app-calendar-viewport "Mon 1 0/1 1 Job Tue 2 5/10 3 Jobs Wed 3 6/9 2 Jobs Thu 4 5/11 4 Jobs Fri 5 4/18…" at bounding box center [581, 383] width 1163 height 845
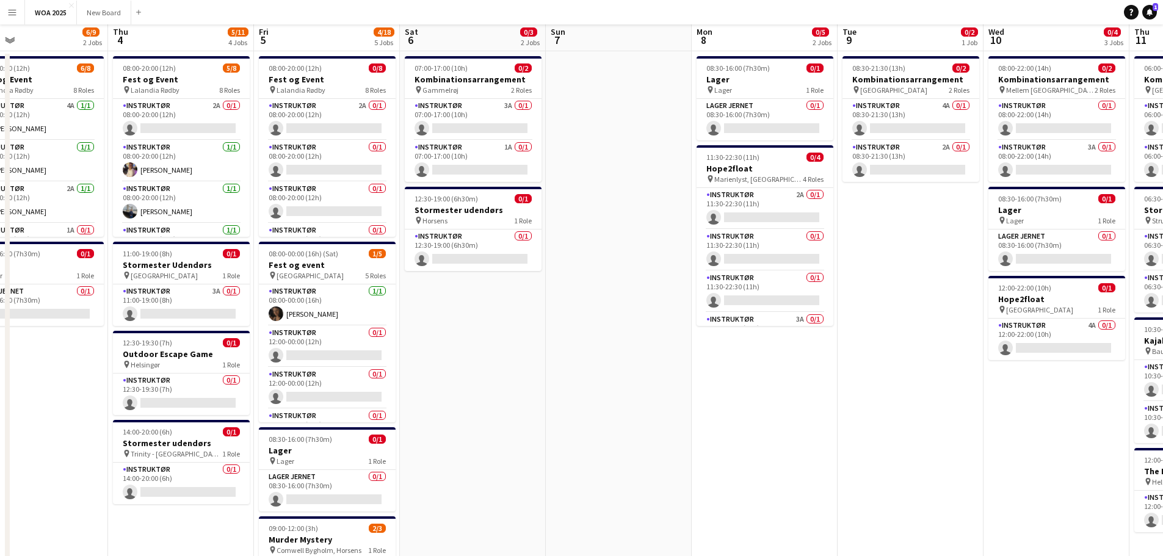
scroll to position [0, 0]
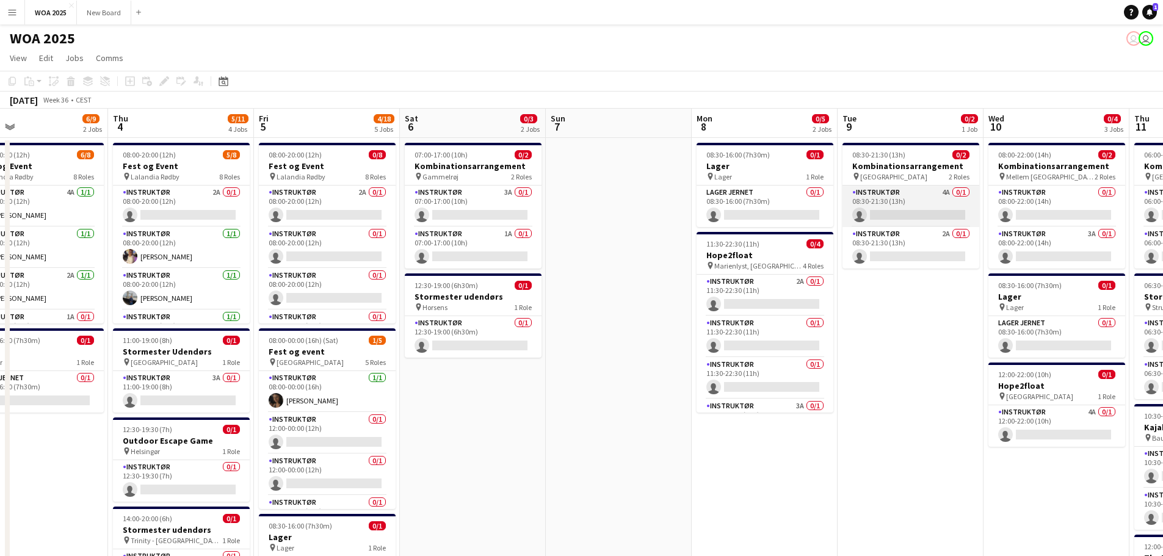
click at [770, 209] on app-card-role "Instruktør 4A 0/1 08:30-21:30 (13h) single-neutral-actions" at bounding box center [910, 207] width 137 height 42
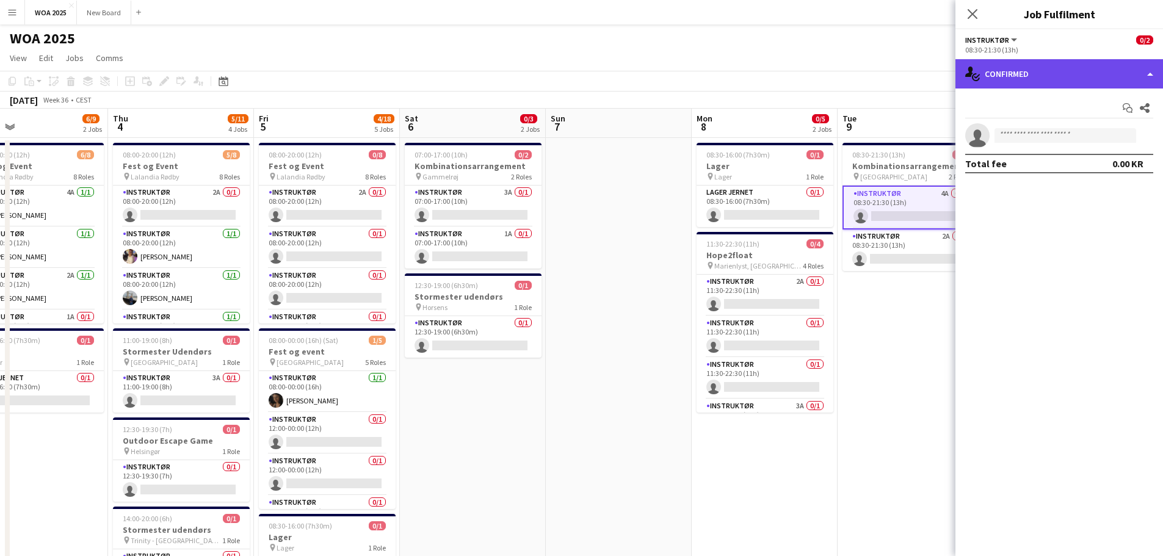
click at [770, 76] on div "single-neutral-actions-check-2 Confirmed" at bounding box center [1059, 73] width 208 height 29
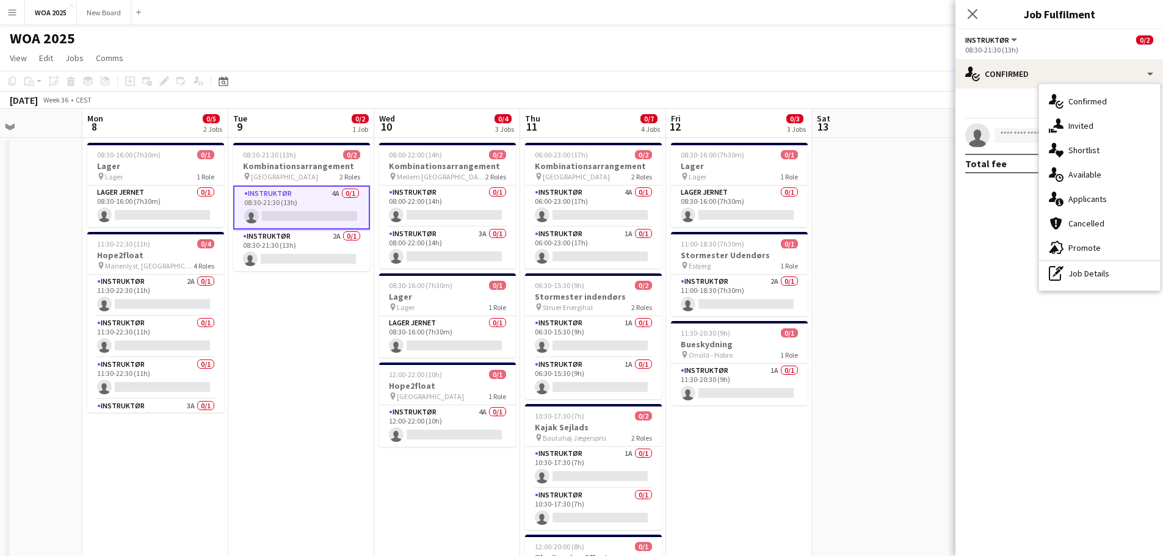
scroll to position [0, 363]
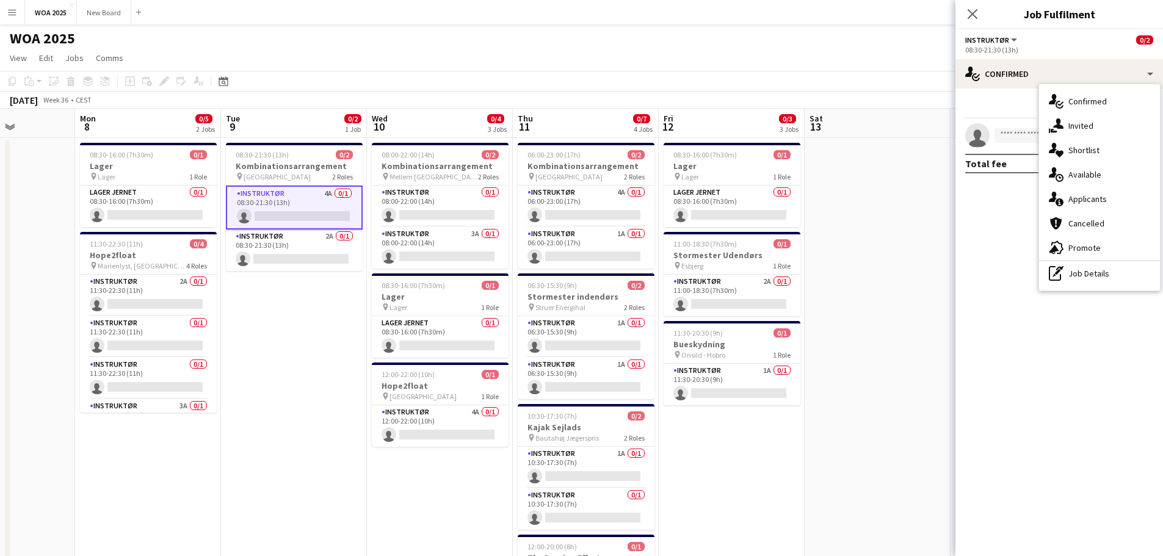
drag, startPoint x: 867, startPoint y: 340, endPoint x: 251, endPoint y: 246, distance: 623.6
click at [251, 246] on app-calendar-viewport "Fri 5 4/18 5 Jobs Sat 6 0/3 2 Jobs Sun 7 Mon 8 0/5 2 Jobs Tue 9 0/2 1 Job Wed 1…" at bounding box center [581, 501] width 1163 height 785
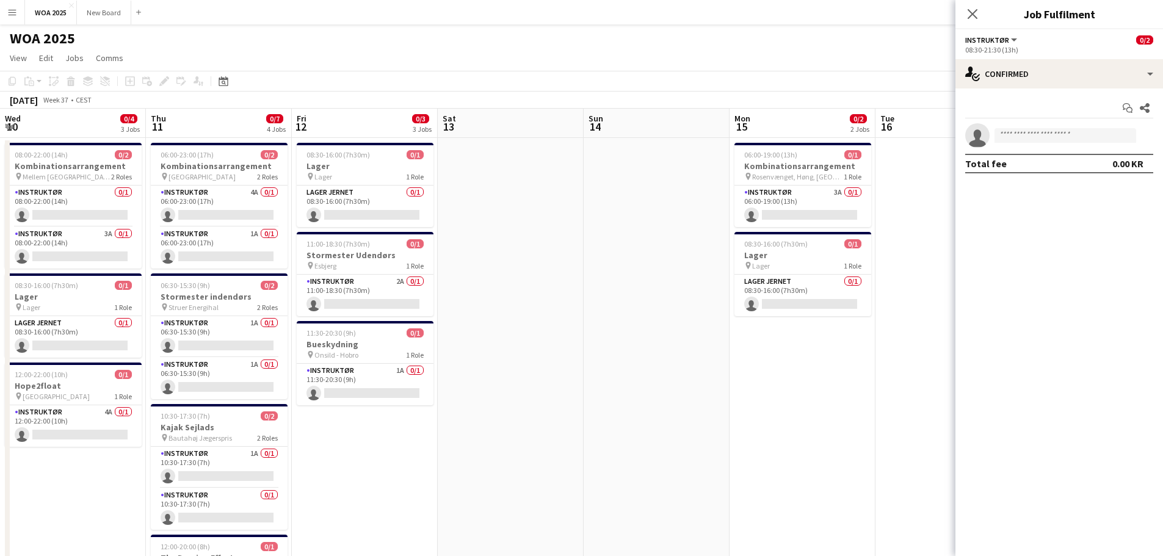
drag, startPoint x: 703, startPoint y: 452, endPoint x: 190, endPoint y: 429, distance: 513.8
click at [190, 429] on app-calendar-viewport "Sun 7 Mon 8 0/5 2 Jobs Tue 9 0/2 1 Job Wed 10 0/4 3 Jobs Thu 11 0/7 4 Jobs Fri …" at bounding box center [581, 501] width 1163 height 785
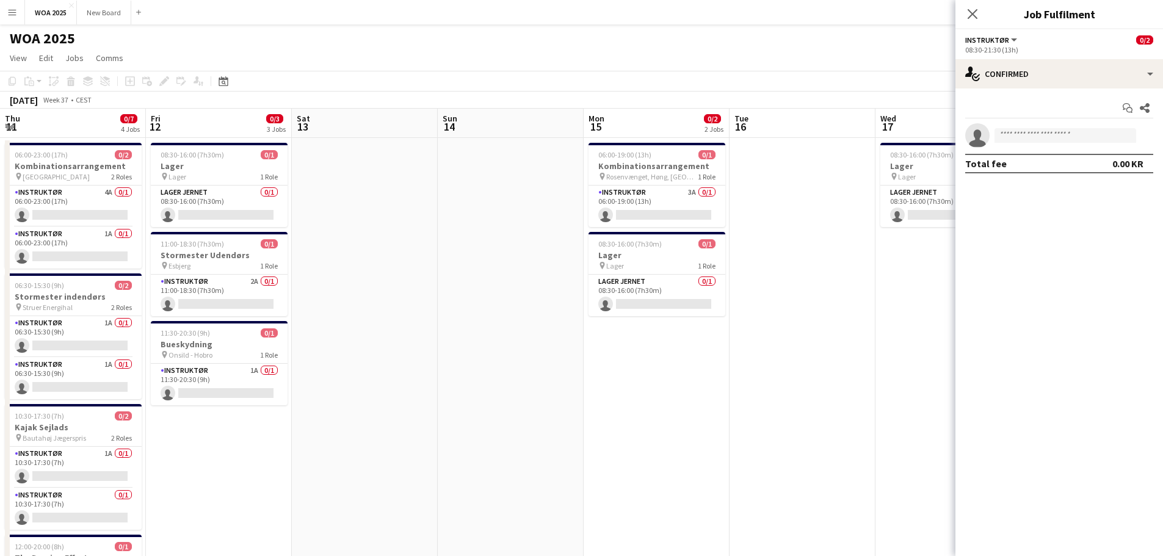
scroll to position [0, 438]
click at [677, 206] on app-card-role "Instruktør 3A 0/1 06:00-19:00 (13h) single-neutral-actions" at bounding box center [656, 207] width 137 height 42
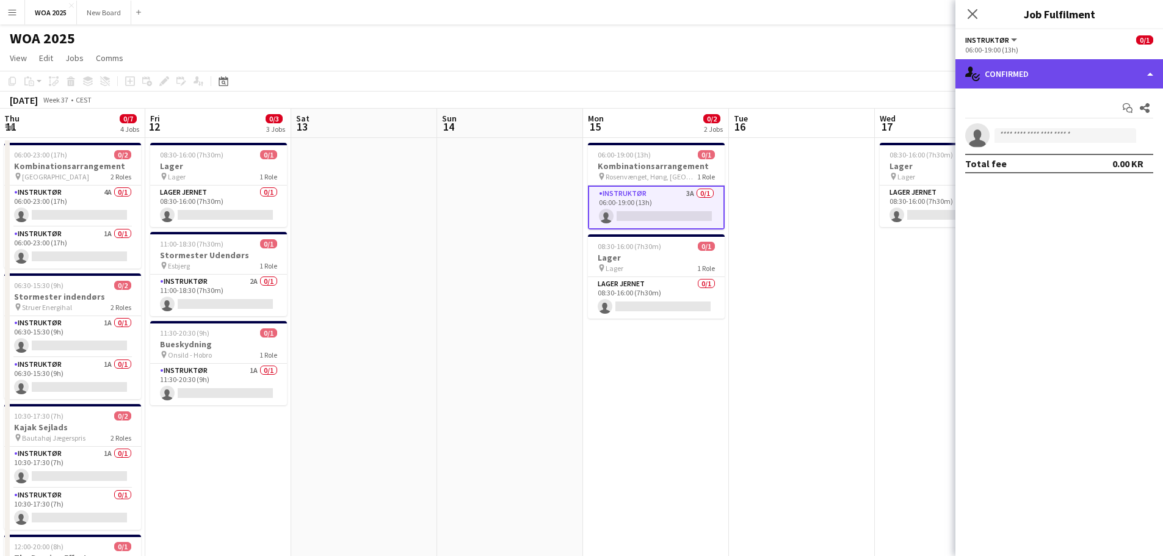
click at [770, 78] on div "single-neutral-actions-check-2 Confirmed" at bounding box center [1059, 73] width 208 height 29
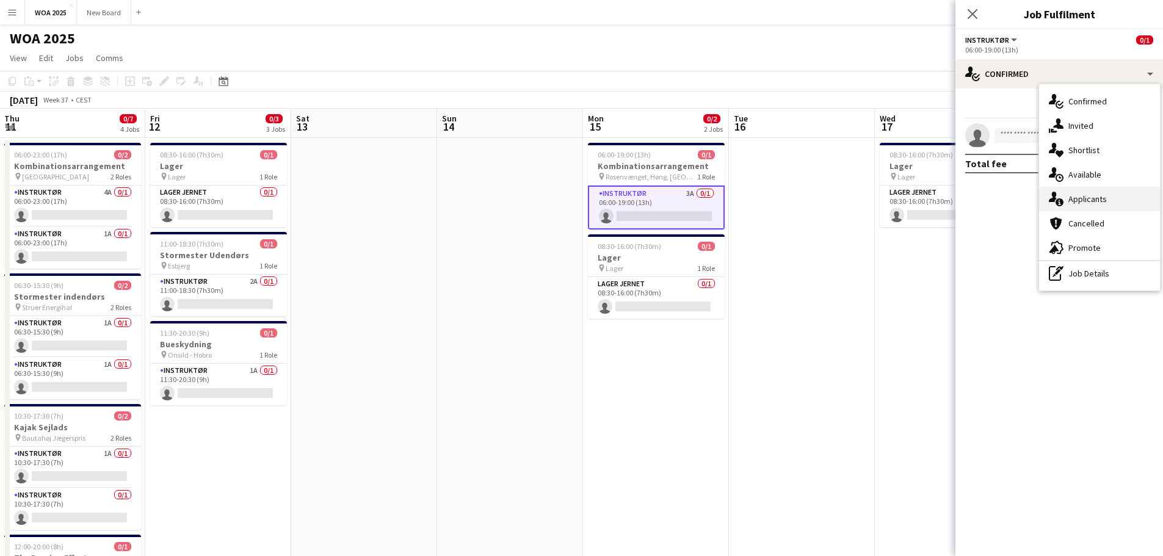
click at [770, 204] on div "single-neutral-actions-information Applicants" at bounding box center [1099, 199] width 121 height 24
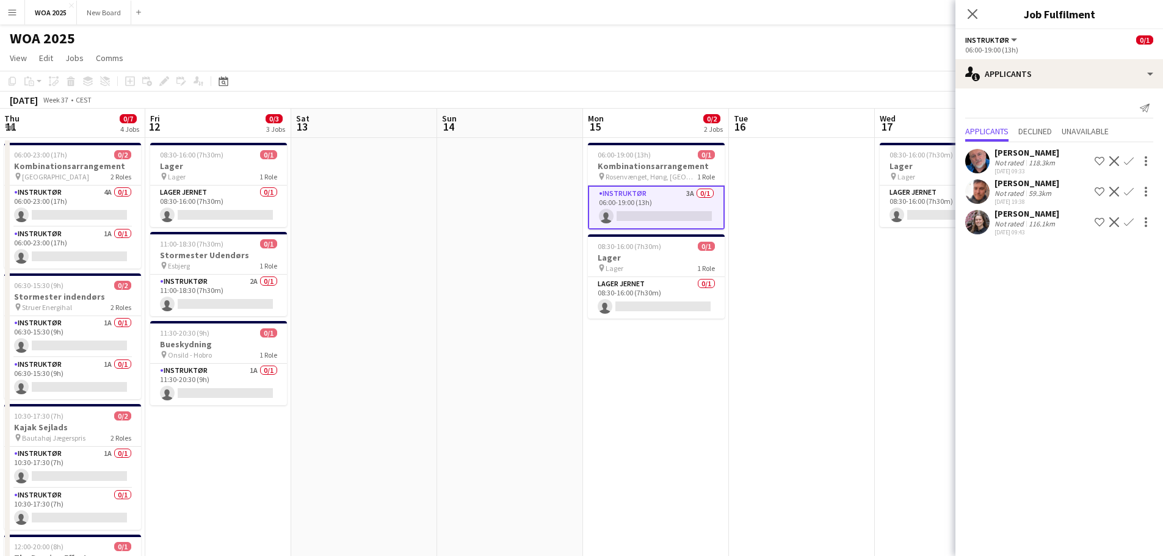
click at [770, 218] on app-icon "Confirm" at bounding box center [1129, 222] width 10 height 10
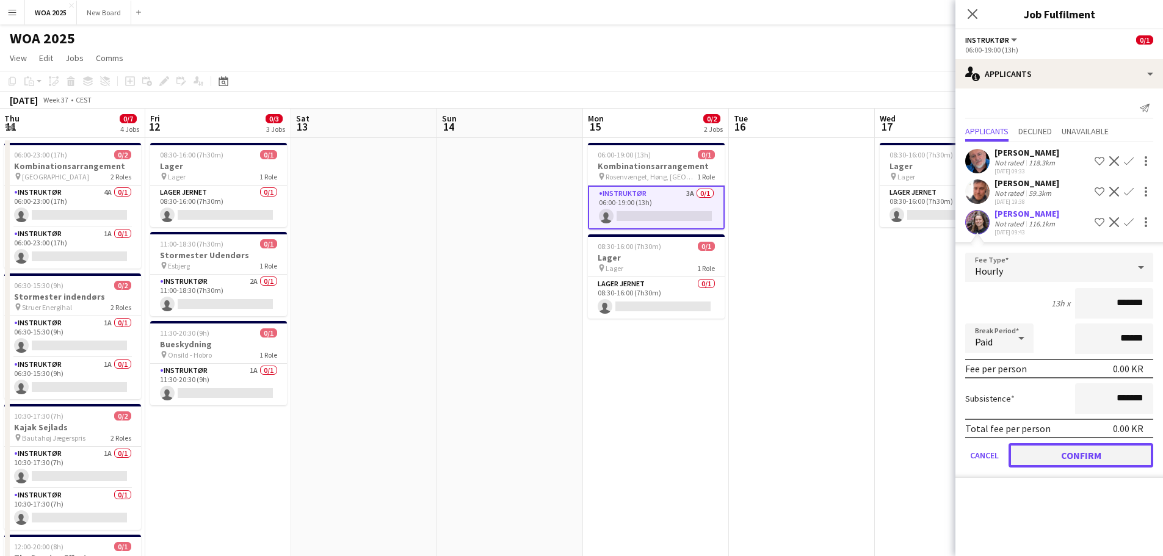
click at [770, 452] on button "Confirm" at bounding box center [1080, 455] width 145 height 24
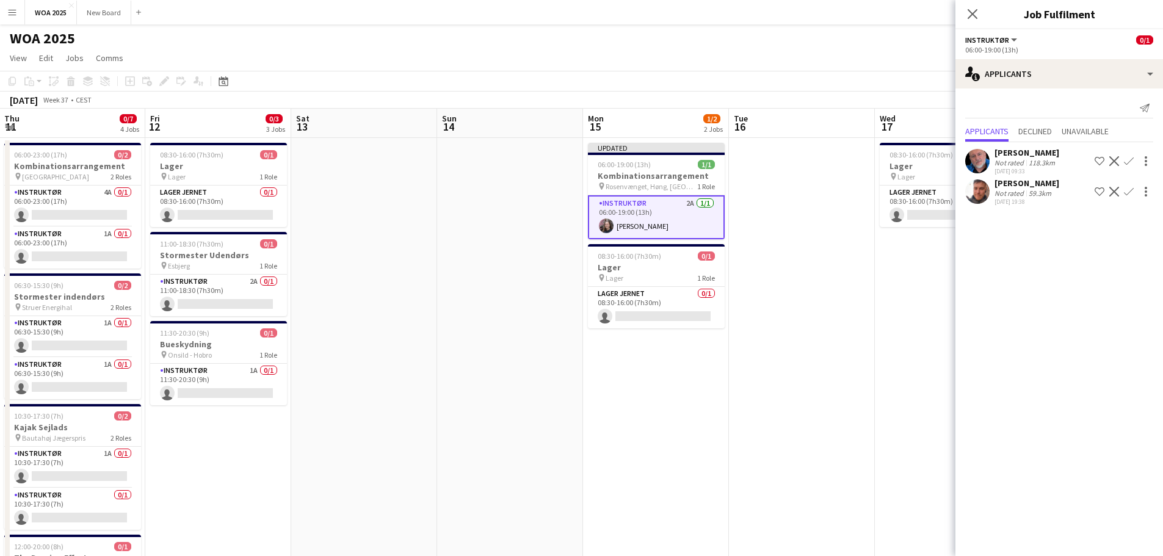
click at [770, 399] on app-date-cell at bounding box center [802, 516] width 146 height 756
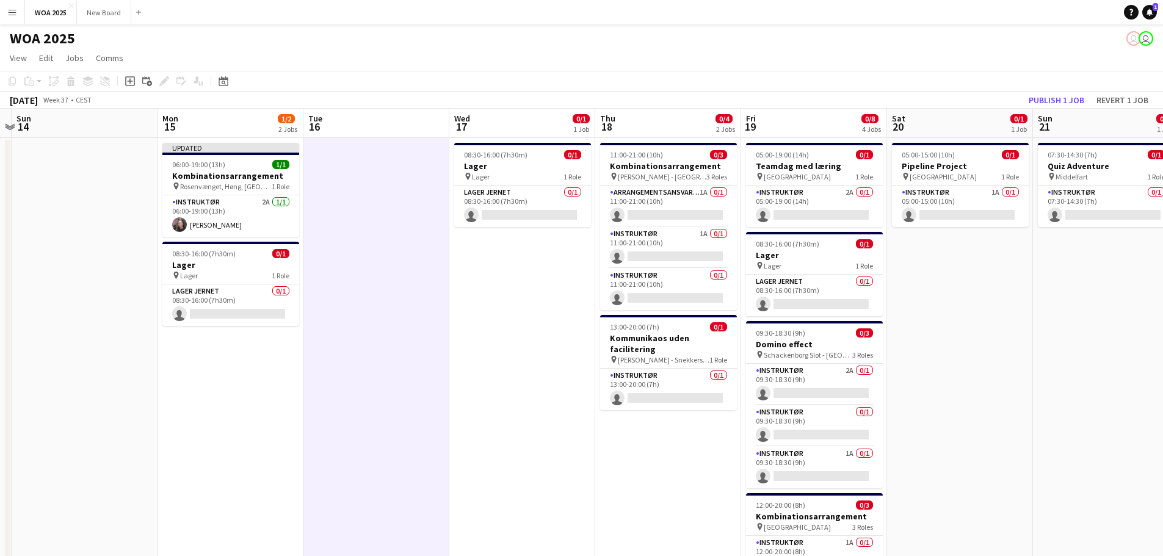
scroll to position [0, 451]
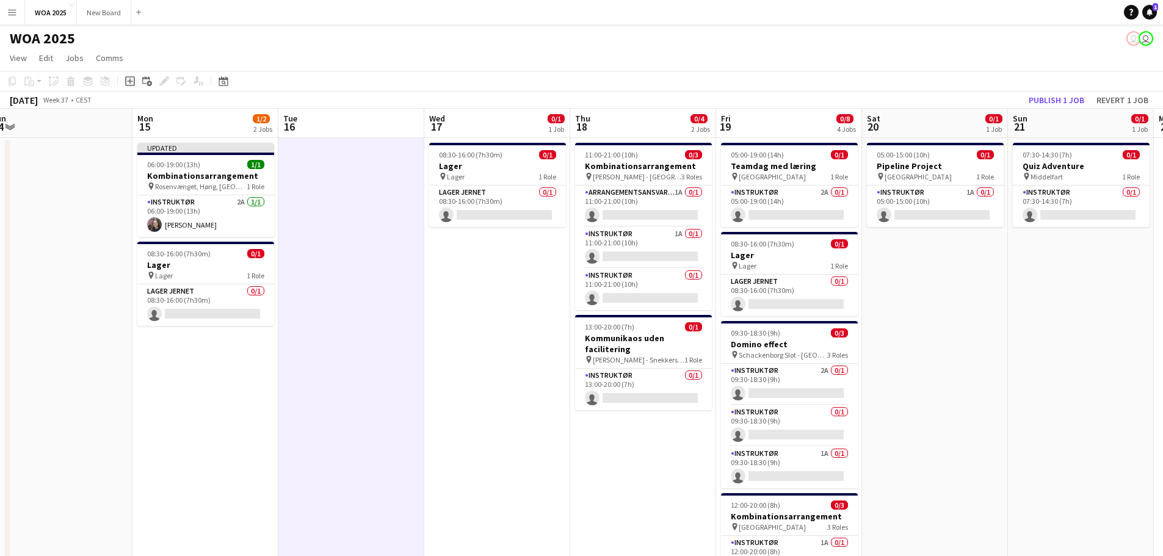
drag, startPoint x: 947, startPoint y: 366, endPoint x: 496, endPoint y: 341, distance: 451.1
click at [496, 341] on app-calendar-viewport "Thu 11 0/7 4 Jobs Fri 12 0/3 3 Jobs Sat 13 Sun 14 Mon 15 1/2 2 Jobs Tue 16 Wed …" at bounding box center [581, 501] width 1163 height 785
click at [770, 99] on button "Publish 1 job" at bounding box center [1056, 100] width 65 height 16
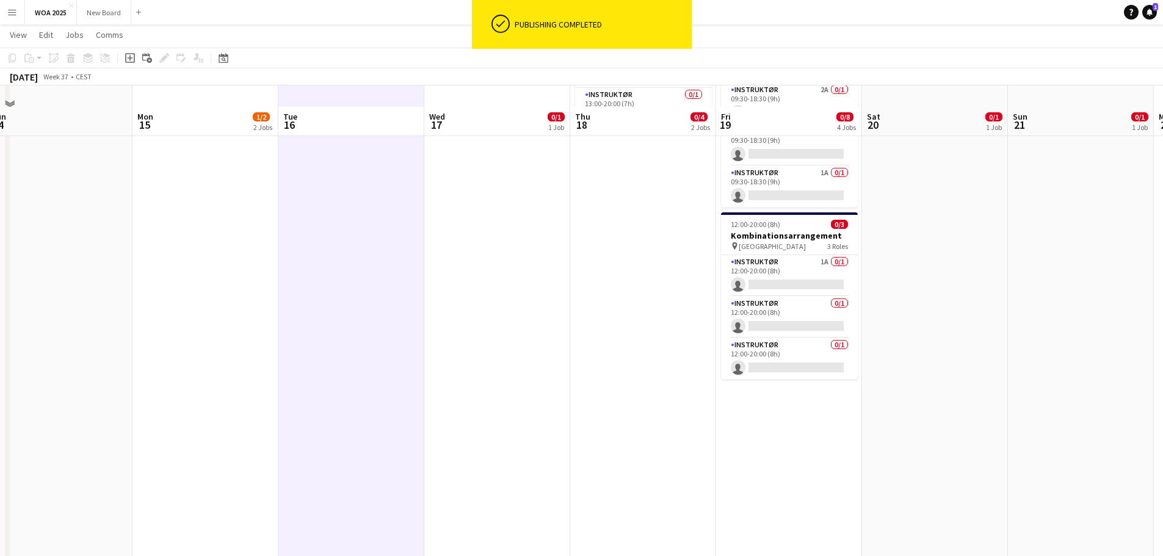
scroll to position [301, 0]
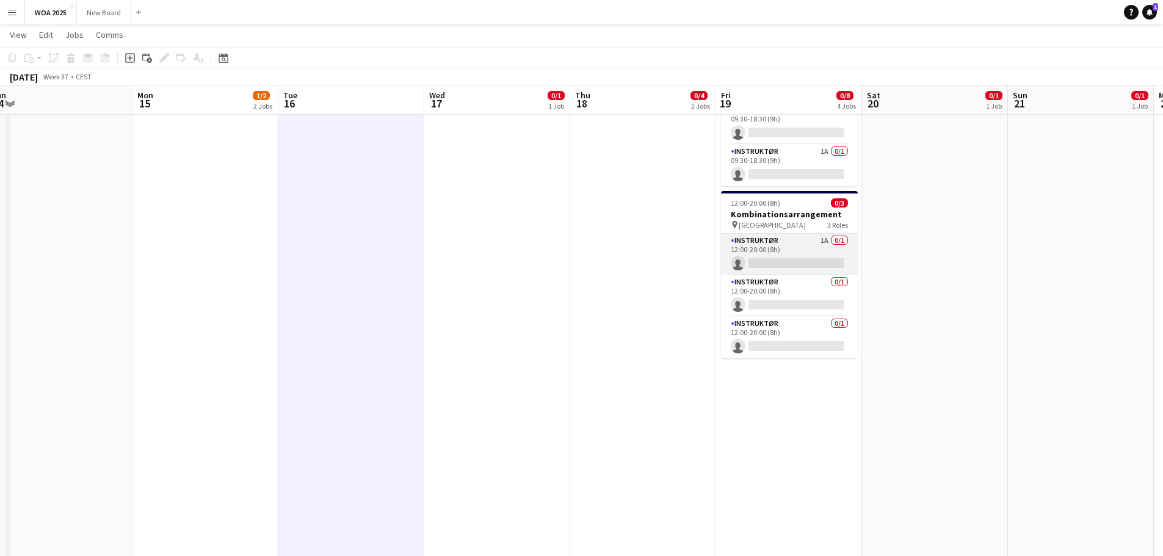
click at [770, 247] on app-card-role "Instruktør 1A 0/1 12:00-20:00 (8h) single-neutral-actions" at bounding box center [789, 255] width 137 height 42
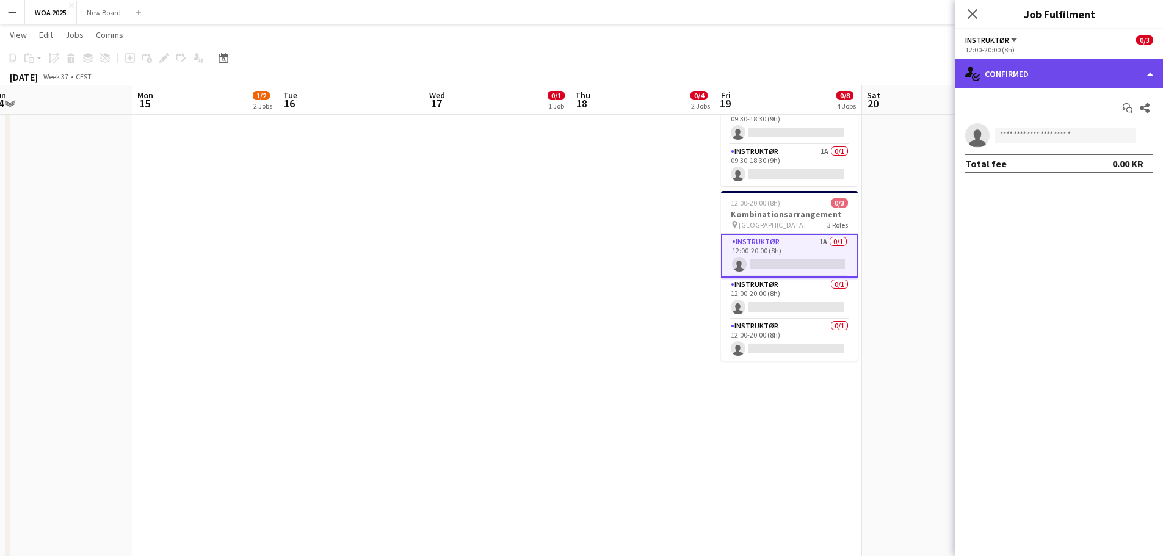
click at [770, 80] on div "single-neutral-actions-check-2 Confirmed" at bounding box center [1059, 73] width 208 height 29
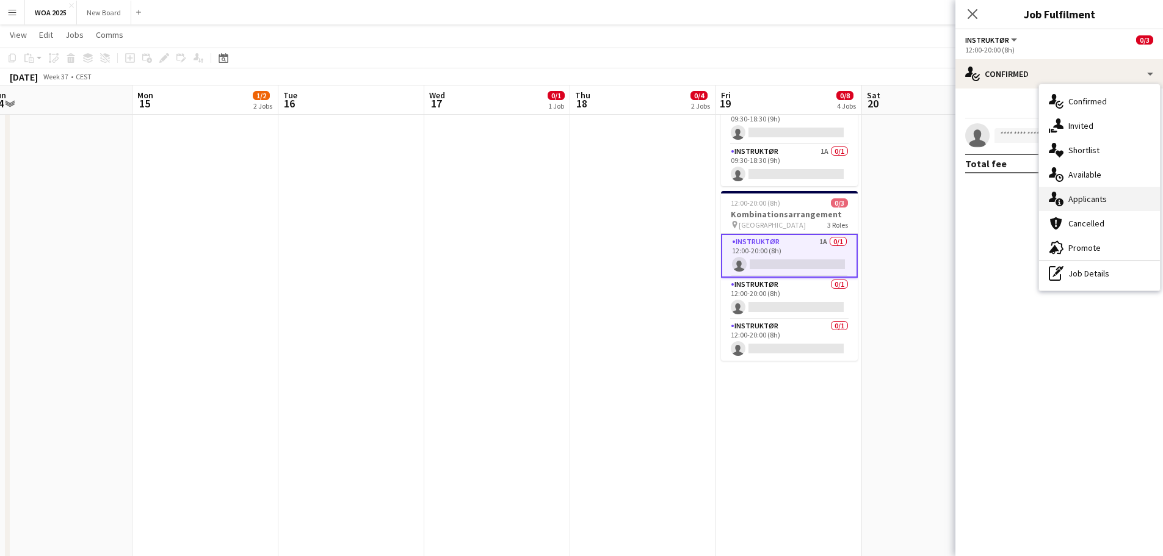
click at [770, 203] on div "single-neutral-actions-information Applicants" at bounding box center [1099, 199] width 121 height 24
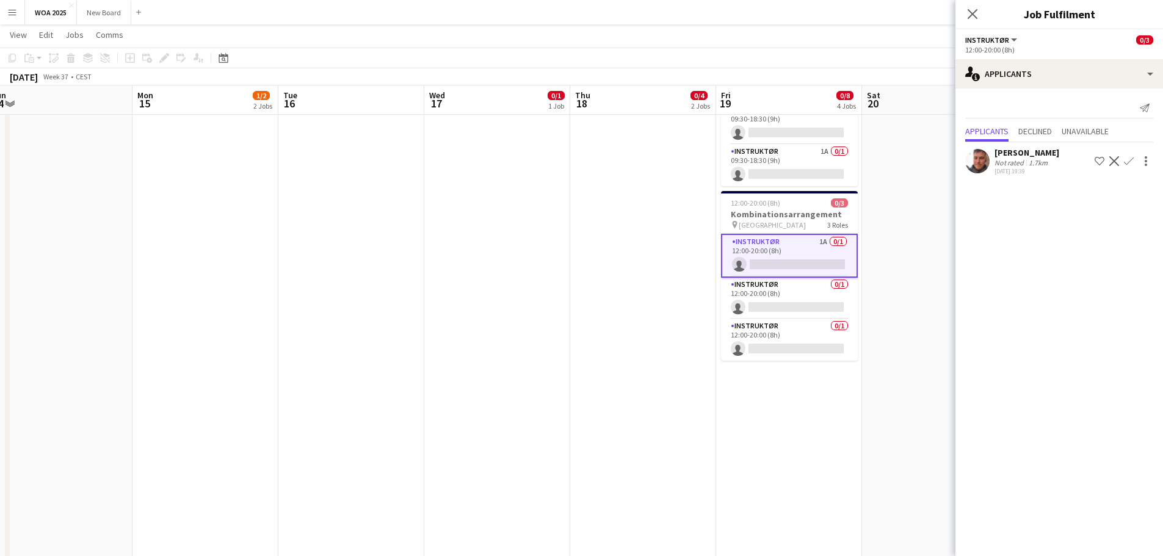
click at [770, 158] on app-icon "Confirm" at bounding box center [1129, 161] width 10 height 10
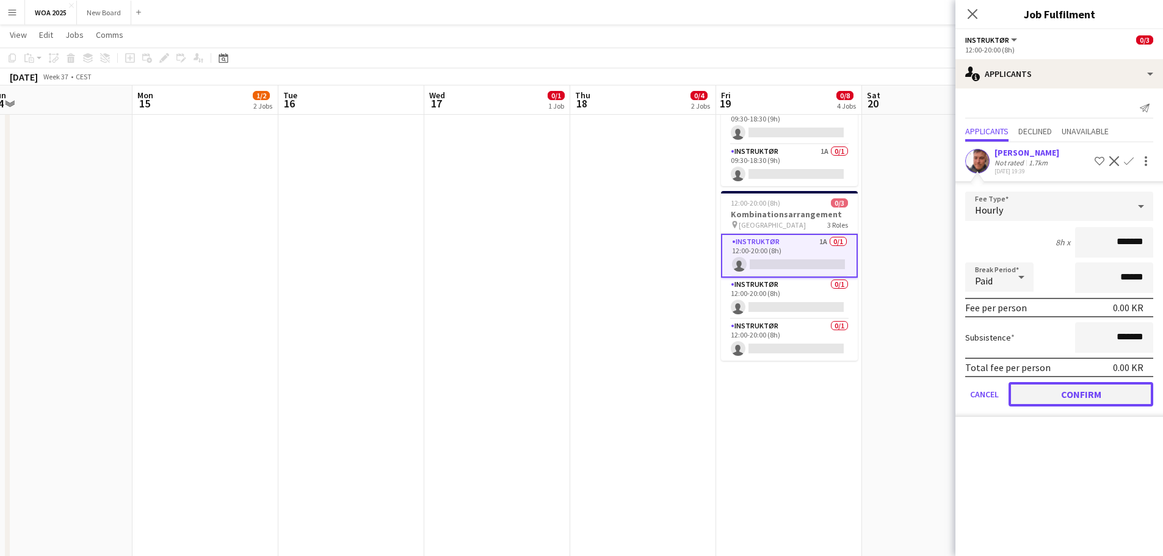
click at [770, 392] on button "Confirm" at bounding box center [1080, 394] width 145 height 24
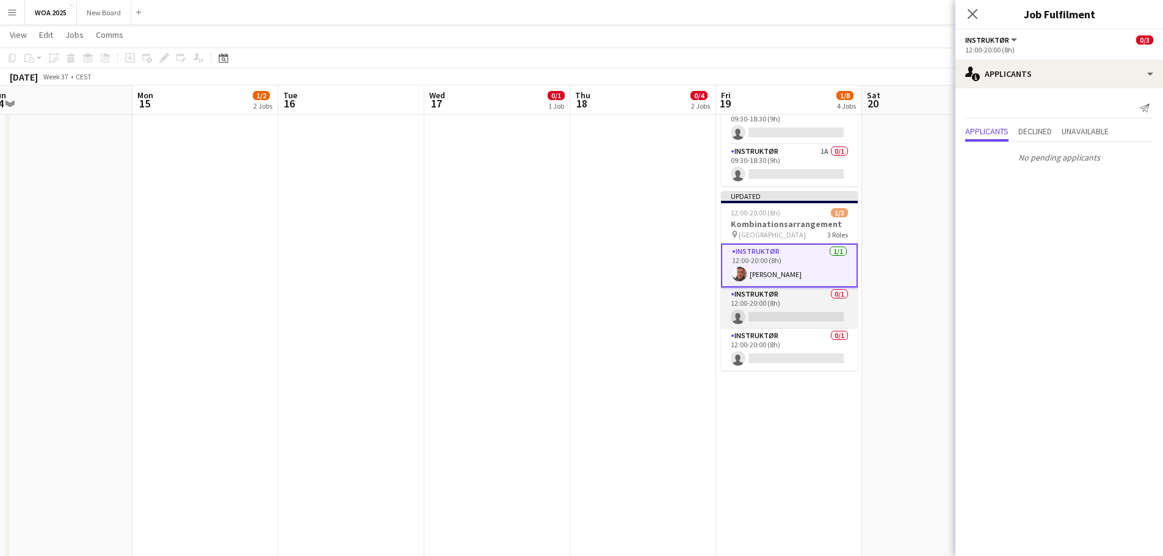
click at [770, 308] on app-card-role "Instruktør 0/1 12:00-20:00 (8h) single-neutral-actions" at bounding box center [789, 308] width 137 height 42
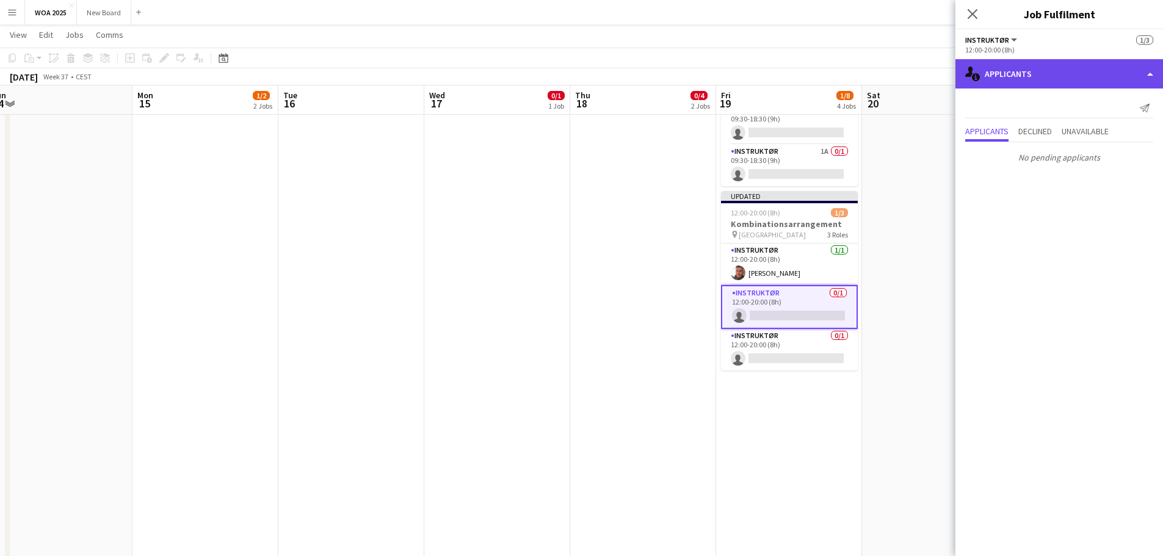
click at [770, 76] on div "single-neutral-actions-information Applicants" at bounding box center [1059, 73] width 208 height 29
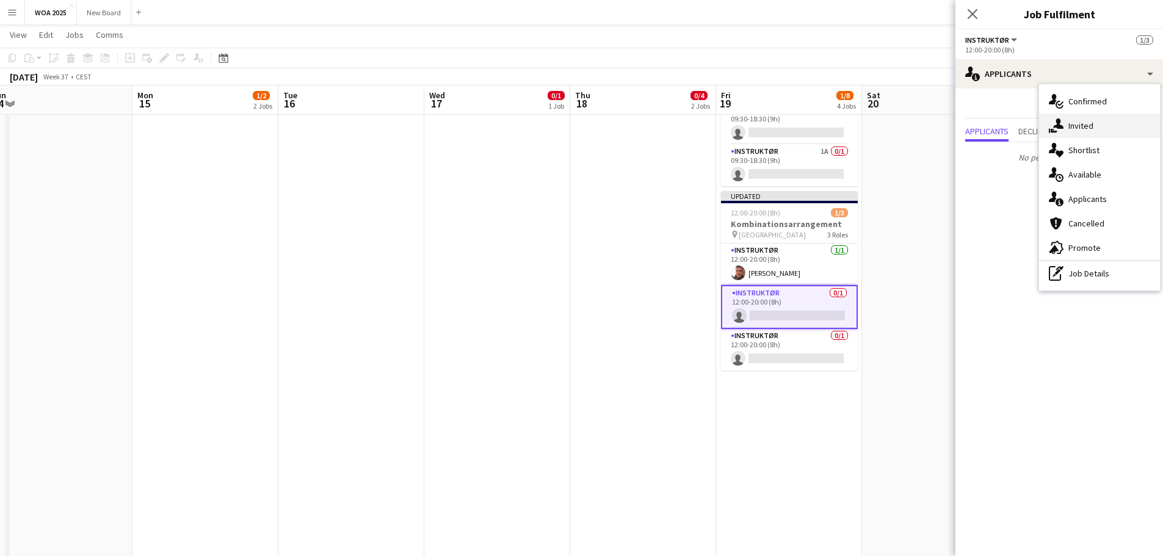
click at [770, 121] on div "single-neutral-actions-share-1 Invited" at bounding box center [1099, 126] width 121 height 24
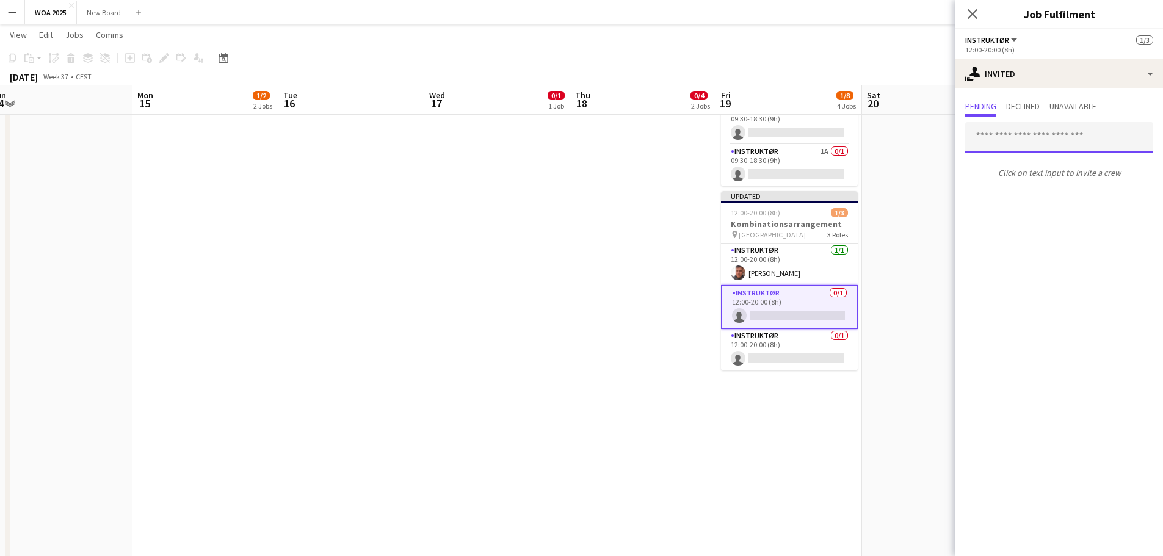
click at [770, 146] on input "text" at bounding box center [1059, 137] width 188 height 31
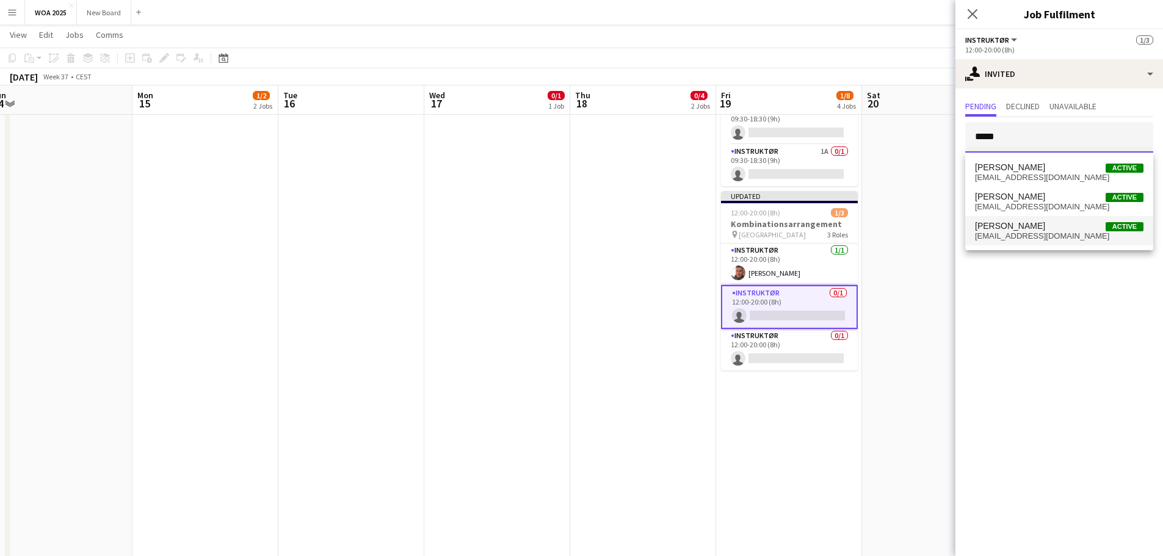
type input "*****"
click at [770, 237] on span "[EMAIL_ADDRESS][DOMAIN_NAME]" at bounding box center [1059, 236] width 168 height 10
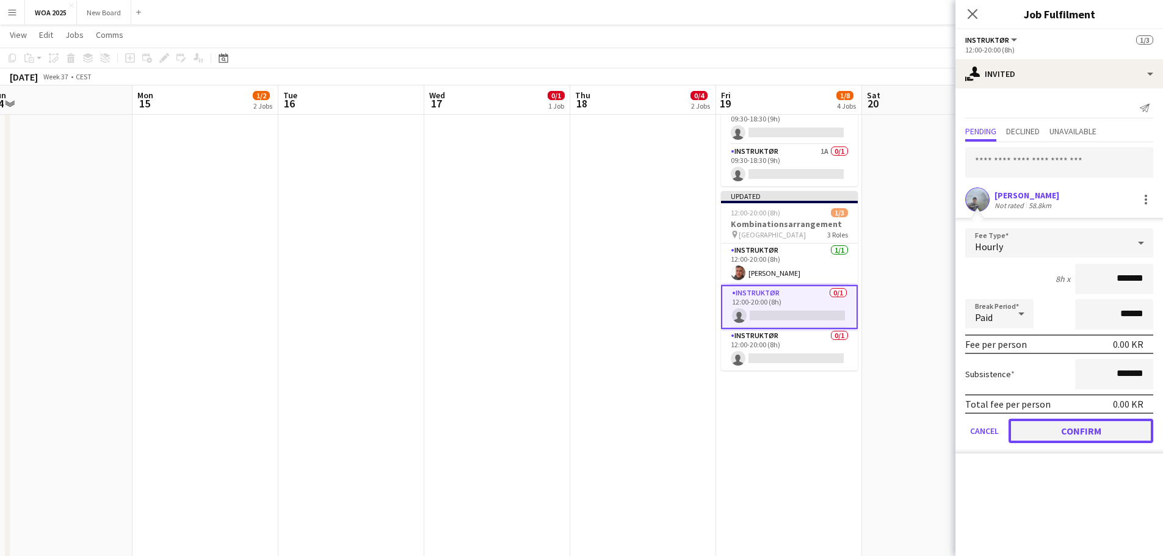
click at [770, 435] on button "Confirm" at bounding box center [1080, 431] width 145 height 24
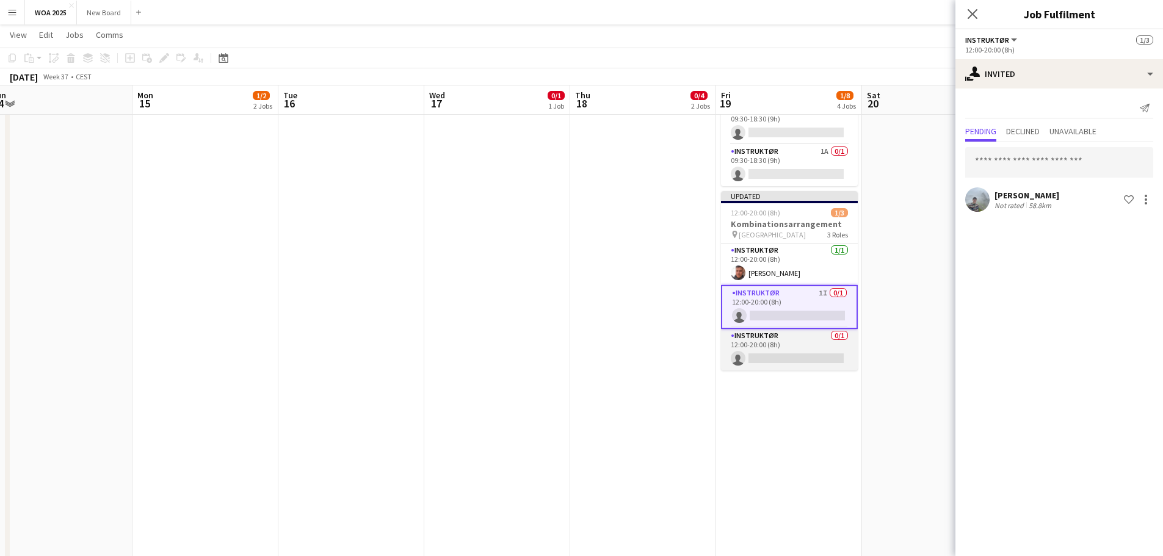
click at [770, 356] on app-card-role "Instruktør 0/1 12:00-20:00 (8h) single-neutral-actions" at bounding box center [789, 350] width 137 height 42
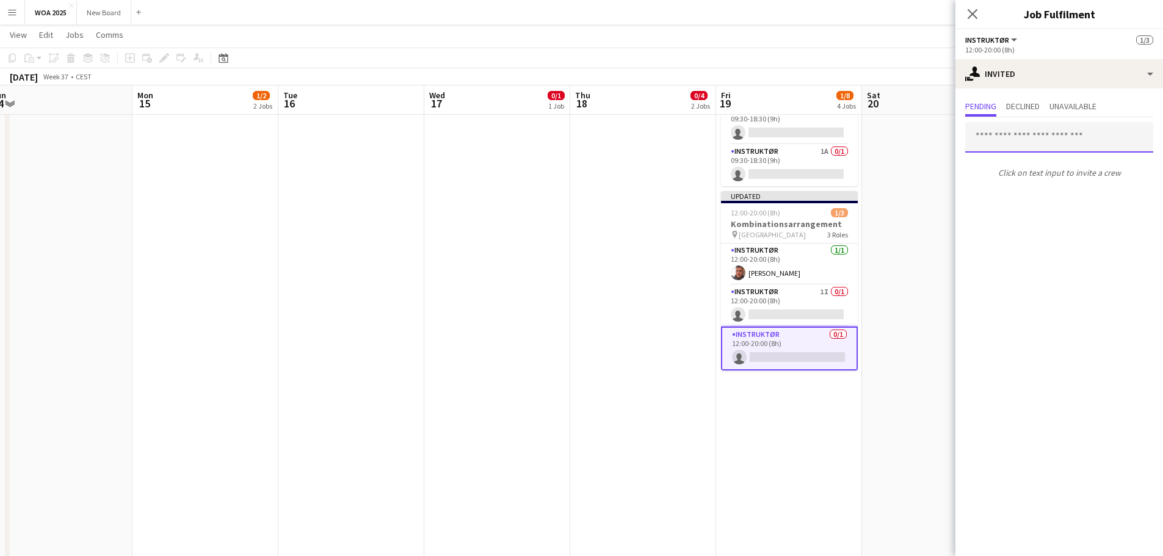
click at [770, 139] on input "text" at bounding box center [1059, 137] width 188 height 31
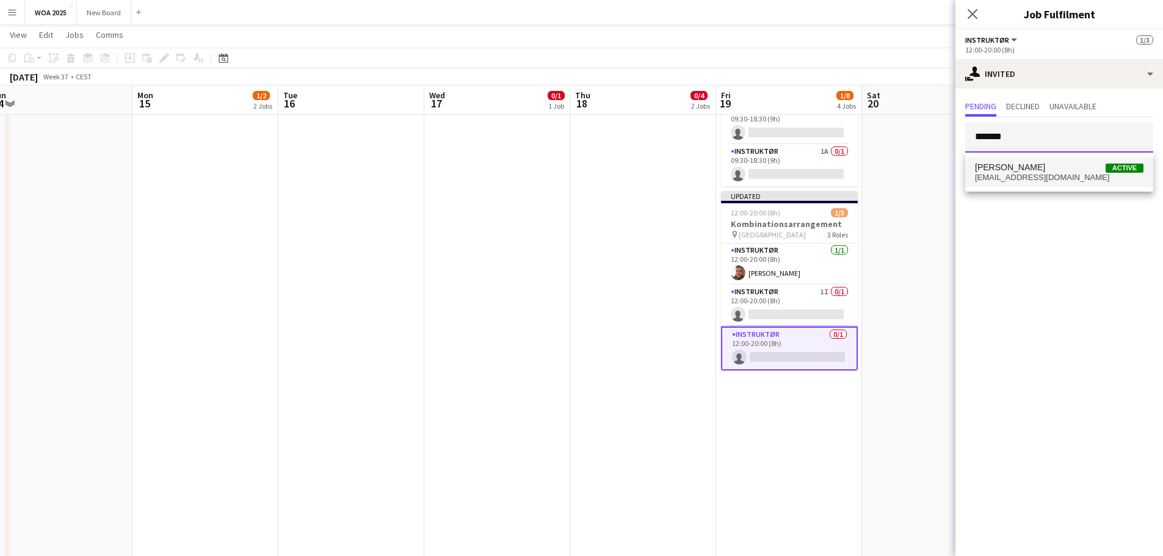
type input "*******"
click at [770, 182] on mat-option "[PERSON_NAME] Active [EMAIL_ADDRESS][DOMAIN_NAME]" at bounding box center [1059, 171] width 188 height 29
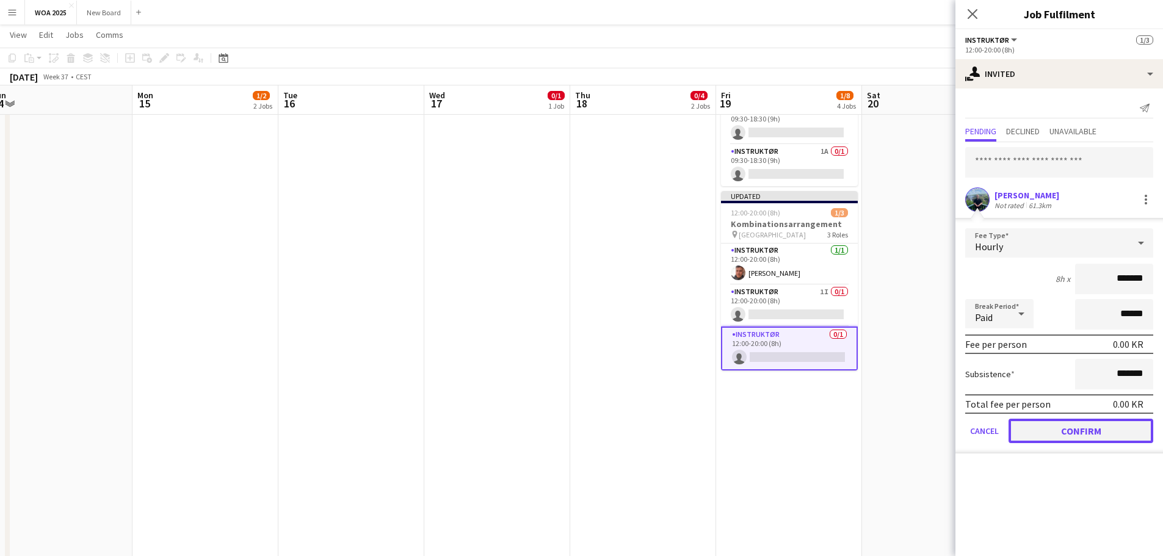
click at [770, 425] on button "Confirm" at bounding box center [1080, 431] width 145 height 24
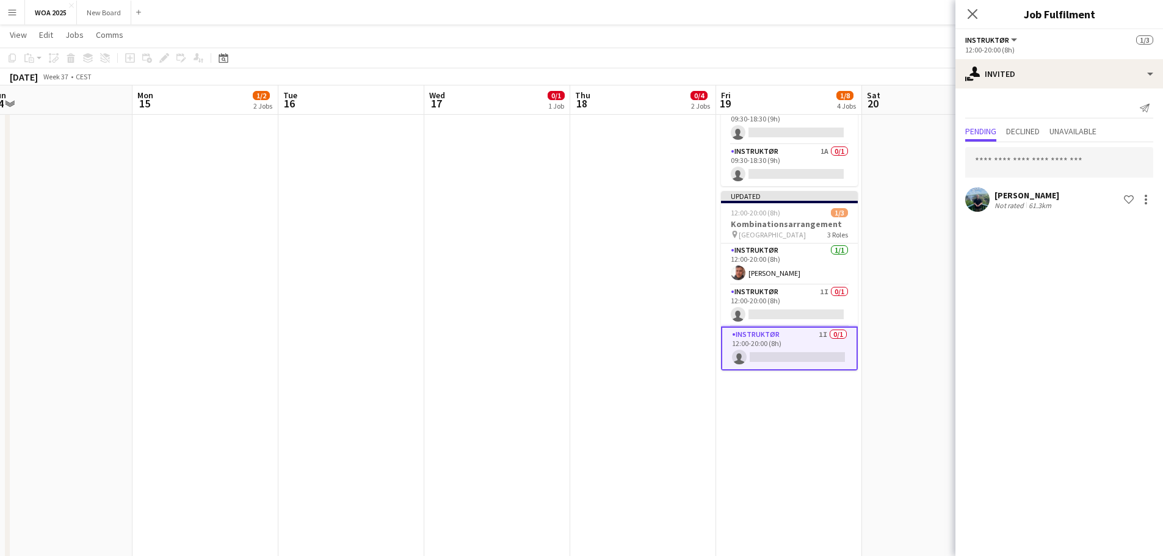
click at [770, 335] on app-date-cell "05:00-15:00 (10h) 0/1 Pipeline Project pin Aalborg 1 Role Instruktør 1A 0/1 05:…" at bounding box center [935, 214] width 146 height 756
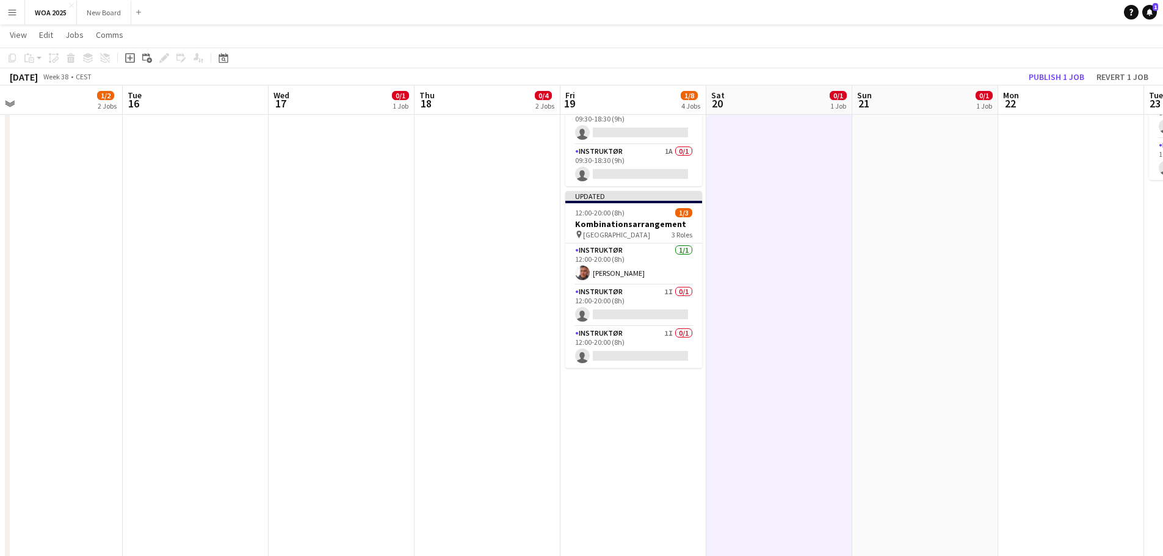
drag, startPoint x: 1043, startPoint y: 311, endPoint x: 891, endPoint y: 312, distance: 152.0
click at [770, 312] on app-calendar-viewport "Sat 13 Sun 14 Mon 15 1/2 2 Jobs Tue 16 Wed 17 0/1 1 Job Thu 18 0/4 2 Jobs Fri 1…" at bounding box center [581, 169] width 1163 height 845
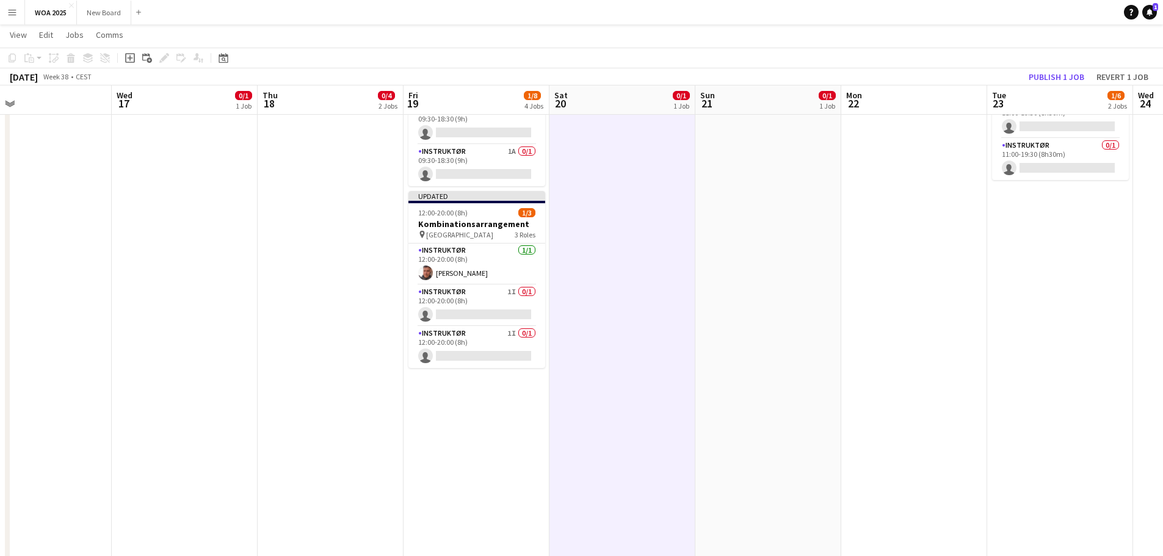
drag, startPoint x: 1094, startPoint y: 298, endPoint x: 923, endPoint y: 292, distance: 171.0
click at [770, 292] on app-calendar-viewport "Sat 13 Sun 14 Mon 15 1/2 2 Jobs Tue 16 Wed 17 0/1 1 Job Thu 18 0/4 2 Jobs Fri 1…" at bounding box center [581, 169] width 1163 height 845
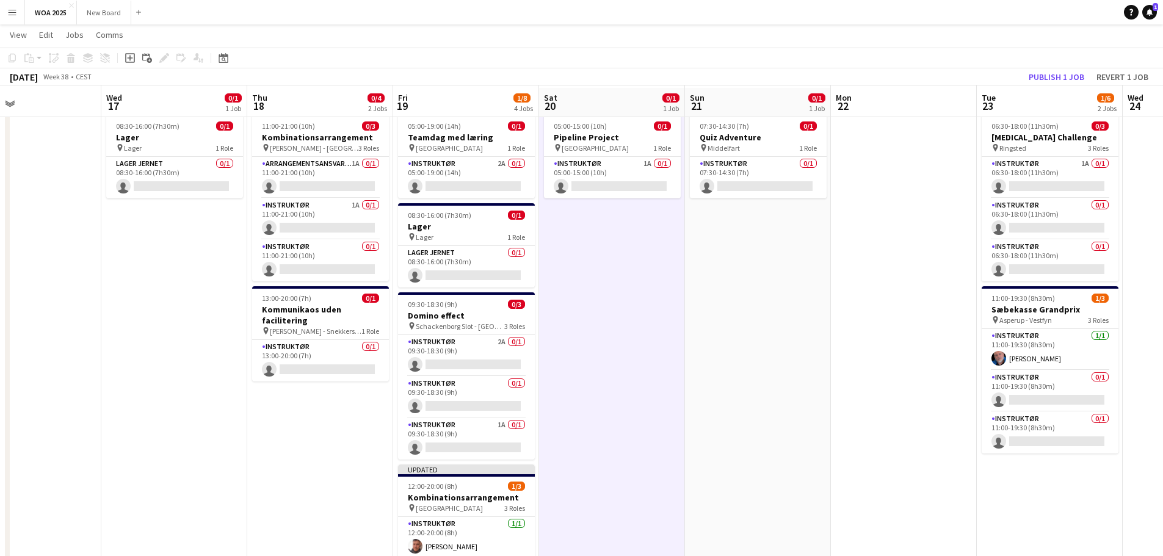
scroll to position [0, 0]
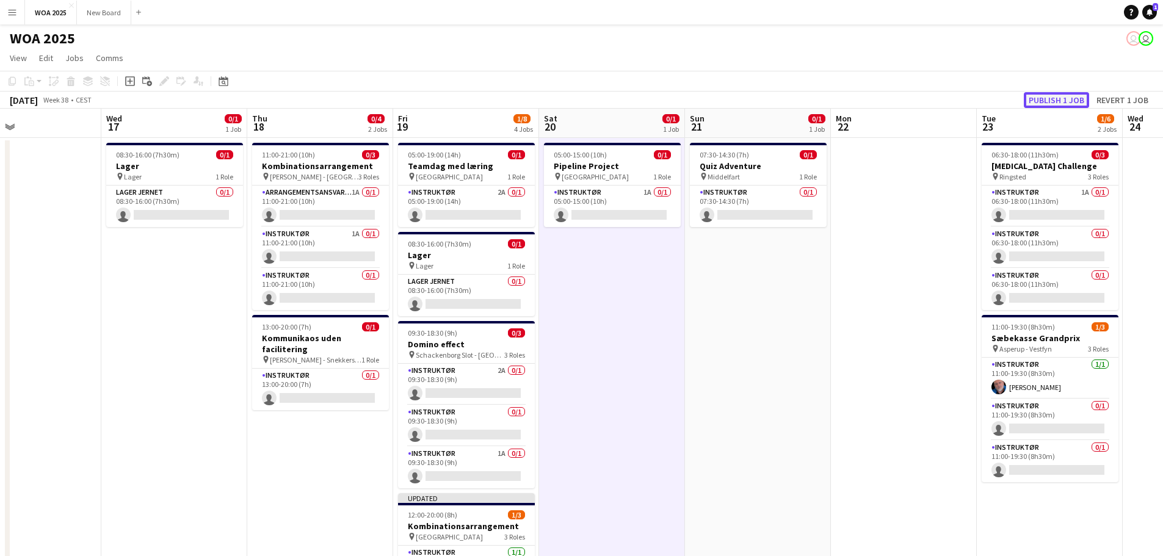
click at [770, 101] on button "Publish 1 job" at bounding box center [1056, 100] width 65 height 16
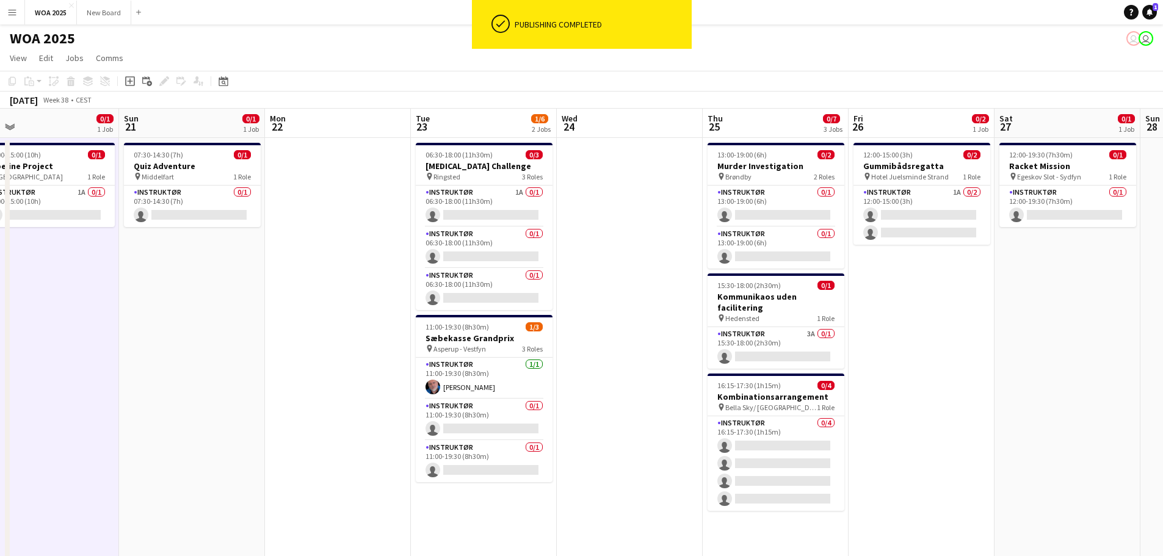
scroll to position [0, 475]
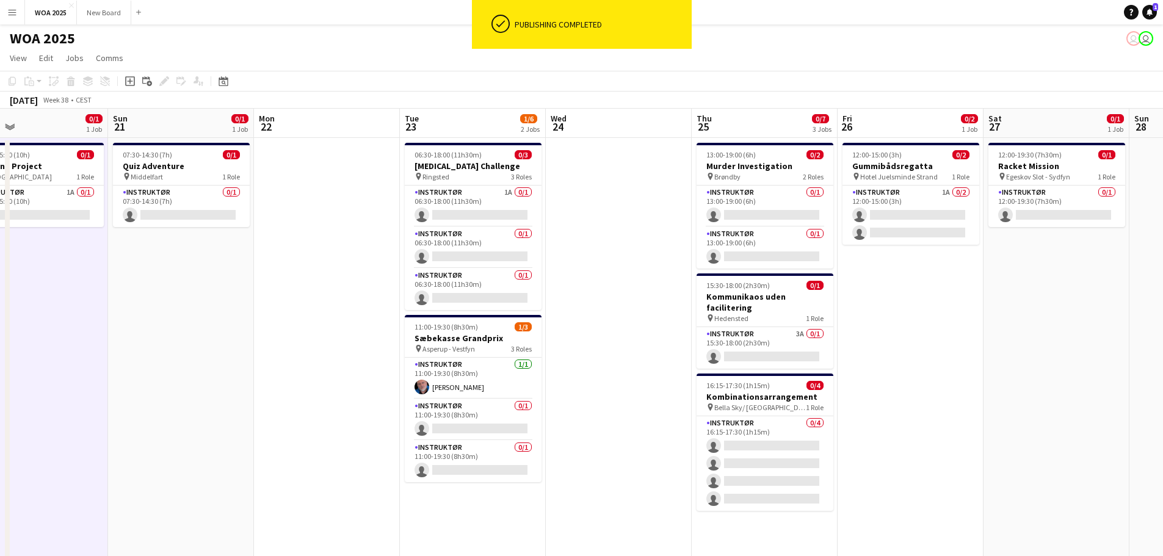
drag, startPoint x: 1147, startPoint y: 389, endPoint x: 570, endPoint y: 312, distance: 581.9
click at [570, 312] on app-calendar-viewport "Wed 17 0/1 1 Job Thu 18 0/4 2 Jobs Fri 19 1/8 4 Jobs Sat 20 0/1 1 Job Sun 21 0/…" at bounding box center [581, 501] width 1163 height 785
